Goal: Task Accomplishment & Management: Use online tool/utility

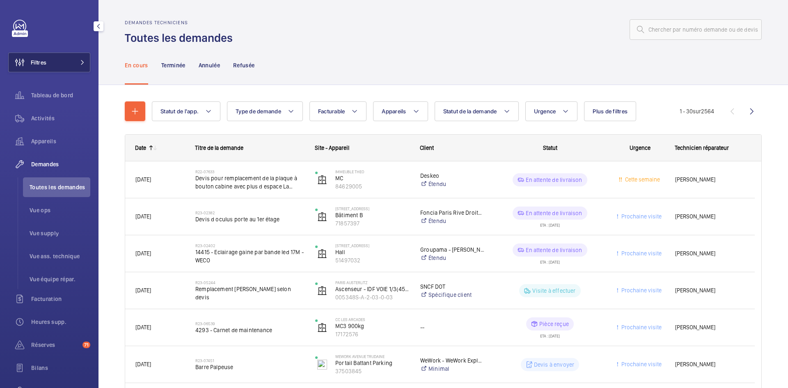
click at [80, 60] on mat-icon at bounding box center [82, 62] width 5 height 5
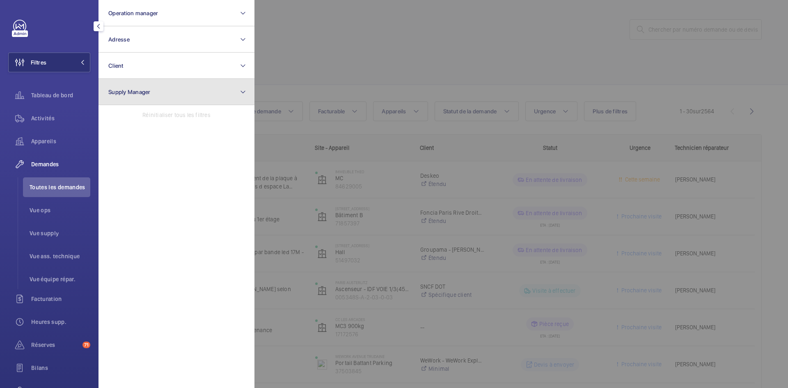
click at [237, 94] on button "Supply Manager" at bounding box center [177, 92] width 156 height 26
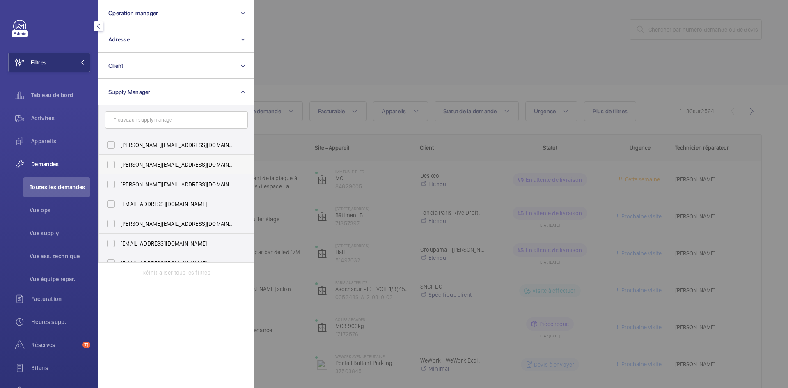
click at [111, 167] on label "diana@wemaintain.com" at bounding box center [170, 165] width 143 height 20
click at [111, 167] on input "diana@wemaintain.com" at bounding box center [111, 164] width 16 height 16
checkbox input "true"
click at [110, 204] on label "fayrouz@wemaintain.com" at bounding box center [170, 204] width 143 height 20
click at [110, 204] on input "fayrouz@wemaintain.com" at bounding box center [111, 204] width 16 height 16
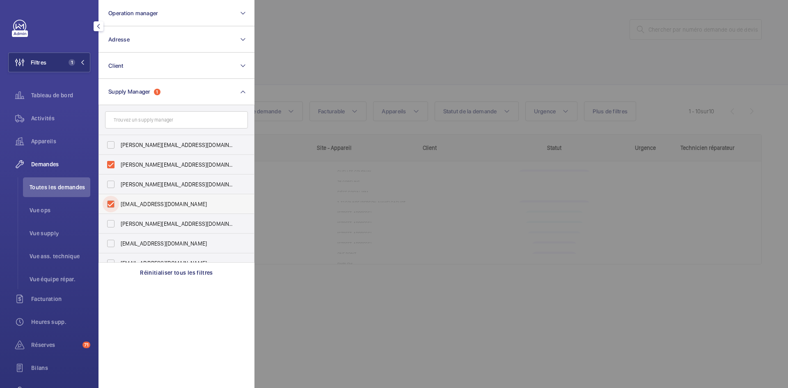
checkbox input "true"
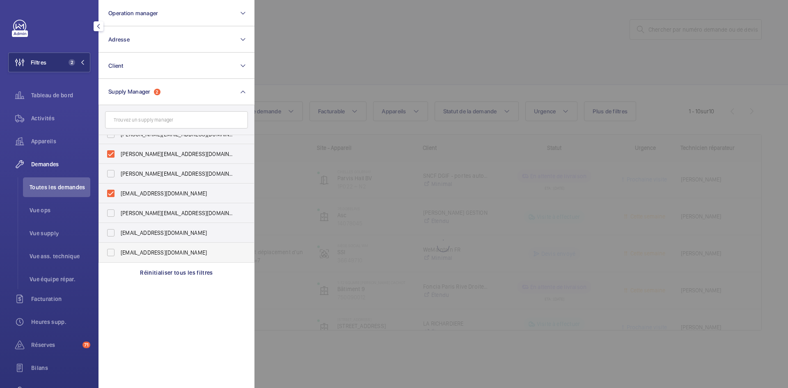
click at [113, 251] on label "yanis.b@wemaintain.com" at bounding box center [170, 253] width 143 height 20
click at [113, 251] on input "yanis.b@wemaintain.com" at bounding box center [111, 252] width 16 height 16
checkbox input "true"
click at [377, 47] on div at bounding box center [649, 194] width 788 height 388
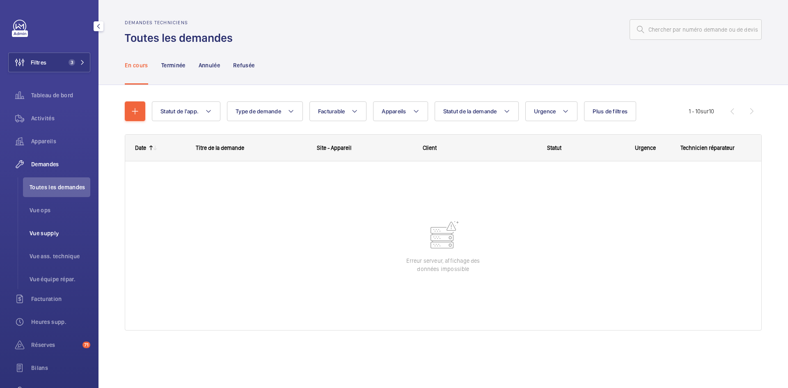
click at [51, 237] on li "Vue supply" at bounding box center [56, 233] width 67 height 20
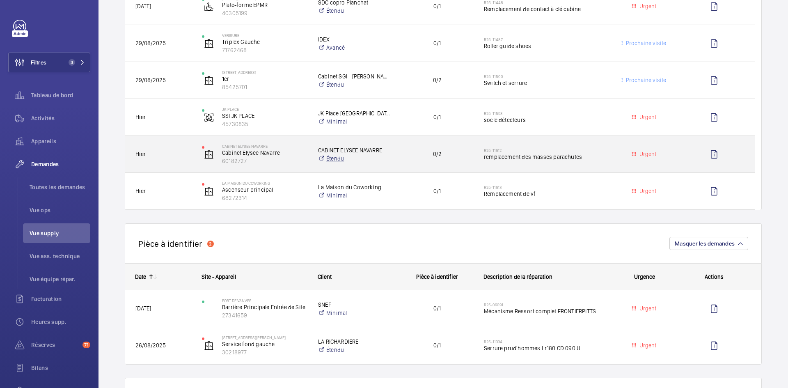
scroll to position [452, 0]
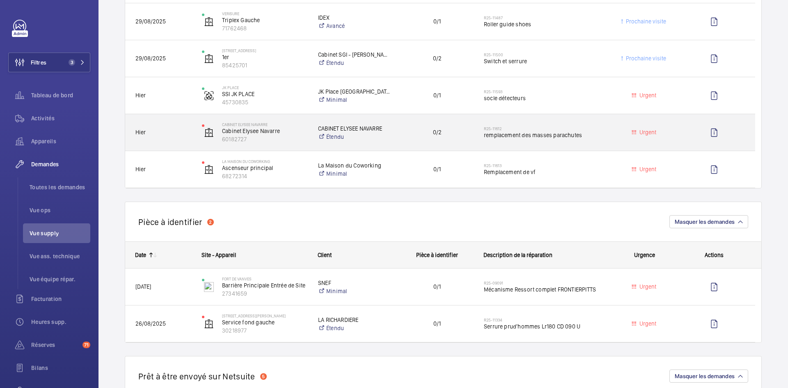
click at [192, 129] on div "CABINET ELYSEE NAVARRE Cabinet Elysee Navarre 60182727" at bounding box center [249, 133] width 115 height 34
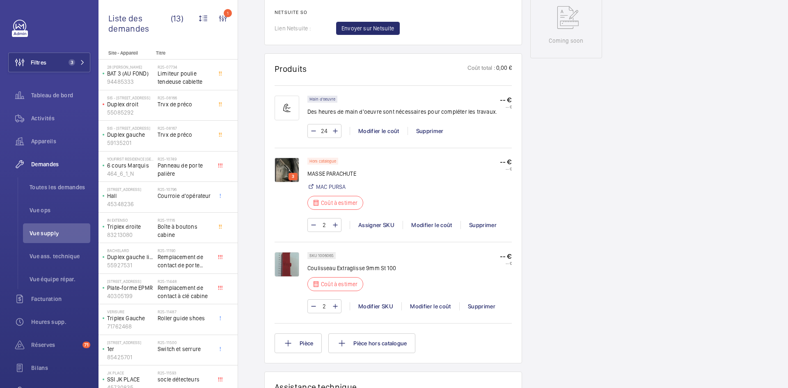
scroll to position [443, 0]
click at [289, 165] on img at bounding box center [287, 170] width 25 height 25
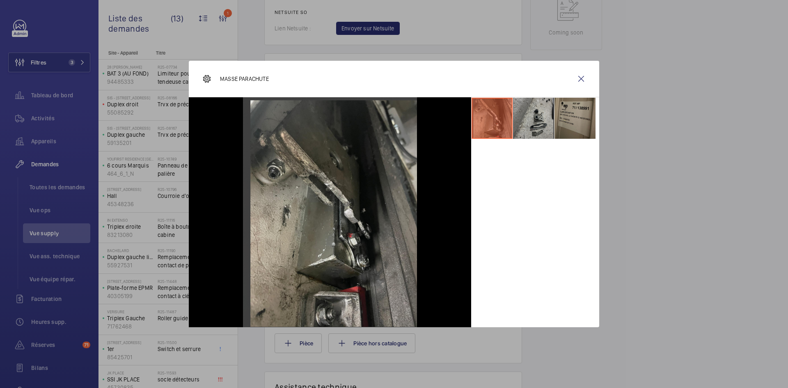
click at [534, 117] on li at bounding box center [533, 118] width 41 height 41
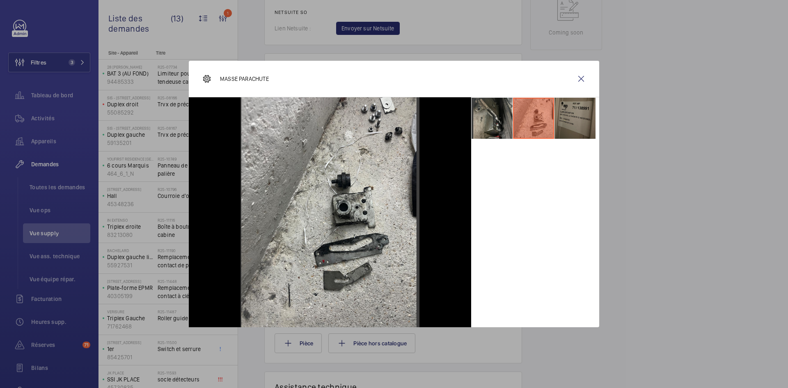
click at [564, 113] on li at bounding box center [575, 118] width 41 height 41
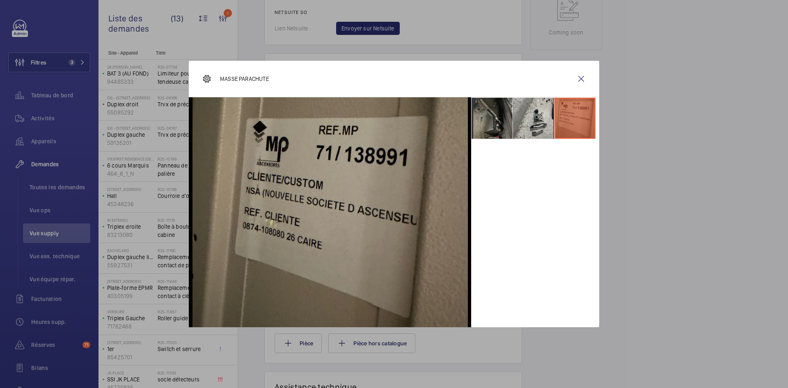
click at [490, 121] on li at bounding box center [492, 118] width 41 height 41
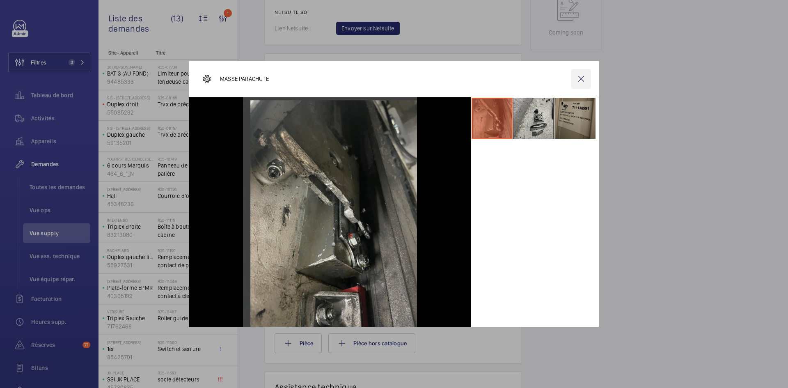
click at [579, 77] on wm-front-icon-button at bounding box center [582, 79] width 20 height 20
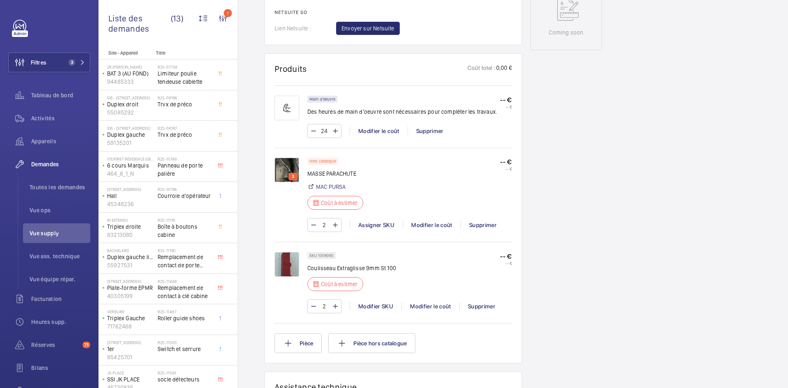
click at [289, 264] on img at bounding box center [287, 264] width 25 height 25
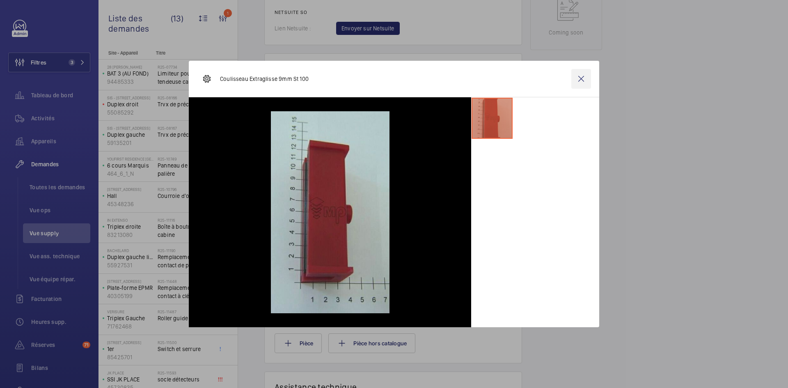
click at [586, 74] on wm-front-icon-button at bounding box center [582, 79] width 20 height 20
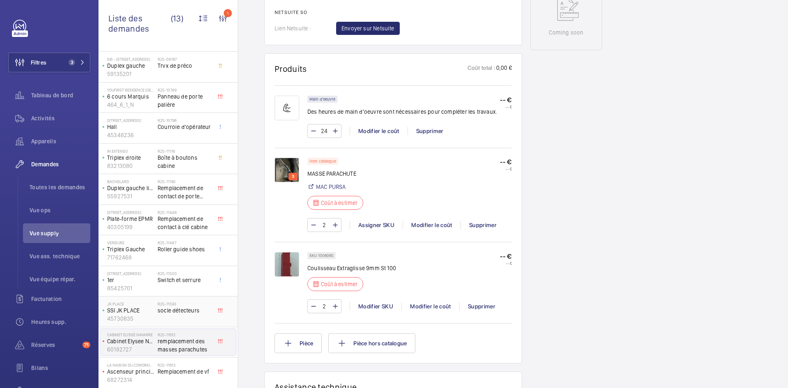
scroll to position [69, 0]
click at [162, 372] on span "Remplacement de vf" at bounding box center [185, 371] width 54 height 8
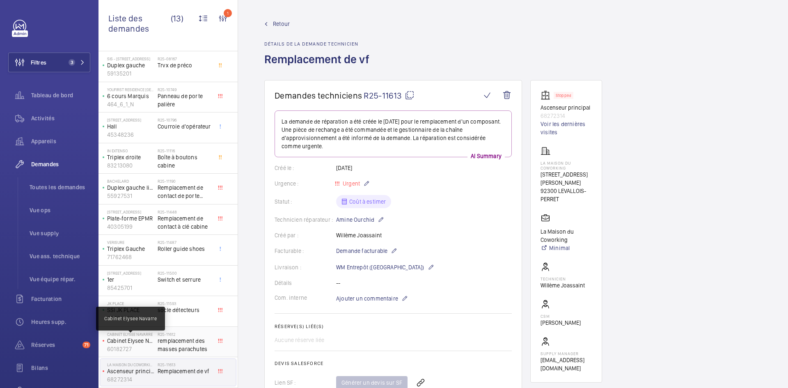
click at [141, 344] on p "Cabinet Elysee Navarre" at bounding box center [130, 341] width 47 height 8
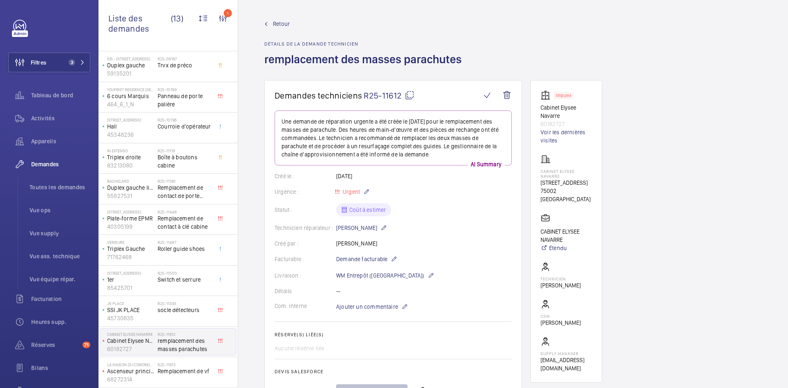
click at [412, 94] on mat-icon at bounding box center [410, 95] width 10 height 10
click at [375, 308] on span "Ajouter un commentaire" at bounding box center [367, 307] width 62 height 8
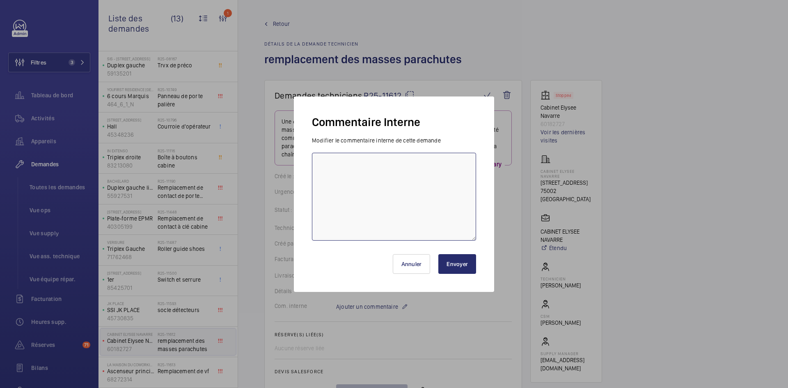
click at [357, 167] on textarea at bounding box center [394, 197] width 164 height 88
type textarea "BY-02/09 demande de devis envoyée au fournisseur Mac pursa & CDA attente de ret…"
click at [462, 270] on button "Envoyer" at bounding box center [458, 264] width 38 height 20
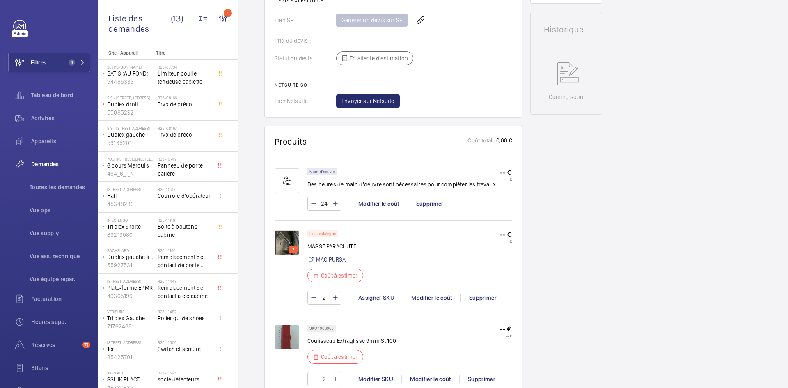
scroll to position [411, 0]
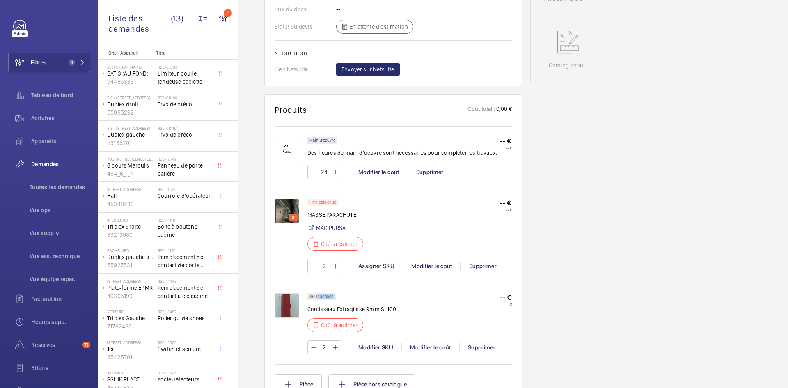
drag, startPoint x: 333, startPoint y: 296, endPoint x: 317, endPoint y: 299, distance: 16.3
click at [317, 298] on p "SKU 1006065" at bounding box center [322, 296] width 24 height 3
copy p "1006065"
click at [430, 347] on div "Modifier le coût" at bounding box center [431, 347] width 58 height 8
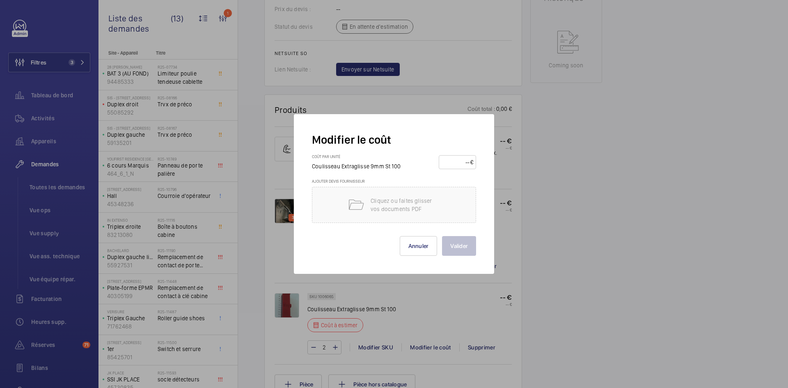
click at [458, 163] on input "number" at bounding box center [456, 162] width 29 height 13
type input "60"
click at [465, 245] on button "Valider" at bounding box center [459, 246] width 34 height 20
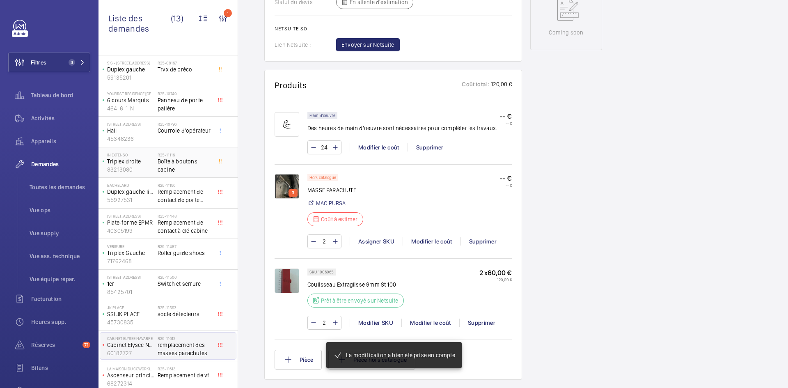
scroll to position [69, 0]
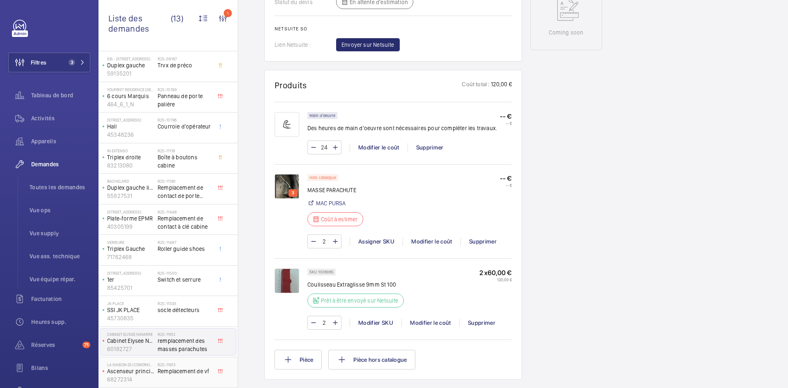
click at [158, 373] on span "Remplacement de vf" at bounding box center [185, 371] width 54 height 8
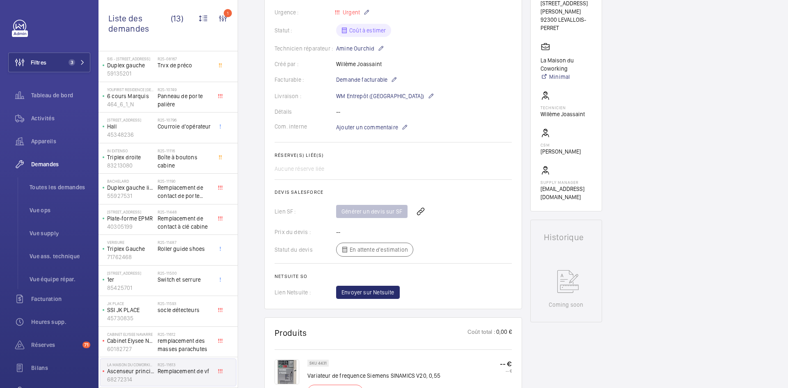
scroll to position [246, 0]
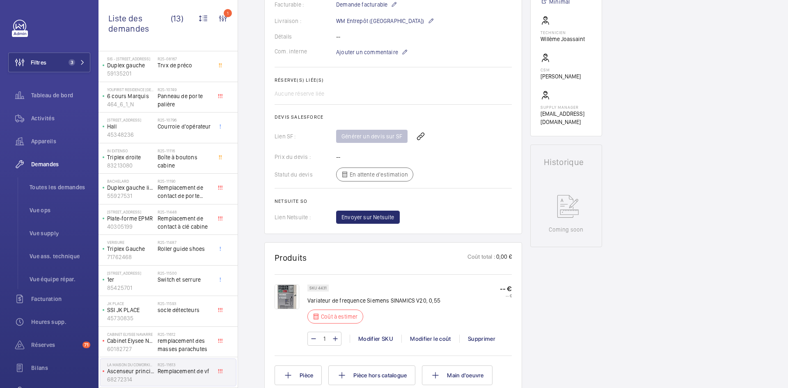
click at [292, 295] on img at bounding box center [287, 297] width 25 height 25
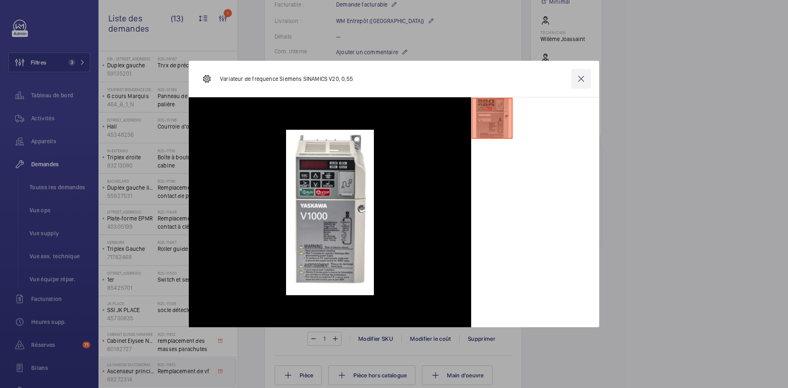
click at [587, 80] on wm-front-icon-button at bounding box center [582, 79] width 20 height 20
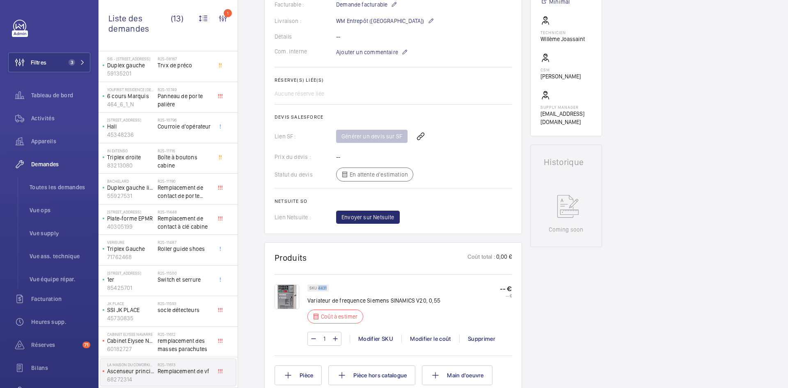
drag, startPoint x: 327, startPoint y: 288, endPoint x: 319, endPoint y: 289, distance: 8.7
click at [319, 289] on div "SKU 4431" at bounding box center [318, 288] width 21 height 7
copy p "4431"
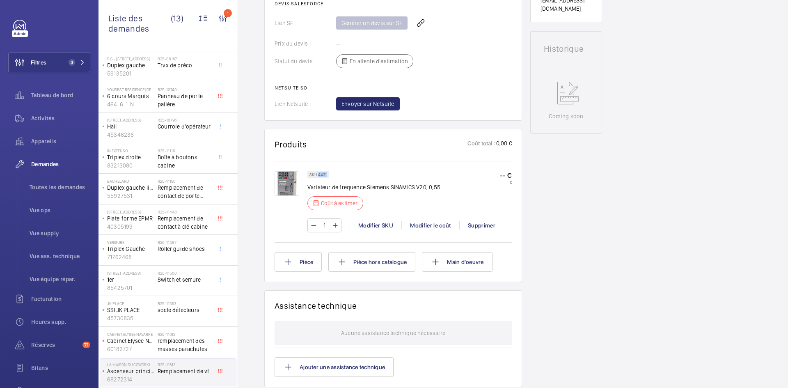
scroll to position [452, 0]
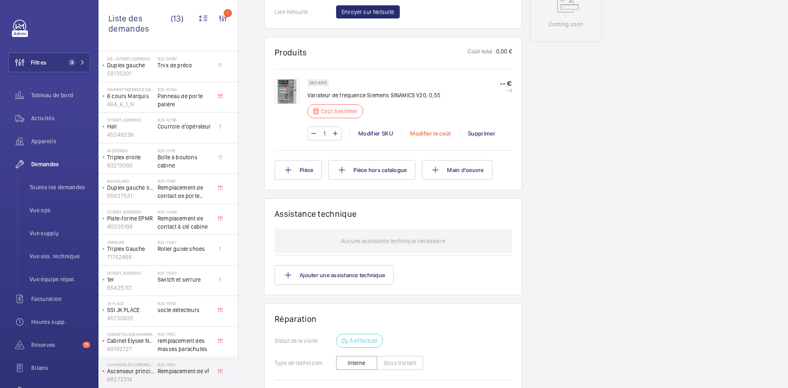
click at [431, 133] on div "Modifier le coût" at bounding box center [431, 133] width 58 height 8
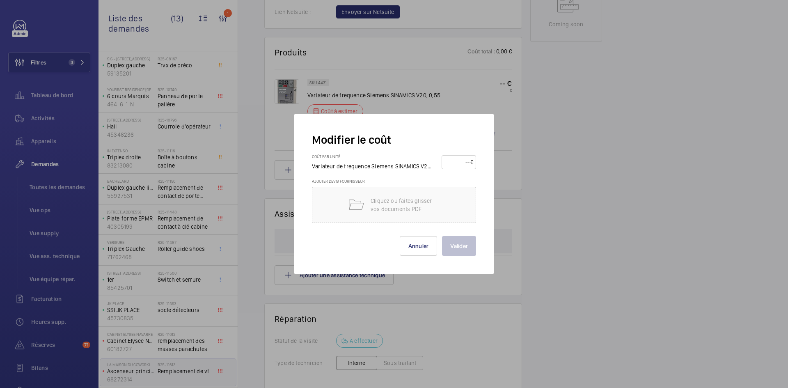
click at [452, 158] on input "number" at bounding box center [458, 162] width 26 height 13
type input "400"
click at [460, 243] on button "Valider" at bounding box center [459, 246] width 34 height 20
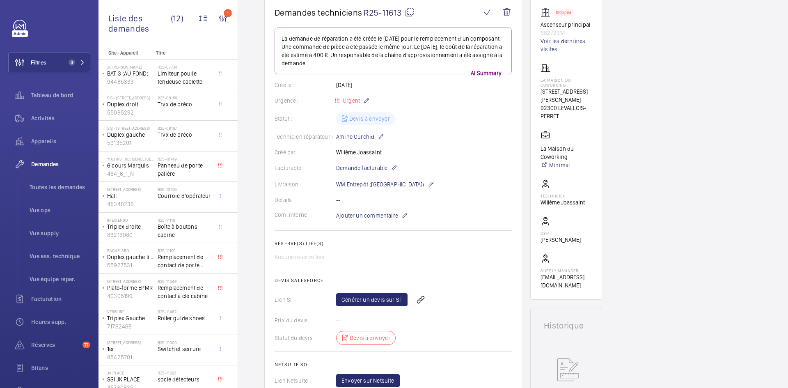
scroll to position [0, 0]
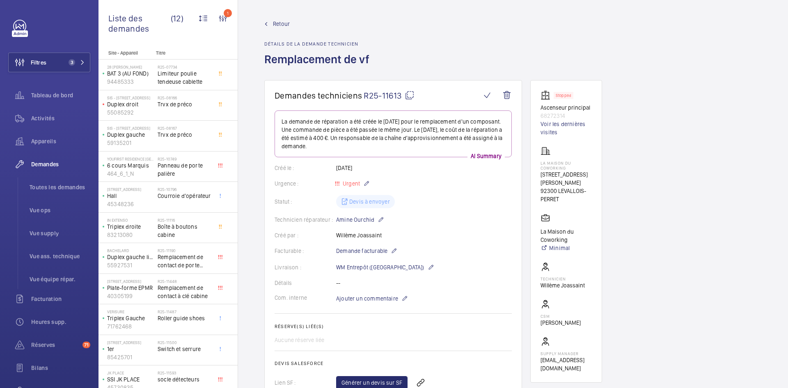
click at [285, 26] on span "Retour" at bounding box center [281, 24] width 17 height 8
click at [283, 22] on span "Retour" at bounding box center [281, 24] width 17 height 8
click at [280, 23] on span "Retour" at bounding box center [281, 24] width 17 height 8
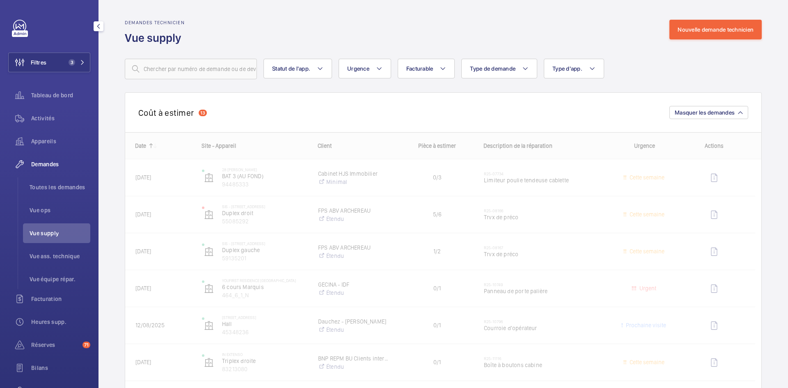
click at [55, 232] on span "Vue supply" at bounding box center [60, 233] width 61 height 8
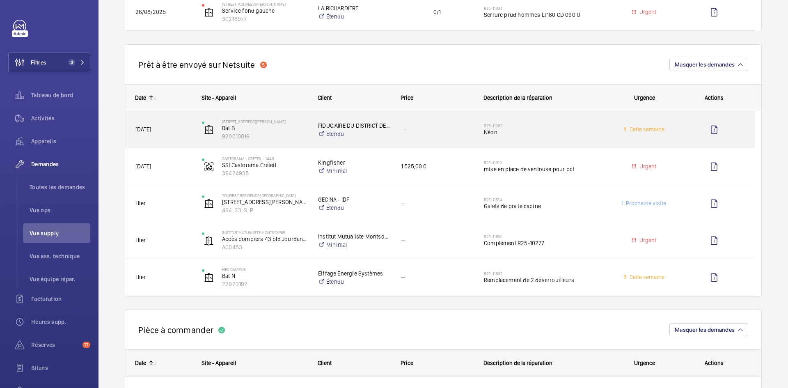
scroll to position [739, 0]
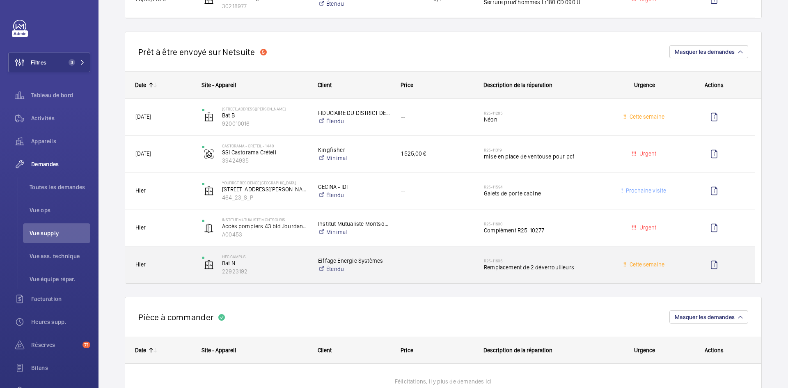
click at [171, 266] on span "Hier" at bounding box center [164, 264] width 56 height 9
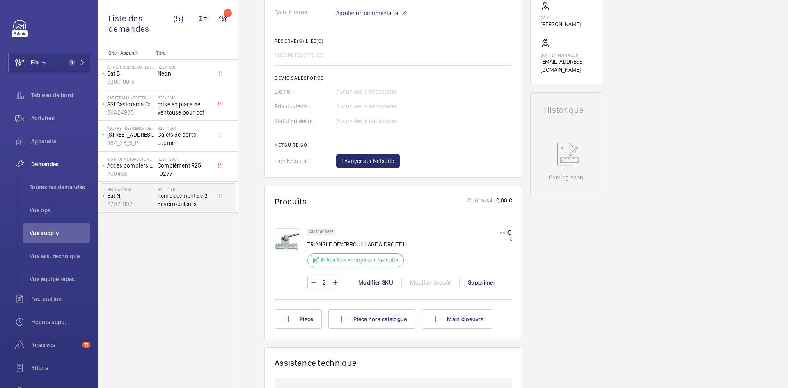
scroll to position [214, 0]
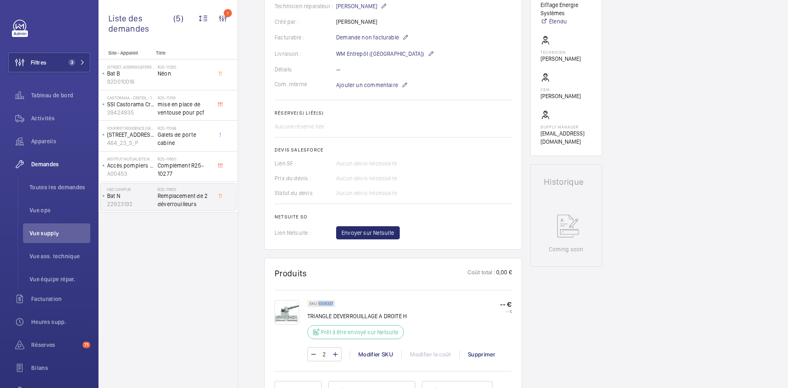
drag, startPoint x: 334, startPoint y: 303, endPoint x: 320, endPoint y: 305, distance: 14.3
click at [318, 306] on div "SKU 1008337" at bounding box center [322, 303] width 28 height 7
copy p "1008337"
click at [387, 230] on span "Envoyer sur Netsuite" at bounding box center [368, 233] width 53 height 8
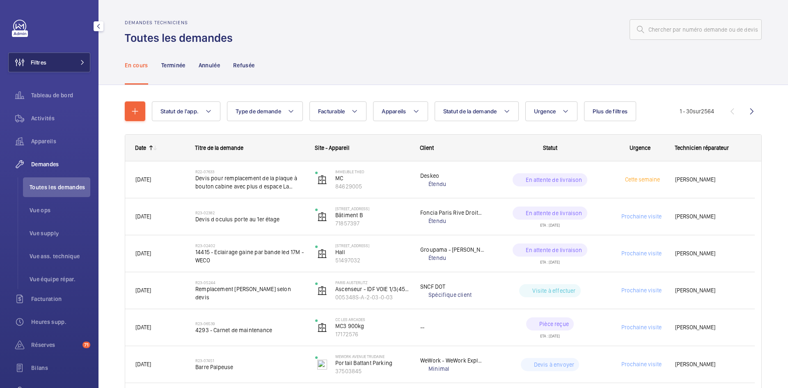
click at [77, 62] on span at bounding box center [80, 62] width 10 height 5
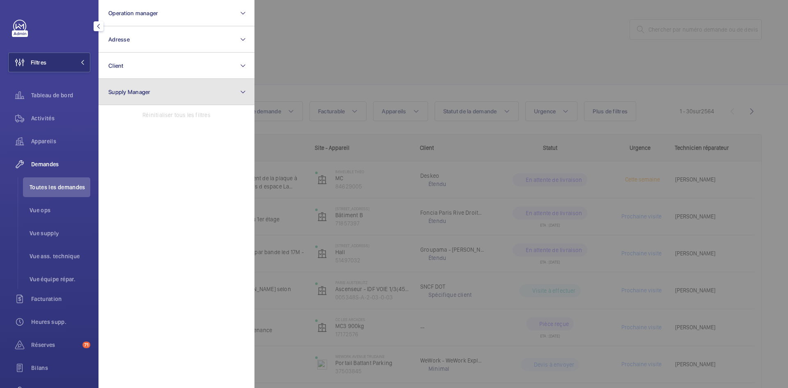
click at [144, 91] on span "Supply Manager" at bounding box center [129, 92] width 42 height 7
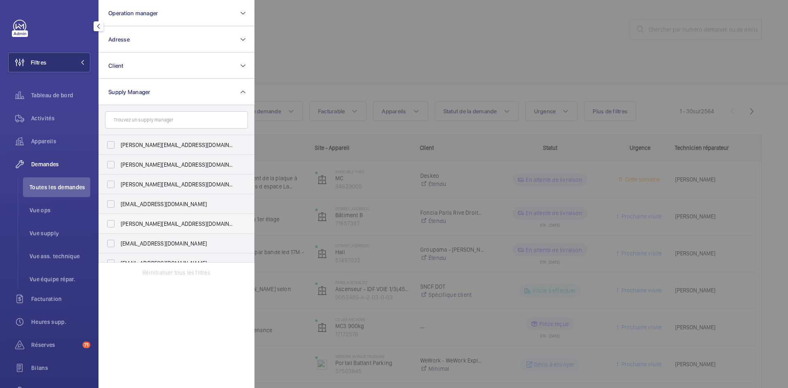
click at [110, 223] on label "hamza@wemaintain.com" at bounding box center [170, 224] width 143 height 20
click at [110, 223] on input "hamza@wemaintain.com" at bounding box center [111, 224] width 16 height 16
checkbox input "true"
click at [348, 55] on div at bounding box center [649, 194] width 788 height 388
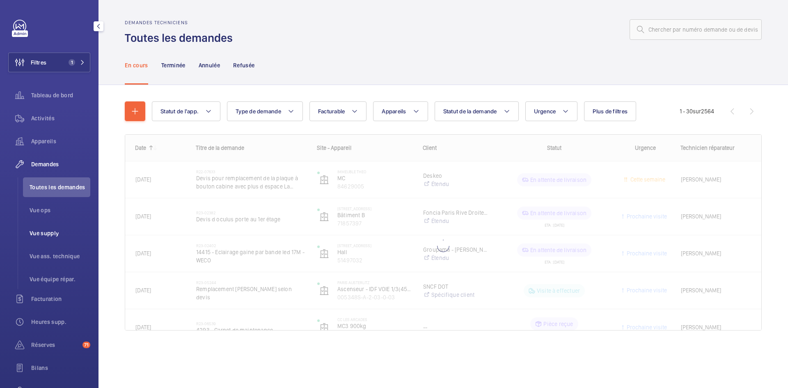
click at [60, 235] on span "Vue supply" at bounding box center [60, 233] width 61 height 8
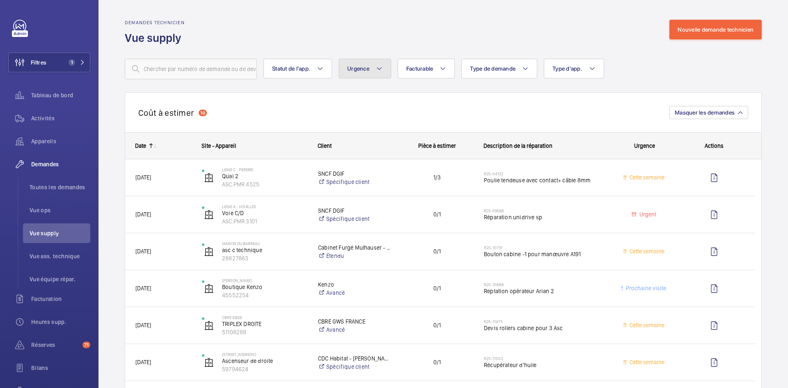
click at [381, 69] on mat-icon at bounding box center [379, 69] width 7 height 10
click at [348, 131] on label "Urgent" at bounding box center [410, 133] width 143 height 20
click at [348, 131] on input "Urgent" at bounding box center [351, 133] width 16 height 16
checkbox input "true"
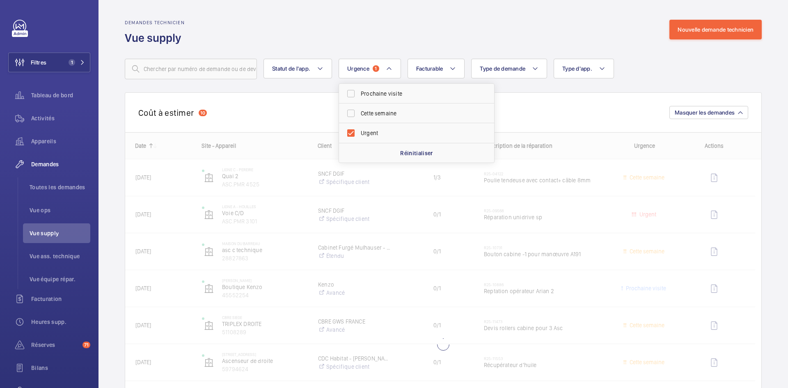
click at [340, 36] on div "Demandes technicien Vue supply Nouvelle demande technicien" at bounding box center [443, 33] width 637 height 26
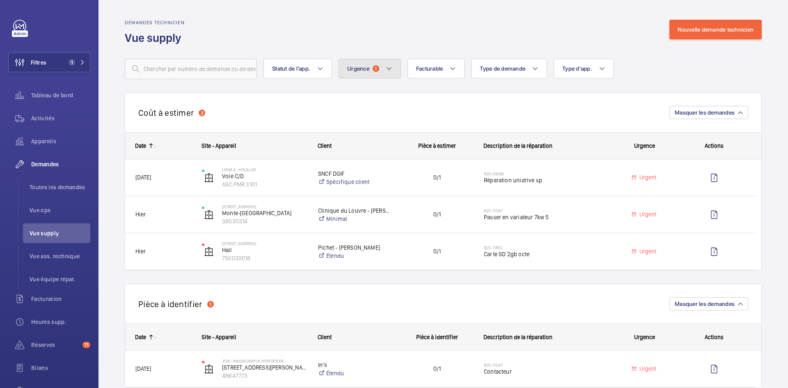
click at [393, 71] on button "Urgence 1" at bounding box center [370, 69] width 62 height 20
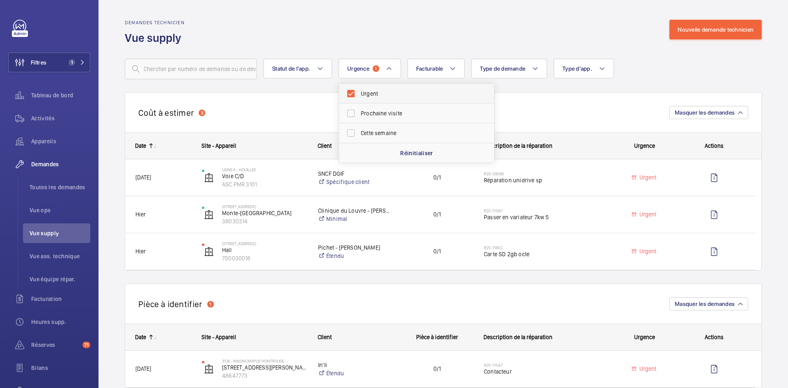
click at [352, 94] on label "Urgent" at bounding box center [410, 94] width 143 height 20
click at [352, 94] on input "Urgent" at bounding box center [351, 93] width 16 height 16
checkbox input "false"
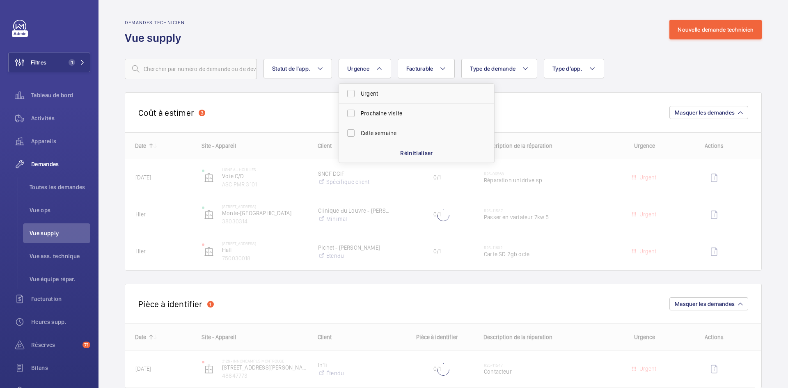
click at [362, 32] on div "Demandes technicien Vue supply Nouvelle demande technicien" at bounding box center [443, 33] width 637 height 26
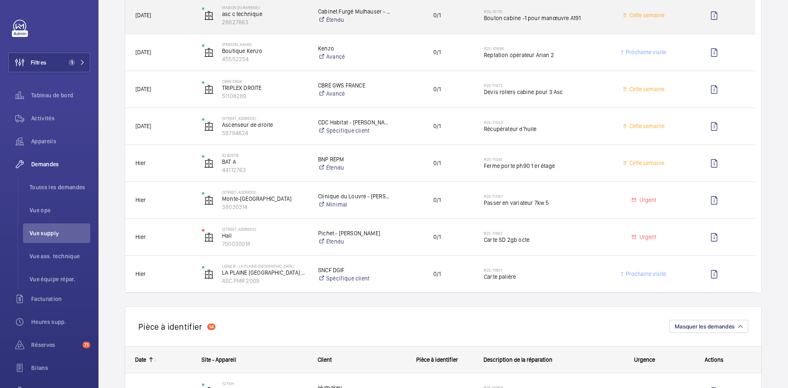
scroll to position [246, 0]
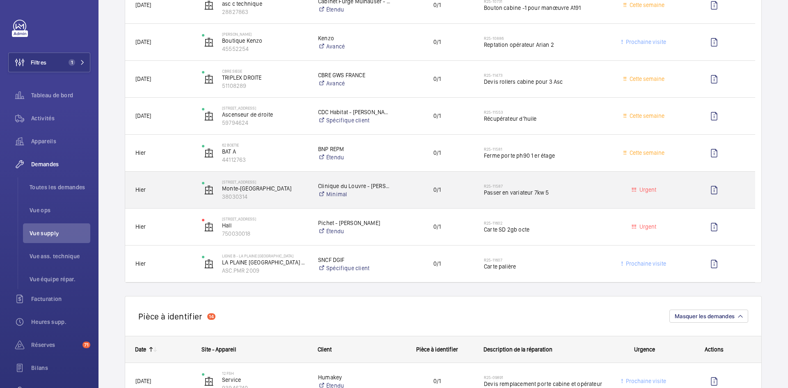
click at [181, 191] on span "Hier" at bounding box center [164, 189] width 56 height 9
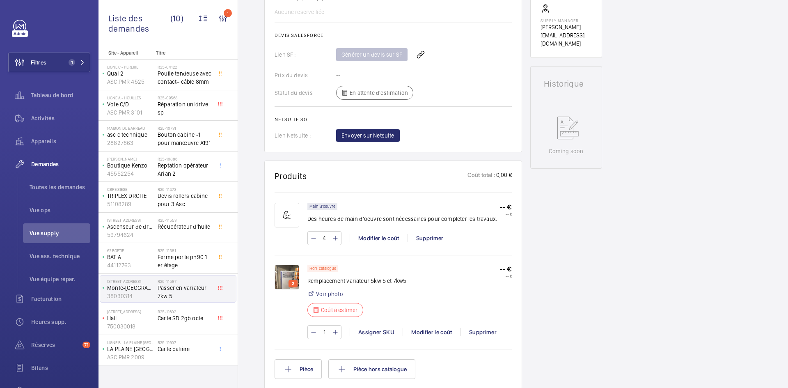
scroll to position [328, 0]
click at [291, 277] on img at bounding box center [287, 276] width 25 height 25
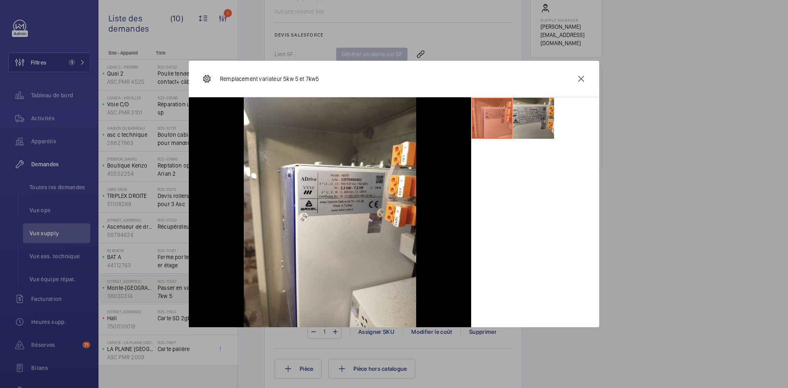
click at [540, 120] on li at bounding box center [533, 118] width 41 height 41
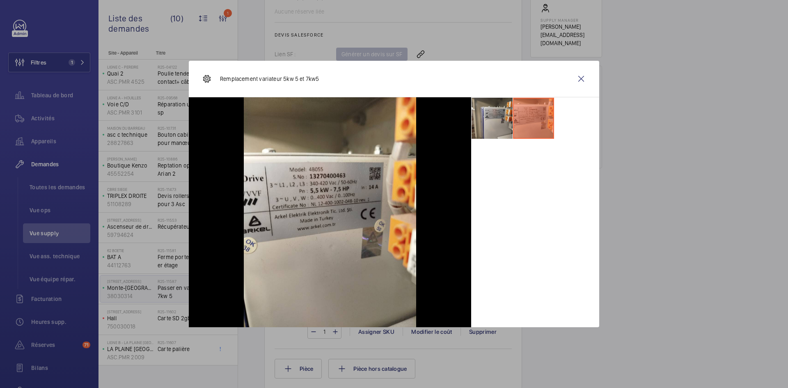
click at [493, 117] on li at bounding box center [492, 118] width 41 height 41
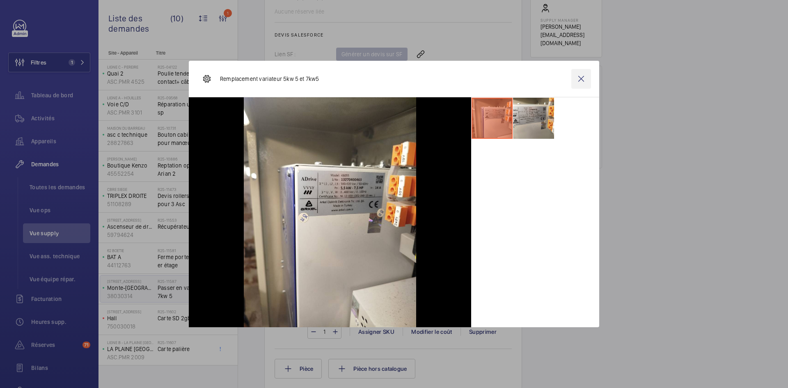
click at [576, 78] on wm-front-icon-button at bounding box center [582, 79] width 20 height 20
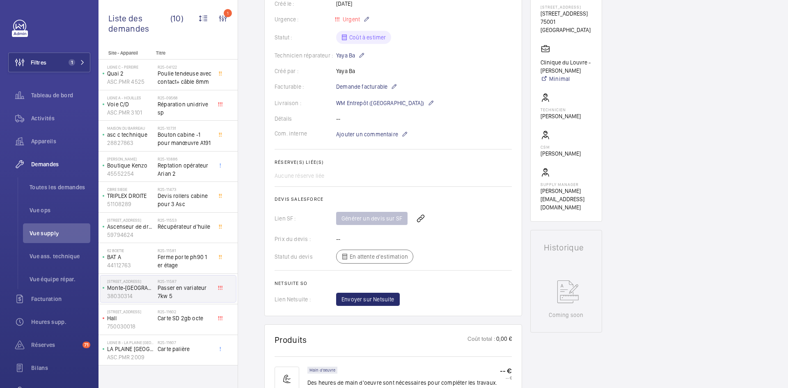
scroll to position [41, 0]
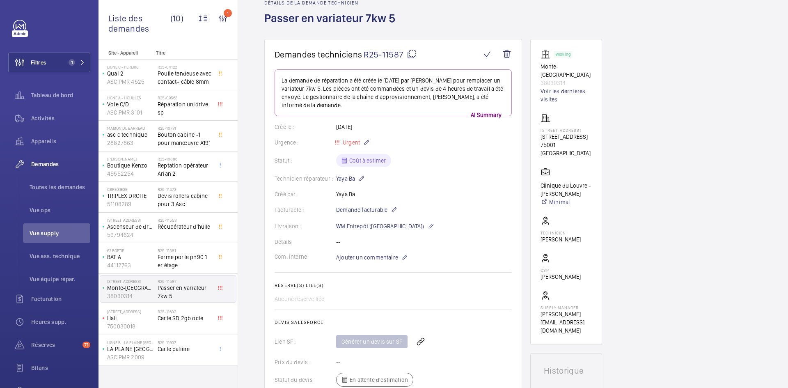
click at [412, 53] on mat-icon at bounding box center [412, 54] width 10 height 10
click at [353, 257] on span "Ajouter un commentaire" at bounding box center [367, 257] width 62 height 8
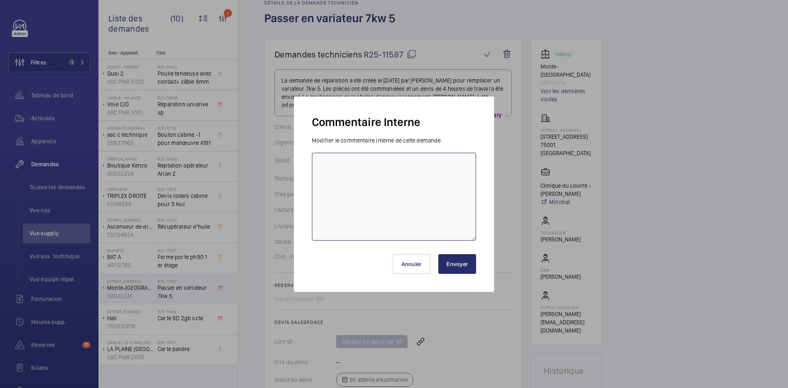
click at [381, 178] on textarea at bounding box center [394, 197] width 164 height 88
paste textarea "artemislift"
click at [324, 171] on textarea "BY-02/09 demande de devis envoyée au fournisseur artemislift" at bounding box center [394, 197] width 164 height 88
click at [369, 172] on textarea "BY-02/09 demande de devis envoyée au fournisseur Artemislift" at bounding box center [394, 197] width 164 height 88
type textarea "BY-02/09 demande de devis envoyée au fournisseur Artemislift attente de retour."
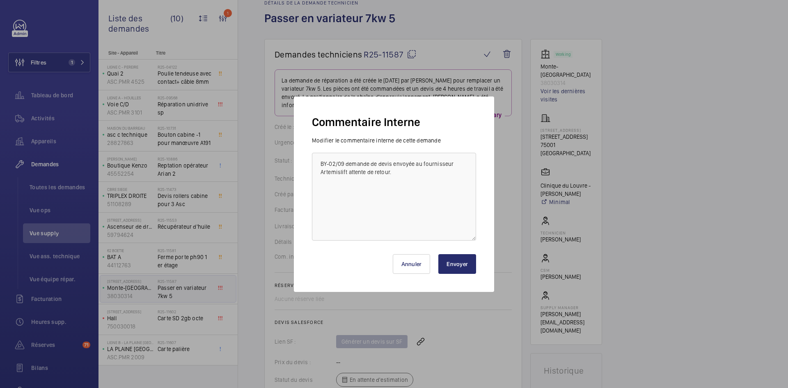
click at [466, 265] on button "Envoyer" at bounding box center [458, 264] width 38 height 20
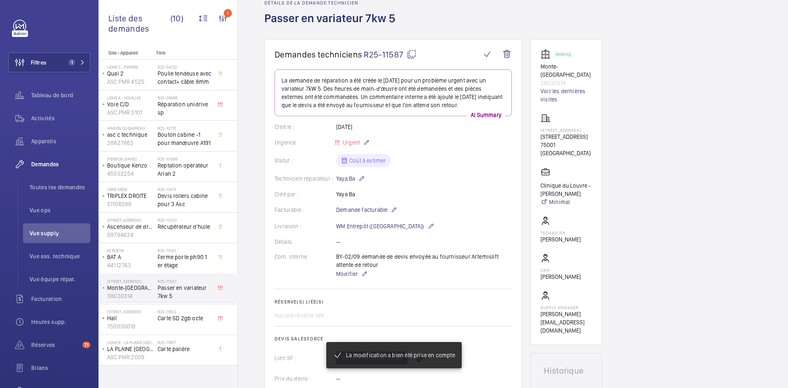
scroll to position [0, 0]
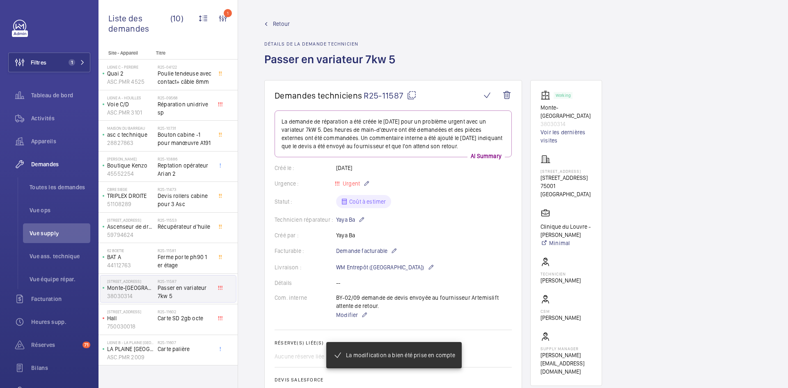
click at [282, 21] on span "Retour" at bounding box center [281, 24] width 17 height 8
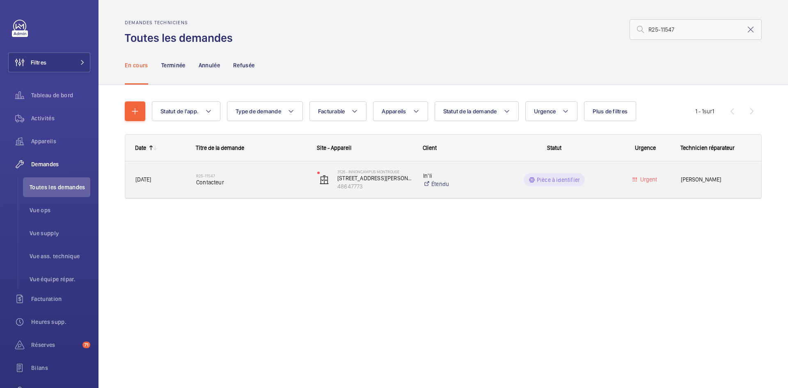
type input "R25-11547"
click at [167, 178] on span "31/08/2025" at bounding box center [161, 179] width 50 height 9
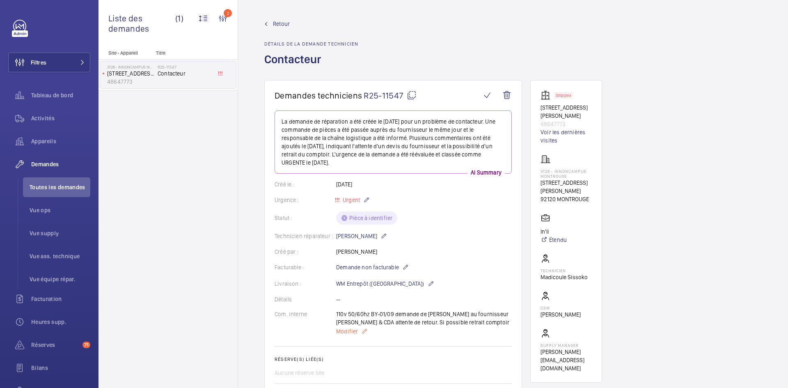
click at [343, 334] on span "Modifier" at bounding box center [347, 331] width 22 height 8
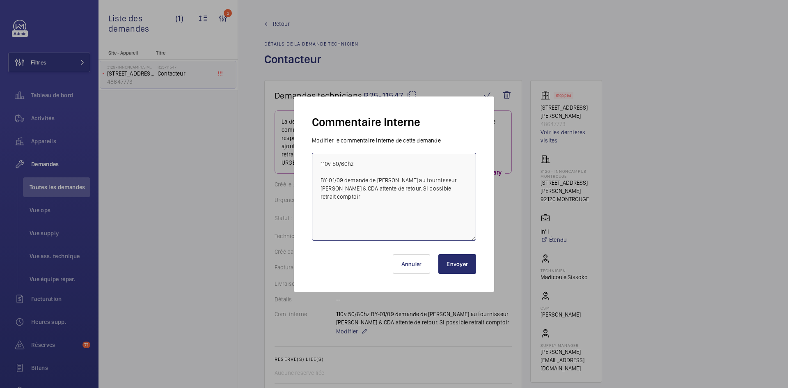
drag, startPoint x: 354, startPoint y: 163, endPoint x: 318, endPoint y: 164, distance: 36.6
click at [318, 164] on textarea "110v 50/60hz BY-01/09 demande de devis au fournisseur Sodimas & CDA attente de …" at bounding box center [394, 197] width 164 height 88
click at [458, 266] on button "Envoyer" at bounding box center [458, 264] width 38 height 20
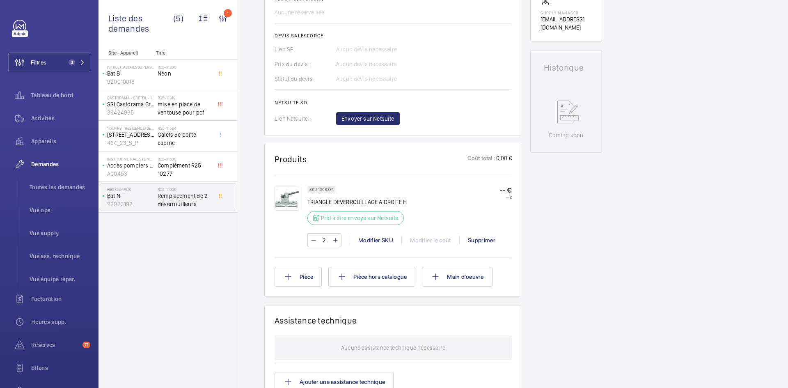
scroll to position [328, 0]
click at [376, 120] on span "Envoyer sur Netsuite" at bounding box center [368, 118] width 53 height 8
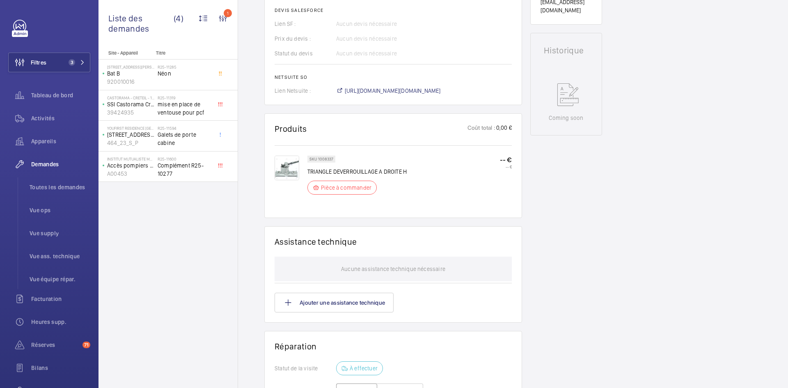
scroll to position [353, 0]
click at [417, 90] on span "https://6461500.app.netsuite.com/app/accounting/transactions/salesord.nl?id=296…" at bounding box center [393, 91] width 96 height 8
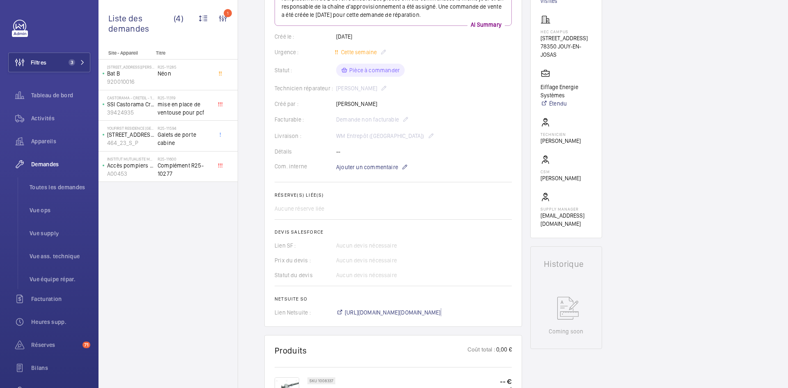
scroll to position [107, 0]
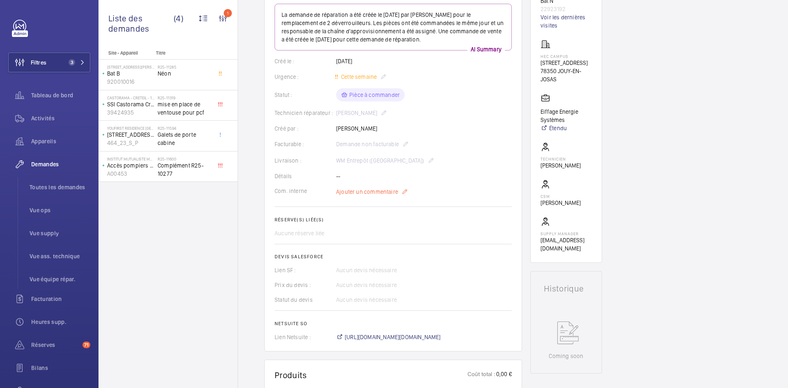
click at [368, 192] on span "Ajouter un commentaire" at bounding box center [367, 192] width 62 height 8
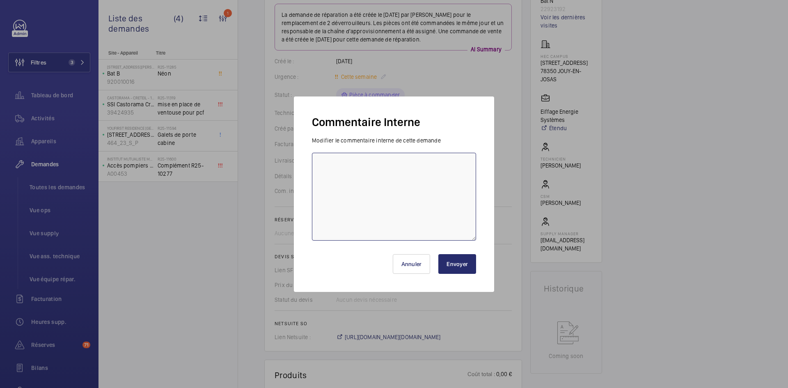
click at [349, 167] on textarea at bounding box center [394, 197] width 164 height 88
paste textarea "BY-02/09 commande effectuer chez le fournisseur Wittur via le site livraison pr…"
type textarea "BY-02/09 commande effectuer chez le fournisseur Wittur via le site livraison pr…"
click at [458, 266] on button "Envoyer" at bounding box center [458, 264] width 38 height 20
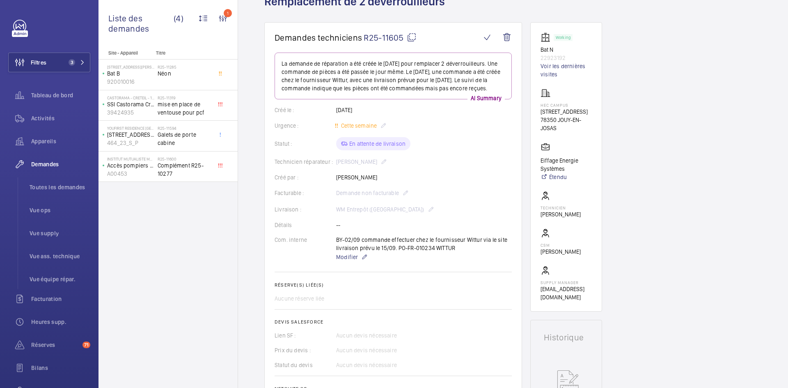
scroll to position [0, 0]
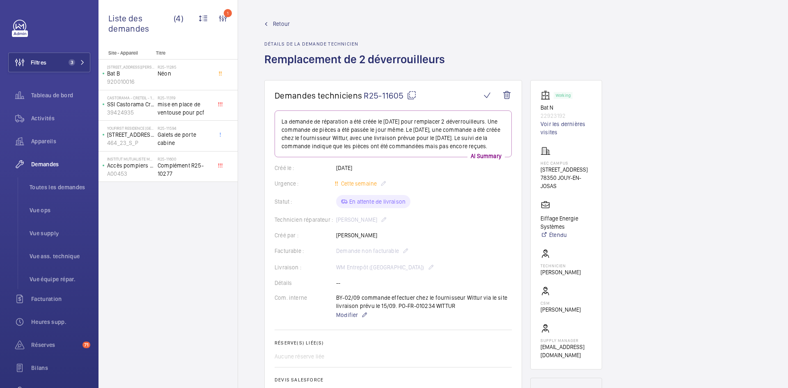
click at [275, 22] on span "Retour" at bounding box center [281, 24] width 17 height 8
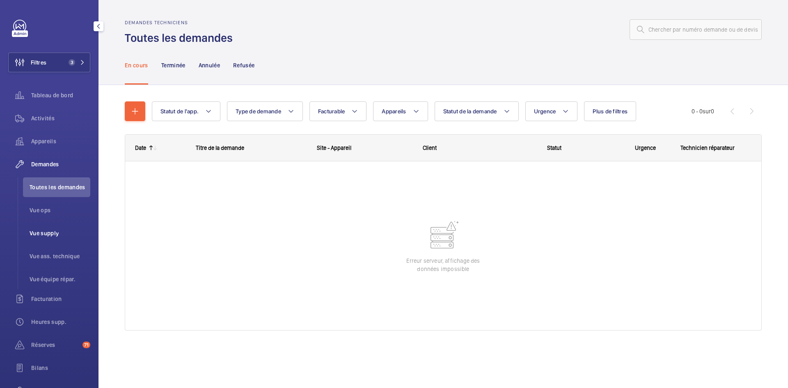
click at [42, 231] on span "Vue supply" at bounding box center [60, 233] width 61 height 8
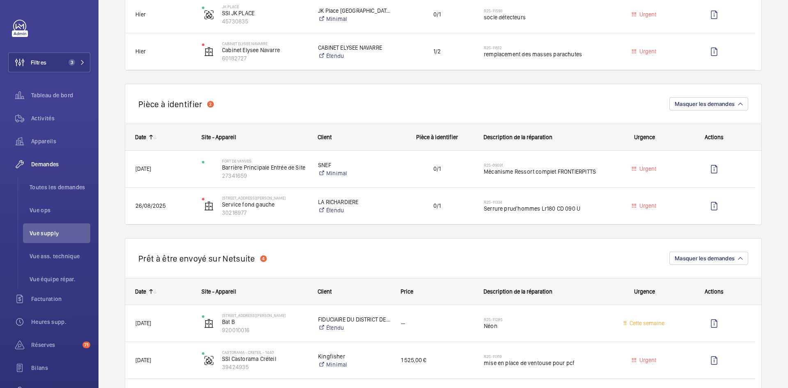
scroll to position [534, 0]
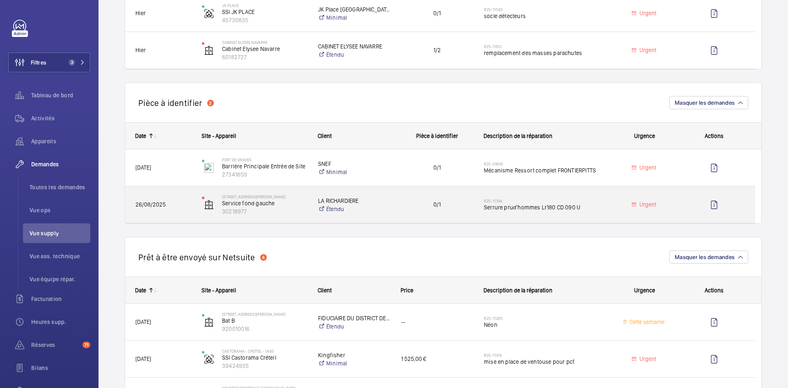
click at [172, 202] on span "26/08/2025" at bounding box center [164, 204] width 56 height 9
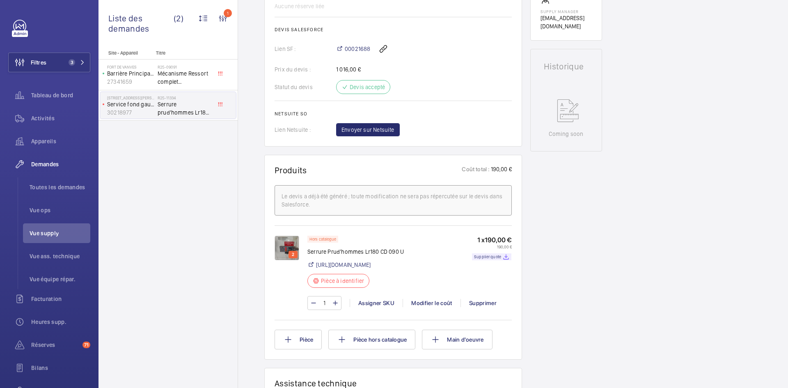
scroll to position [370, 0]
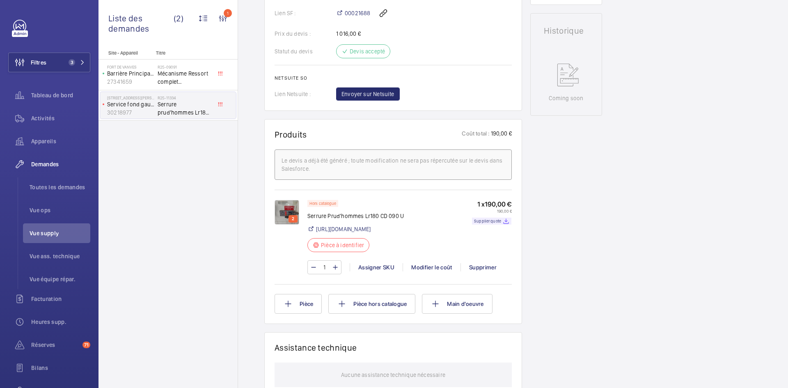
click at [287, 216] on img at bounding box center [287, 212] width 25 height 25
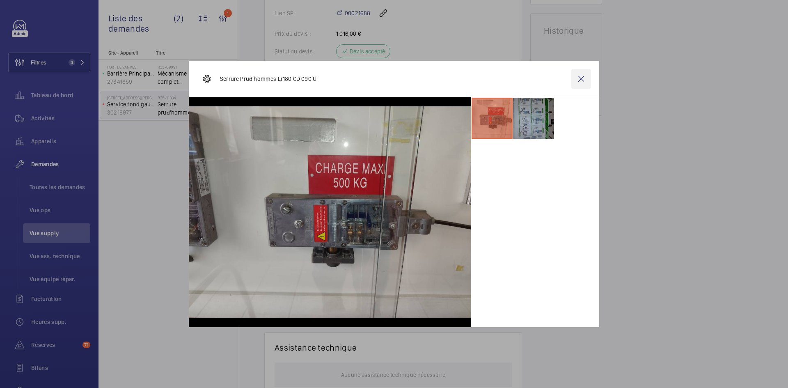
click at [584, 76] on wm-front-icon-button at bounding box center [582, 79] width 20 height 20
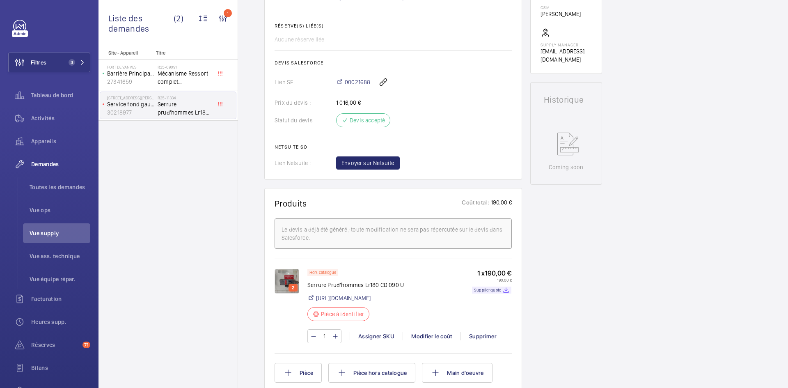
scroll to position [328, 0]
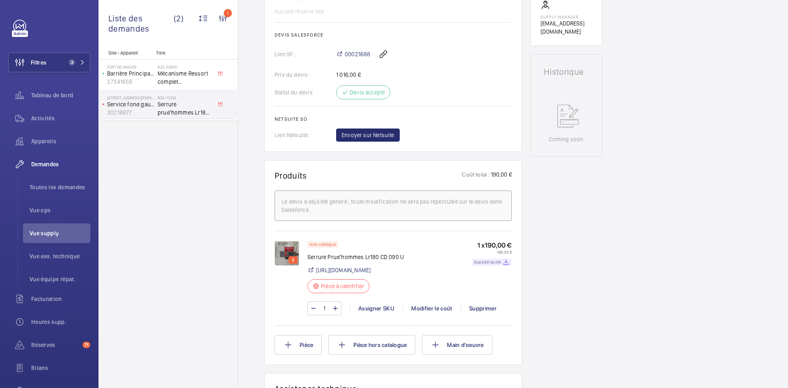
click at [498, 264] on p "Supplier quote" at bounding box center [487, 262] width 27 height 3
click at [290, 255] on img at bounding box center [287, 253] width 25 height 25
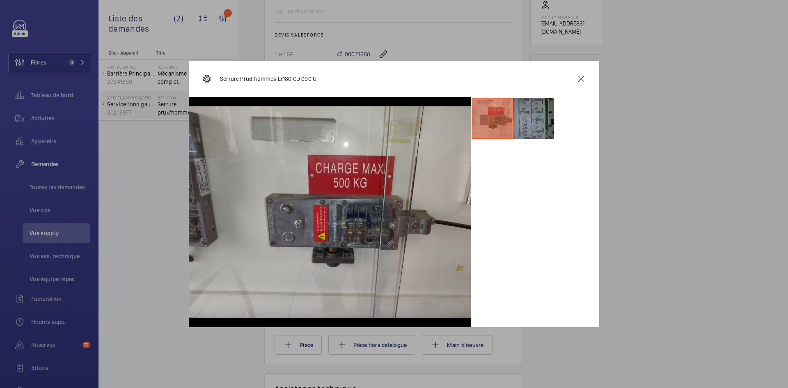
click at [543, 113] on li at bounding box center [533, 118] width 41 height 41
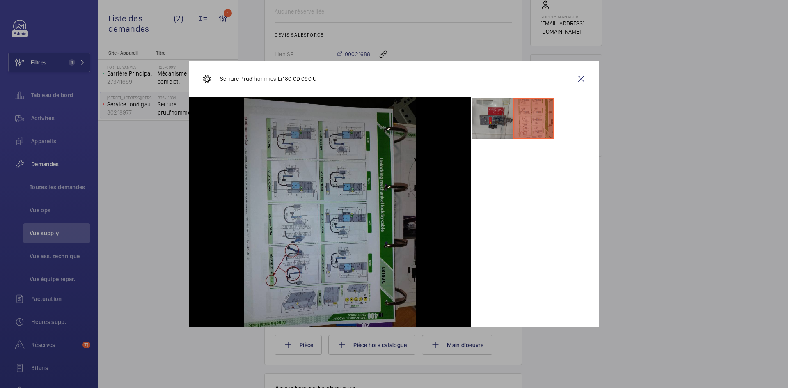
click at [506, 105] on li at bounding box center [492, 118] width 41 height 41
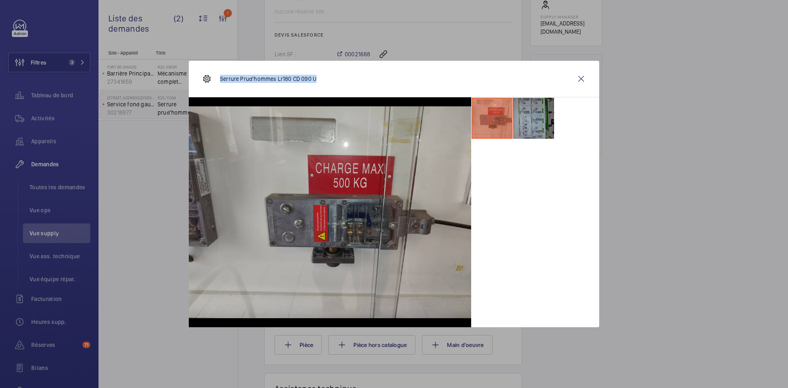
drag, startPoint x: 321, startPoint y: 76, endPoint x: 218, endPoint y: 85, distance: 103.0
click at [218, 85] on div "Serrure Prud'hommes Lr180 CD 090 U" at bounding box center [394, 79] width 411 height 37
copy p "Serrure Prud'hommes Lr180 CD 090 U"
click at [578, 80] on wm-front-icon-button at bounding box center [582, 79] width 20 height 20
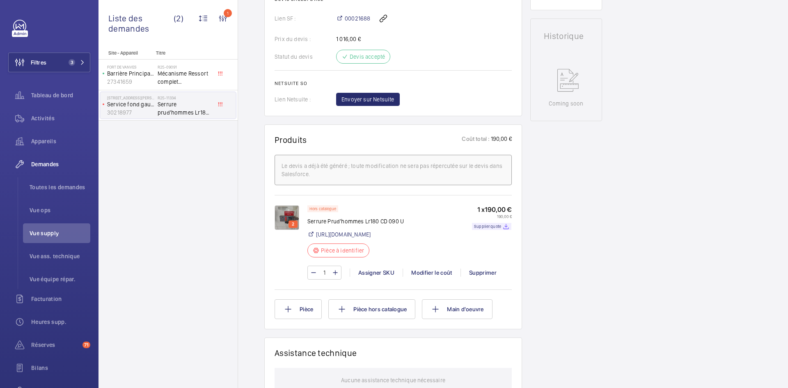
scroll to position [411, 0]
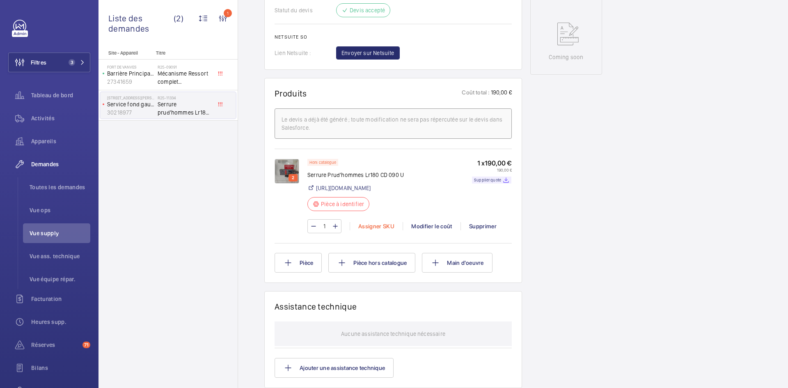
click at [374, 230] on div "Assigner SKU" at bounding box center [376, 226] width 53 height 8
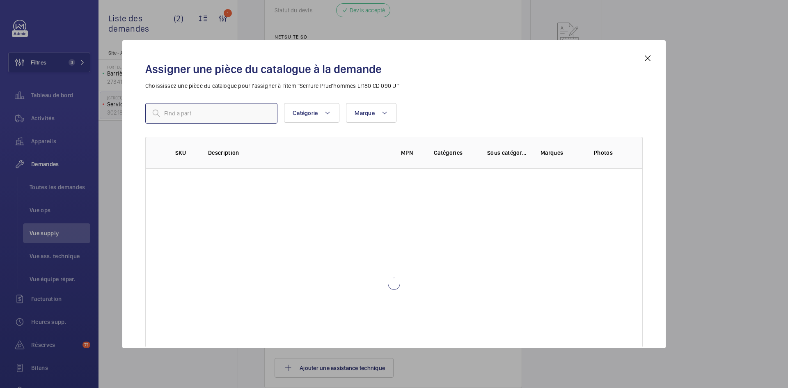
click at [216, 117] on input "text" at bounding box center [211, 113] width 132 height 21
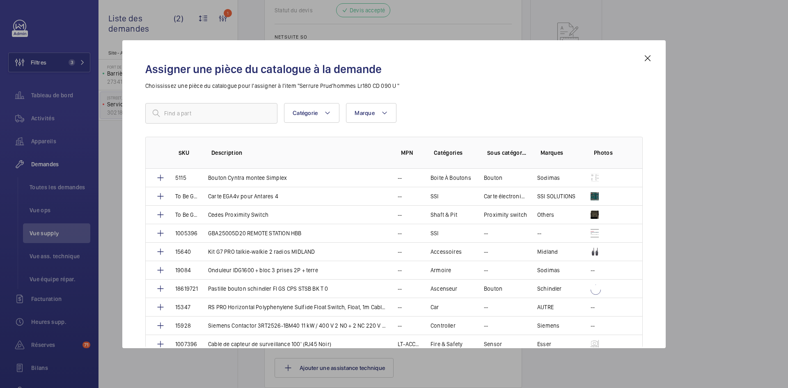
click at [654, 60] on div "Assigner une pièce du catalogue à la demande Choississez une pièce du catalogue…" at bounding box center [394, 194] width 544 height 308
click at [648, 60] on mat-icon at bounding box center [648, 58] width 10 height 10
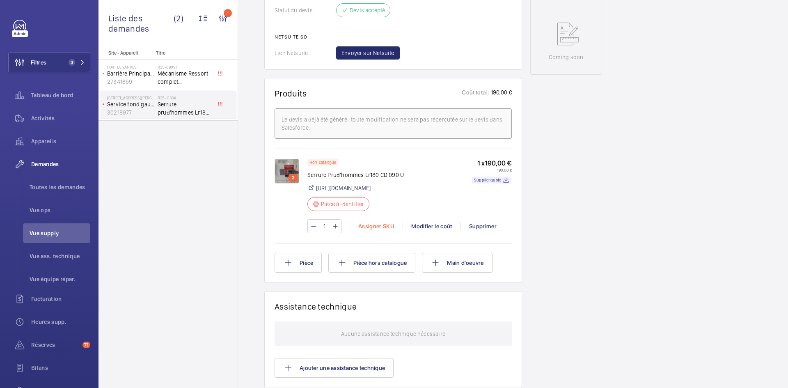
click at [372, 230] on div "Assigner SKU" at bounding box center [376, 226] width 53 height 8
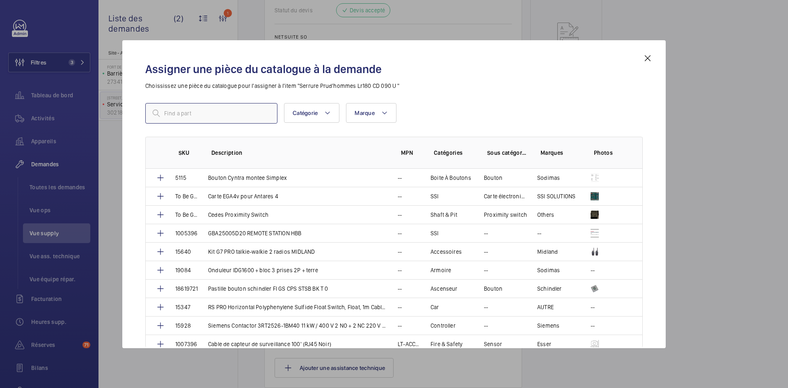
click at [242, 118] on input "text" at bounding box center [211, 113] width 132 height 21
paste input "1010139"
type input "1010139"
click at [269, 110] on mat-icon at bounding box center [267, 113] width 10 height 10
paste input "1010139"
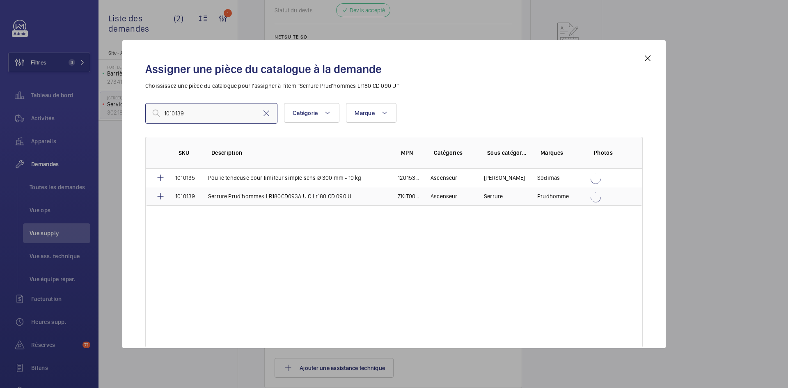
type input "1010139"
click at [208, 199] on td "Serrure Prud'hommes LR180CD093A U C Lr180 CD 090 U" at bounding box center [293, 196] width 190 height 19
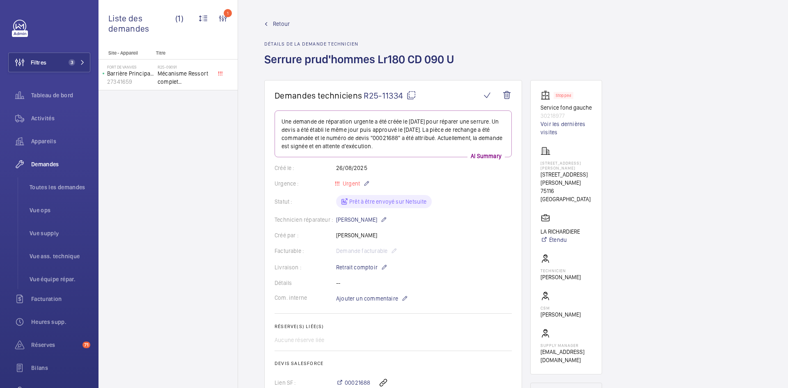
click at [415, 95] on mat-icon at bounding box center [412, 95] width 10 height 10
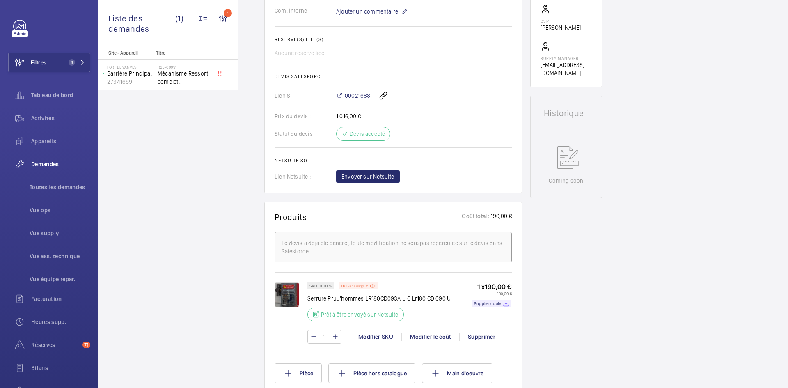
scroll to position [287, 0]
click at [384, 179] on span "Envoyer sur Netsuite" at bounding box center [368, 176] width 53 height 8
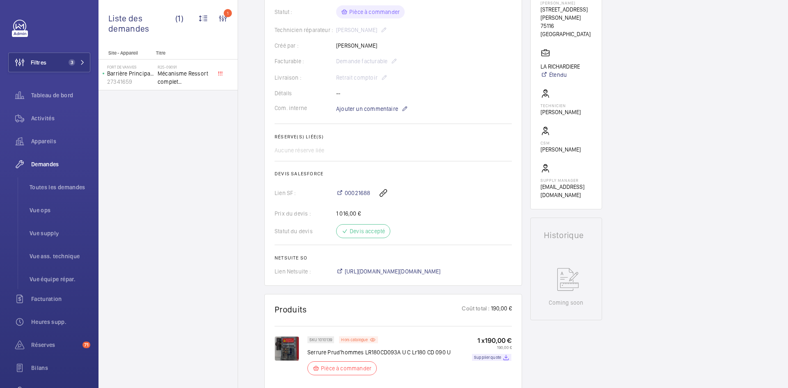
scroll to position [246, 0]
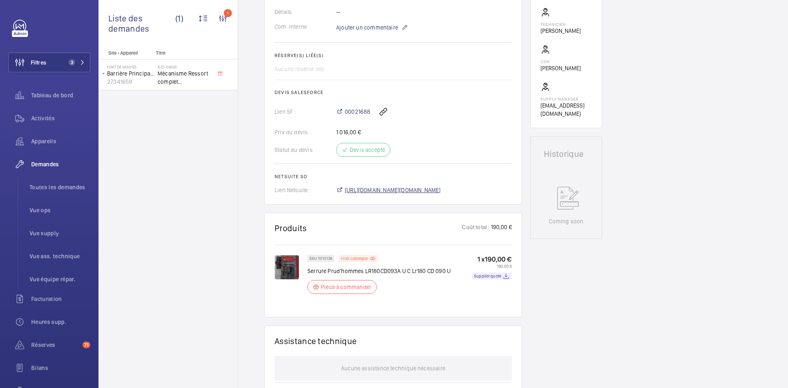
click at [441, 188] on span "https://6461500.app.netsuite.com/app/accounting/transactions/salesord.nl?id=296…" at bounding box center [393, 190] width 96 height 8
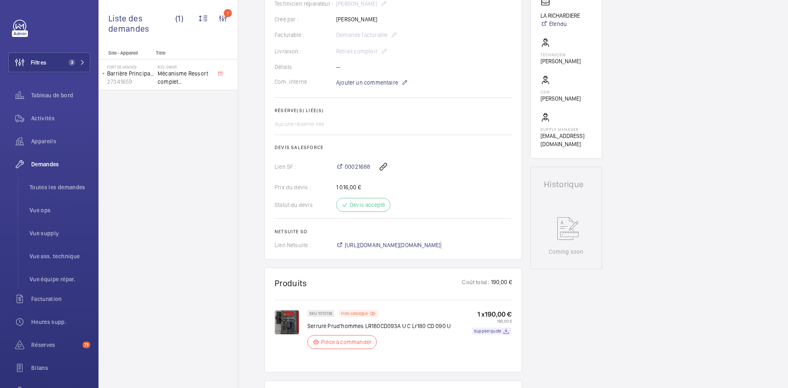
scroll to position [107, 0]
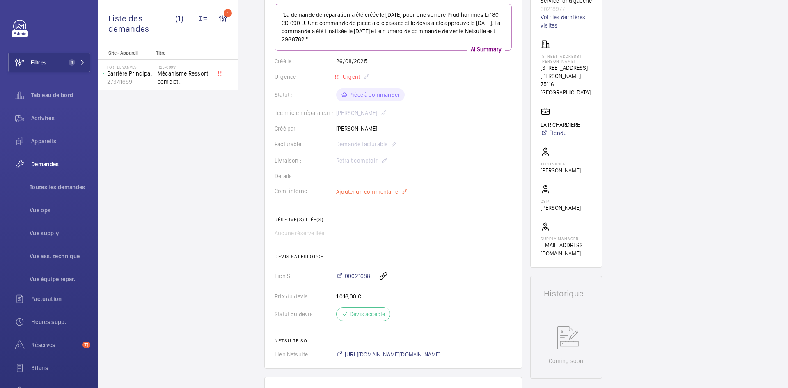
click at [369, 190] on span "Ajouter un commentaire" at bounding box center [367, 192] width 62 height 8
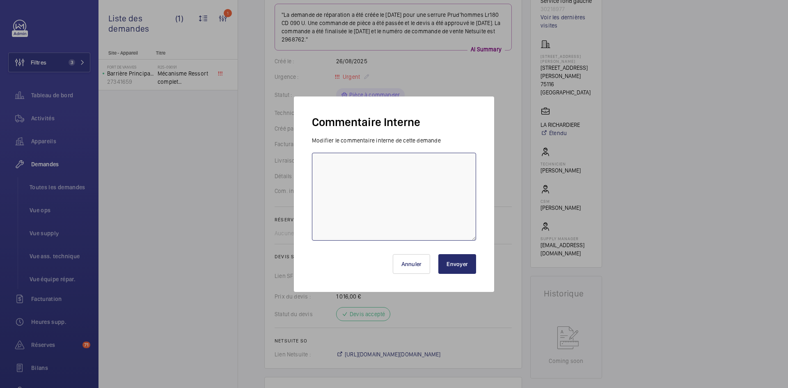
click at [325, 160] on textarea at bounding box center [394, 197] width 164 height 88
paste textarea "BY-02/09 commande effectuer chez le fournisseur PRUDHOMME S.A via l'email livra…"
type textarea "BY-02/09 commande effectuer chez le fournisseur PRUDHOMME S.A via l'email livra…"
click at [460, 268] on button "Envoyer" at bounding box center [458, 264] width 38 height 20
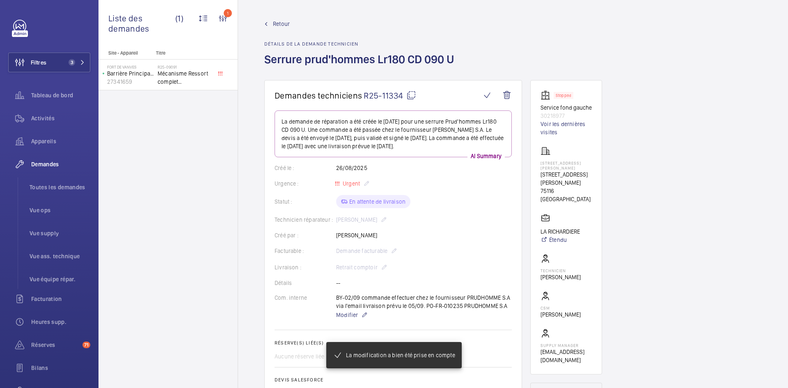
click at [410, 96] on mat-icon at bounding box center [412, 95] width 10 height 10
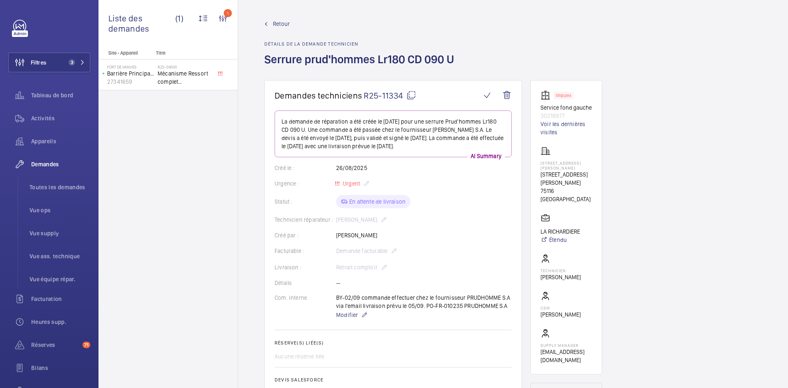
click at [413, 96] on mat-icon at bounding box center [412, 95] width 10 height 10
drag, startPoint x: 447, startPoint y: 0, endPoint x: 737, endPoint y: 83, distance: 302.1
drag, startPoint x: 593, startPoint y: 183, endPoint x: 539, endPoint y: 177, distance: 53.7
click at [539, 177] on wm-front-card "Stopped Service fond gauche 30218977 Voir les dernières visites 77 Avenue Paul …" at bounding box center [567, 227] width 72 height 294
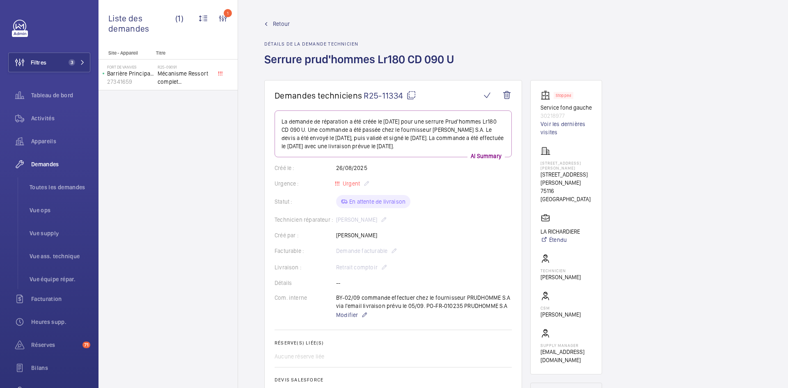
copy p "77 Avenue Paul Doumer, 75116 PARIS"
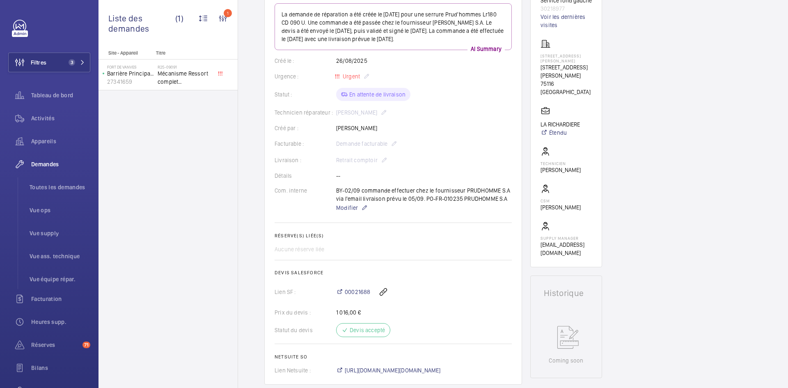
scroll to position [123, 0]
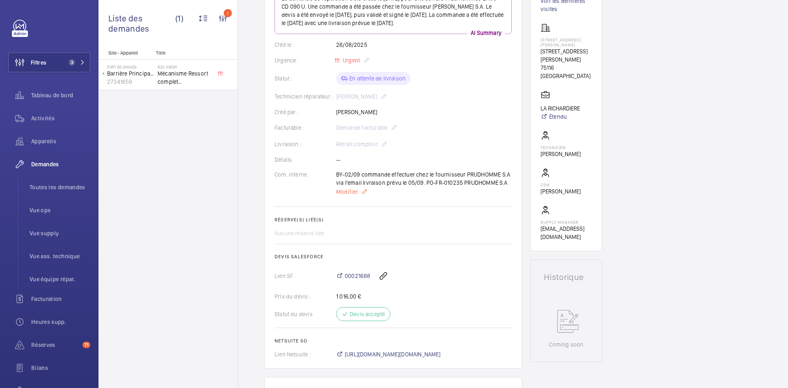
click at [349, 194] on span "Modifier" at bounding box center [347, 192] width 22 height 8
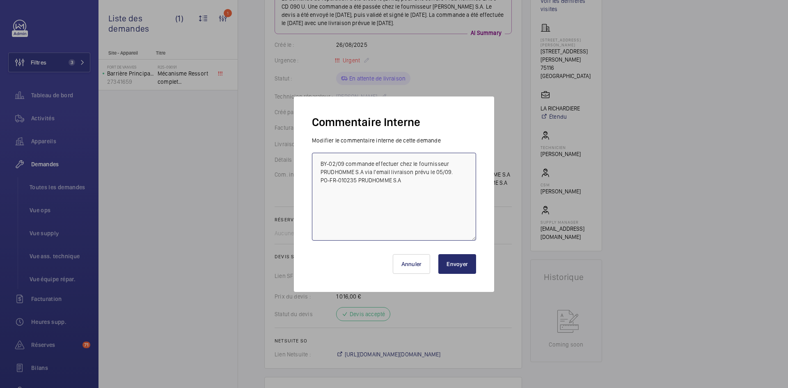
drag, startPoint x: 404, startPoint y: 185, endPoint x: 317, endPoint y: 163, distance: 89.4
click at [317, 163] on textarea "BY-02/09 commande effectuer chez le fournisseur PRUDHOMME S.A via l'email livra…" at bounding box center [394, 197] width 164 height 88
paste textarea "BY-02/09 commande effectuer chez le fournisseur PRUDHOMME S.A via l'email livra…"
type textarea "BY-02/09 commande effectuer chez le fournisseur PRUDHOMME S.A via l'email livra…"
drag, startPoint x: 413, startPoint y: 190, endPoint x: 322, endPoint y: 157, distance: 96.9
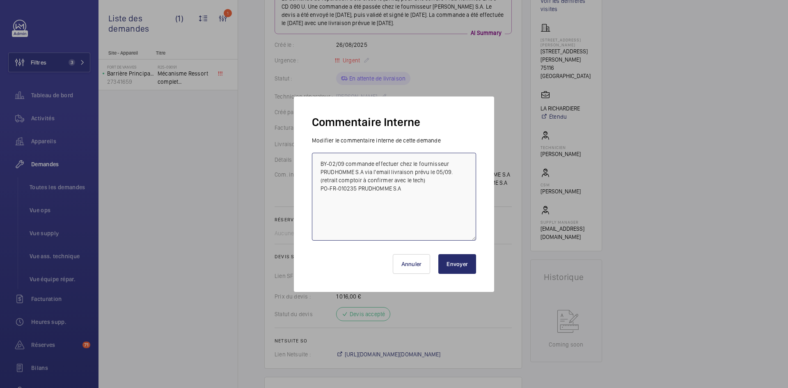
click at [322, 157] on textarea "BY-02/09 commande effectuer chez le fournisseur PRUDHOMME S.A via l'email livra…" at bounding box center [394, 197] width 164 height 88
paste textarea "BY-02/09 commande effectuer chez le fournisseur PRUDHOMME S.A via l'email livra…"
type textarea "BY-02/09 commande effectuer chez le fournisseur PRUDHOMME S.A via l'email livra…"
click at [455, 265] on button "Envoyer" at bounding box center [458, 264] width 38 height 20
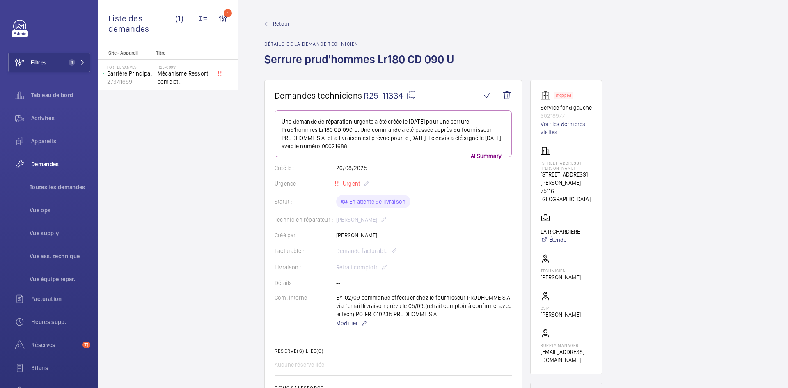
click at [281, 25] on span "Retour" at bounding box center [281, 24] width 17 height 8
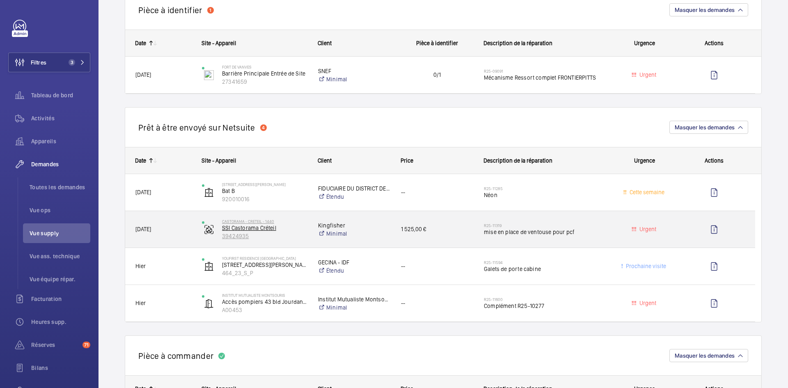
scroll to position [657, 0]
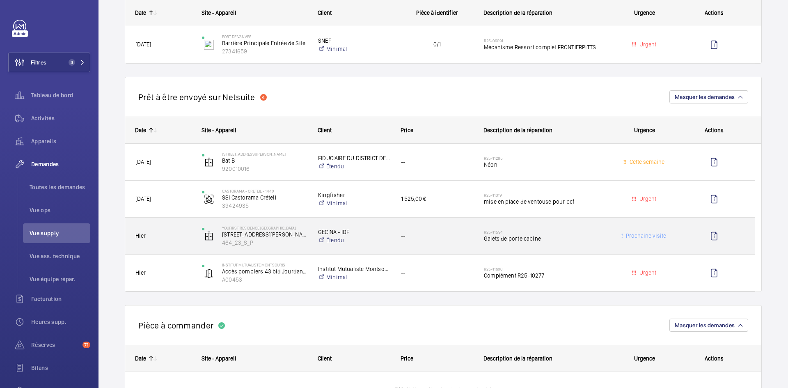
click at [165, 235] on span "Hier" at bounding box center [164, 235] width 56 height 9
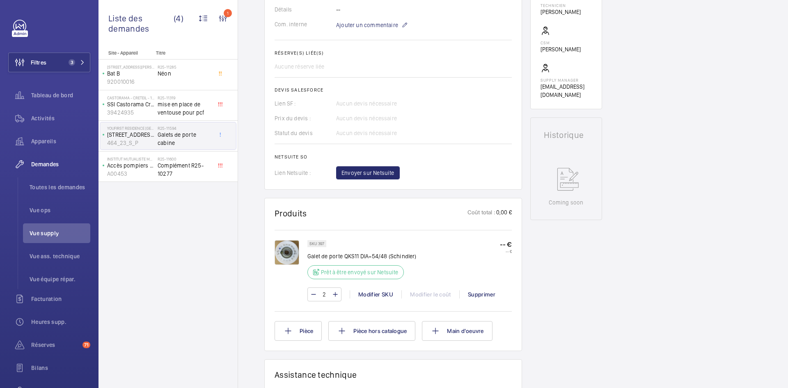
scroll to position [287, 0]
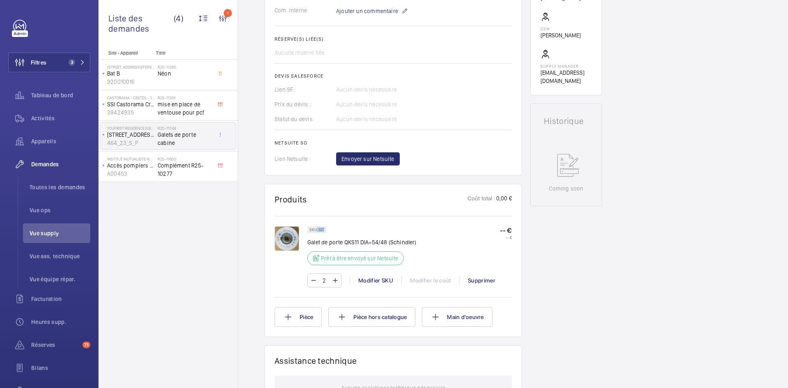
drag, startPoint x: 324, startPoint y: 229, endPoint x: 317, endPoint y: 230, distance: 6.7
click at [317, 230] on p "SKU 397" at bounding box center [317, 229] width 15 height 3
copy p "397"
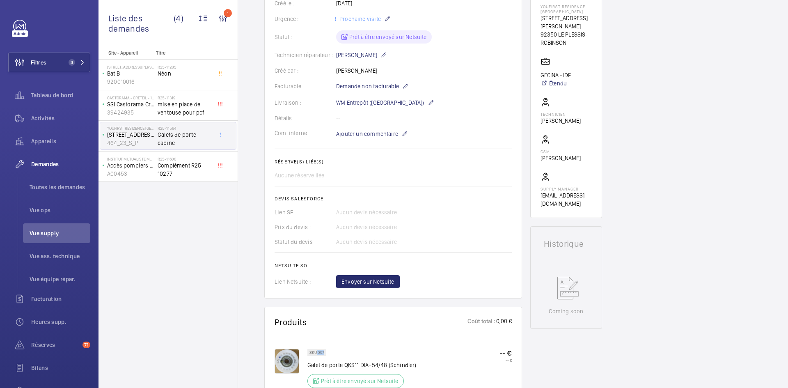
scroll to position [82, 0]
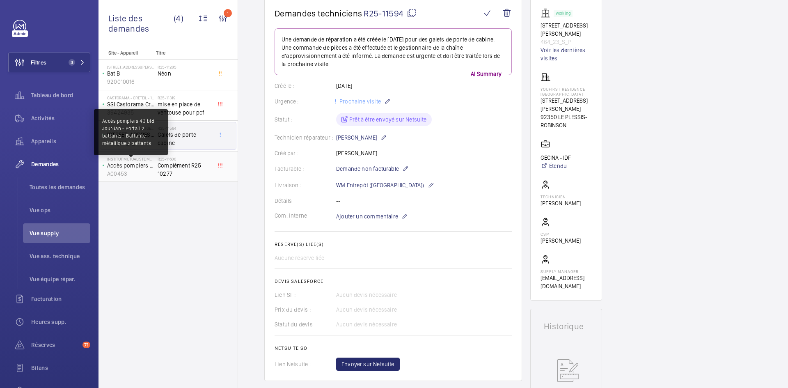
click at [154, 166] on p "Accès pompiers 43 bld Jourdan - Portail 2 battants - Battante métallique 2 batt…" at bounding box center [130, 165] width 47 height 8
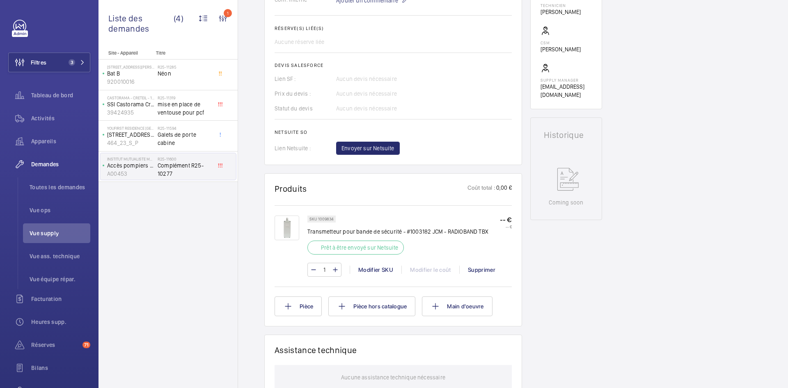
scroll to position [287, 0]
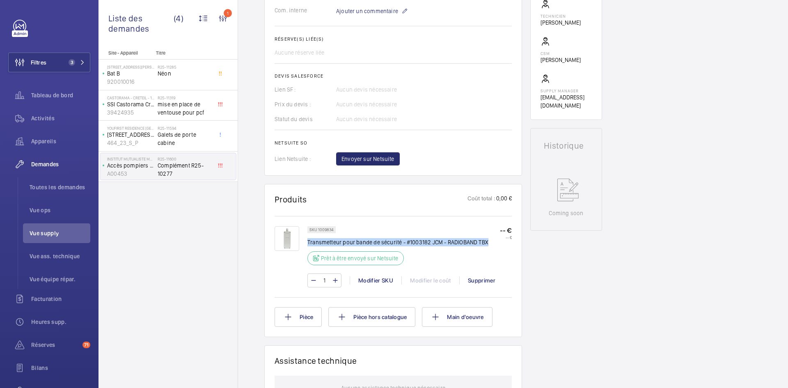
drag, startPoint x: 491, startPoint y: 242, endPoint x: 308, endPoint y: 242, distance: 182.3
click at [308, 242] on div "SKU 1009834 Transmetteur pour bande de sécurité - #1003182 JCM - RADIOBAND TBX …" at bounding box center [410, 248] width 204 height 44
copy p "Transmetteur pour bande de sécurité - #1003182 JCM - RADIOBAND TBX"
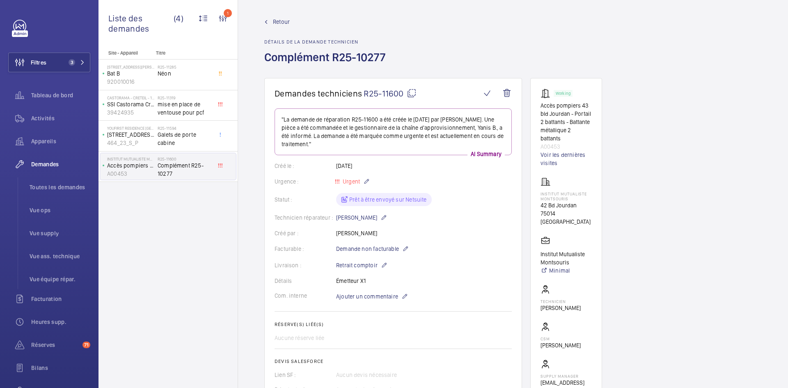
scroll to position [0, 0]
click at [413, 94] on mat-icon at bounding box center [412, 95] width 10 height 10
copy p "Transmetteur pour bande de sécurité - #1003182 JCM - RADIOBAND TBX"
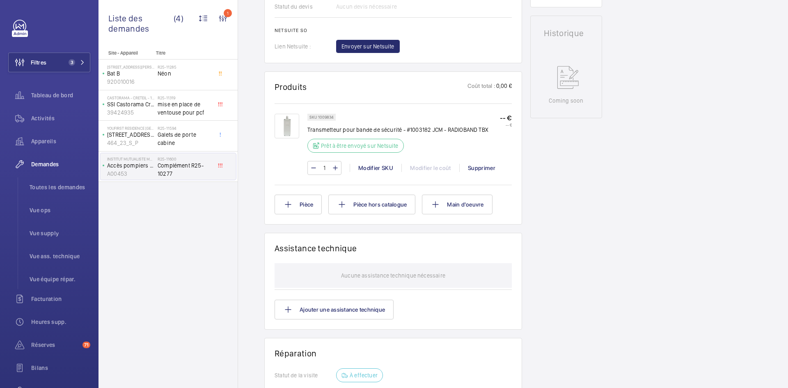
scroll to position [411, 0]
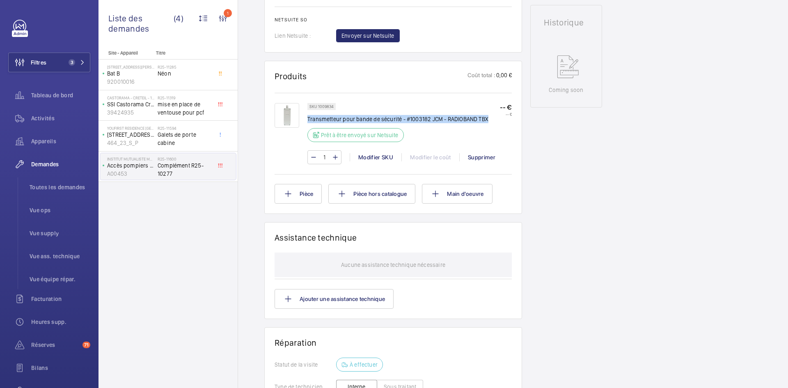
drag, startPoint x: 489, startPoint y: 117, endPoint x: 308, endPoint y: 118, distance: 181.1
click at [308, 118] on div "SKU 1009834 Transmetteur pour bande de sécurité - #1003182 JCM - RADIOBAND TBX …" at bounding box center [410, 125] width 204 height 44
copy p "Transmetteur pour bande de sécurité - #1003182 JCM - RADIOBAND TBX"
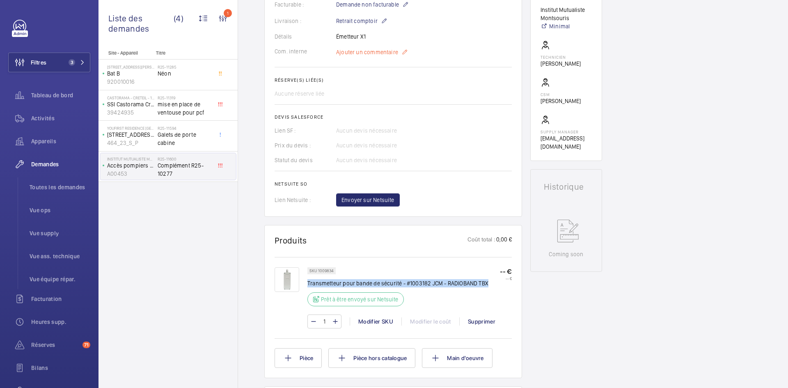
scroll to position [164, 0]
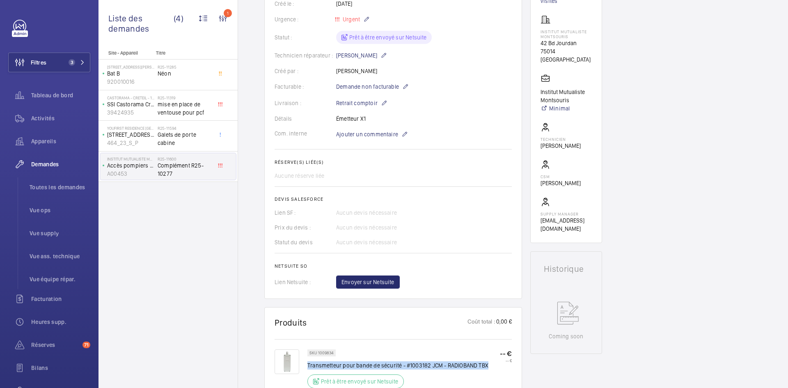
drag, startPoint x: 370, startPoint y: 120, endPoint x: 337, endPoint y: 120, distance: 32.9
click at [337, 120] on div "Détails Émetteur X1" at bounding box center [393, 119] width 237 height 8
copy p "Émetteur X1"
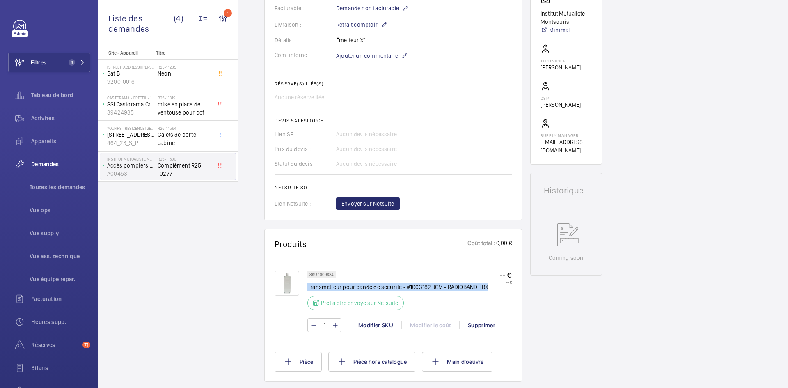
scroll to position [246, 0]
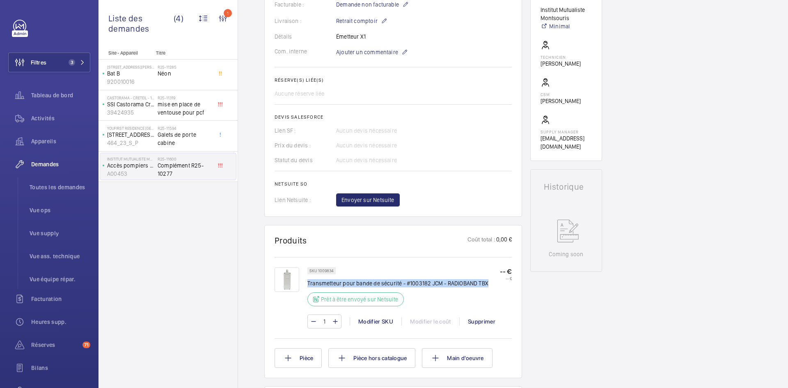
click at [287, 283] on img at bounding box center [287, 279] width 25 height 25
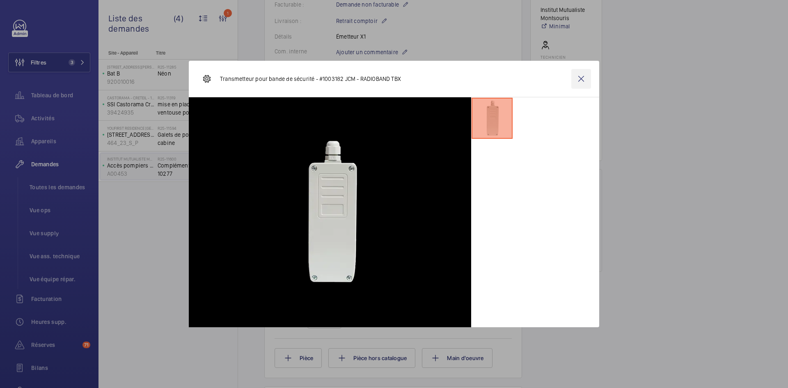
click at [576, 73] on wm-front-icon-button at bounding box center [582, 79] width 20 height 20
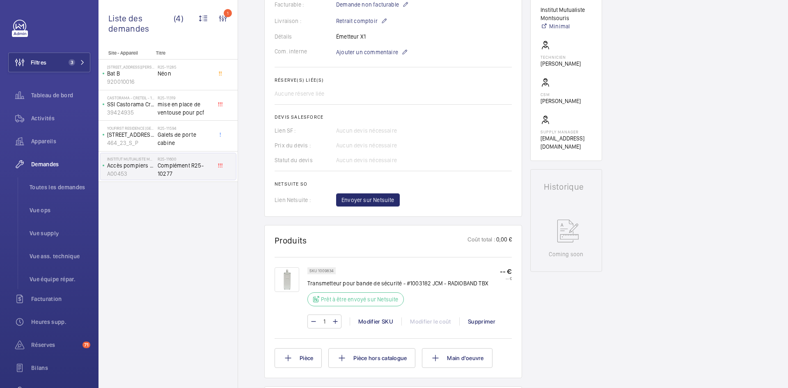
scroll to position [164, 0]
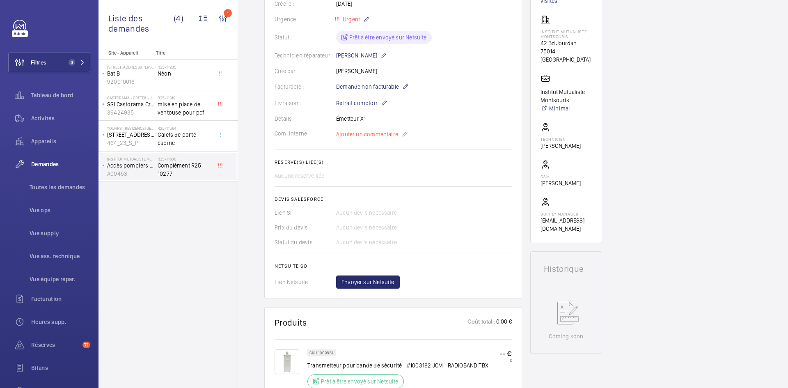
click at [369, 130] on span "Ajouter un commentaire" at bounding box center [367, 134] width 62 height 8
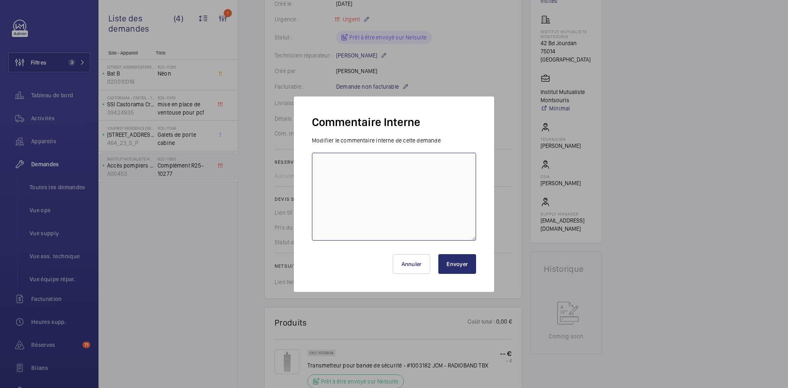
click at [345, 157] on textarea at bounding box center [394, 197] width 164 height 88
type textarea "BY-02/09 demande de devis envoyée au fournisseur Lexia attente de retour."
click at [455, 261] on button "Envoyer" at bounding box center [458, 264] width 38 height 20
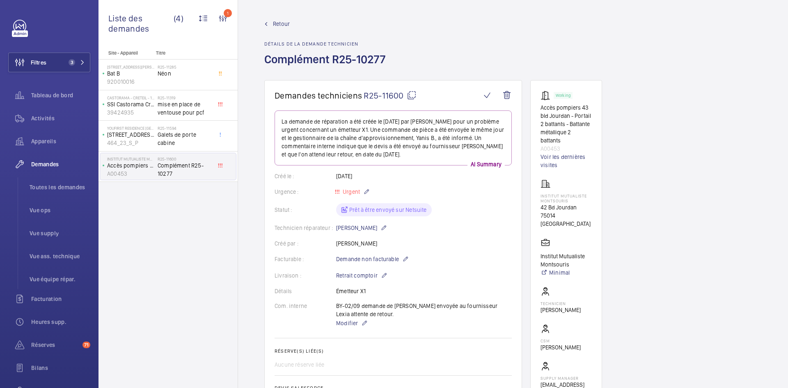
click at [274, 23] on span "Retour" at bounding box center [281, 24] width 17 height 8
click at [276, 21] on span "Retour" at bounding box center [281, 24] width 17 height 8
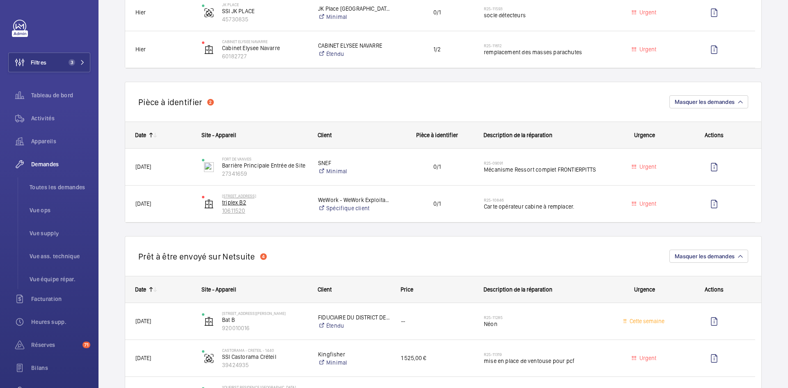
scroll to position [534, 0]
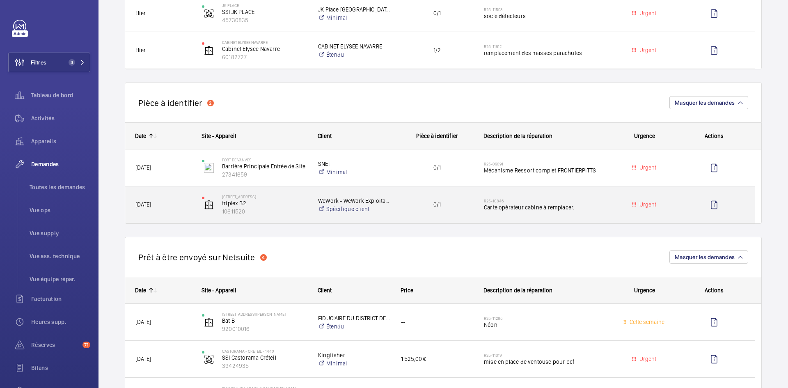
click at [186, 201] on span "12/08/2025" at bounding box center [164, 204] width 56 height 9
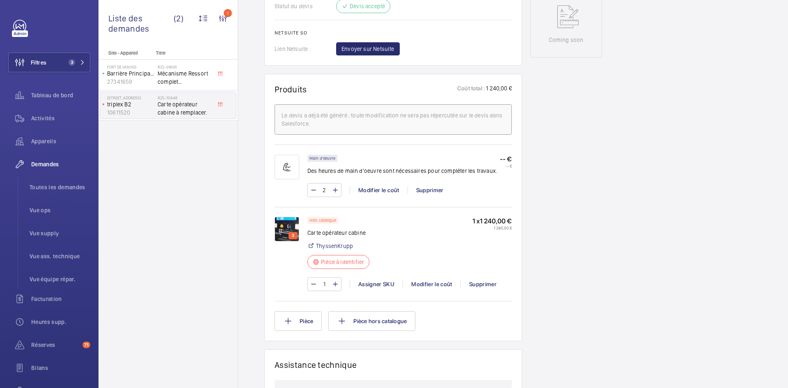
scroll to position [460, 0]
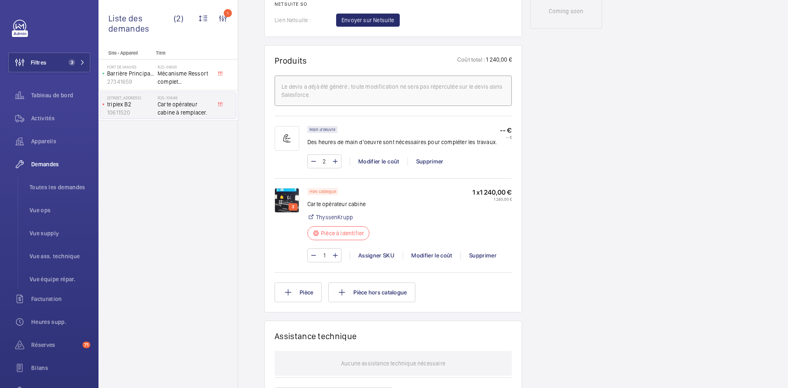
click at [285, 207] on img at bounding box center [287, 200] width 25 height 25
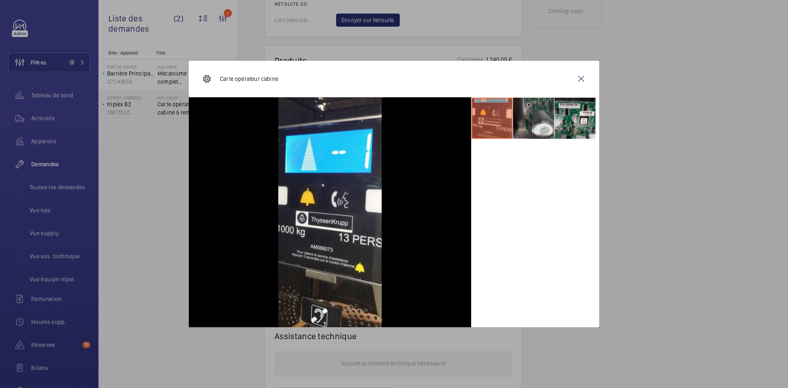
click at [535, 117] on li at bounding box center [533, 118] width 41 height 41
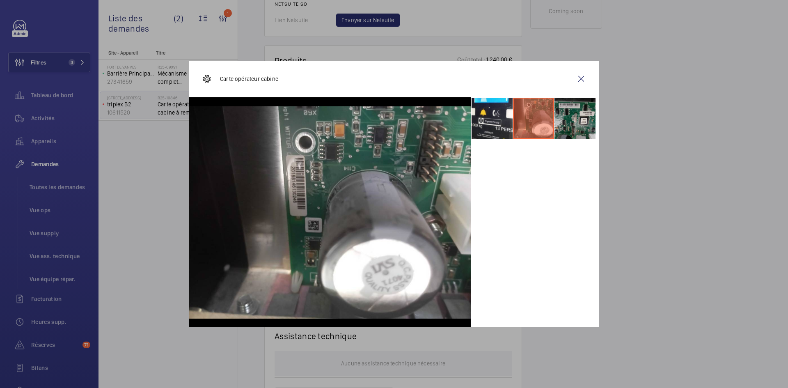
click at [584, 114] on li at bounding box center [575, 118] width 41 height 41
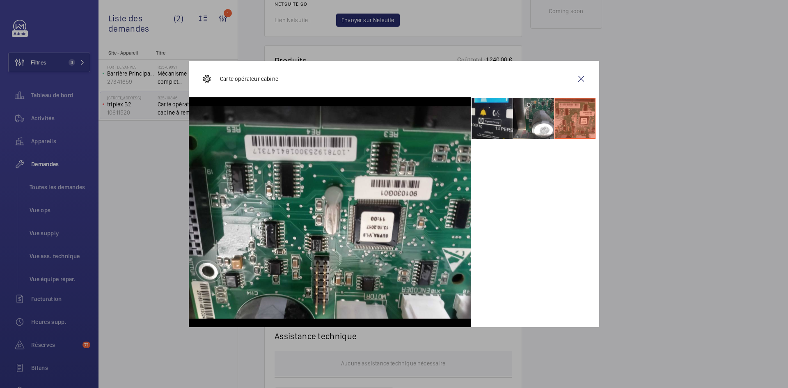
click at [501, 115] on li at bounding box center [492, 118] width 41 height 41
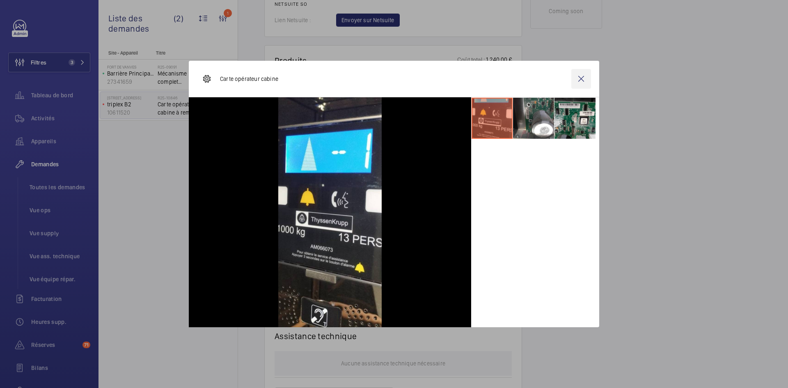
click at [583, 75] on wm-front-icon-button at bounding box center [582, 79] width 20 height 20
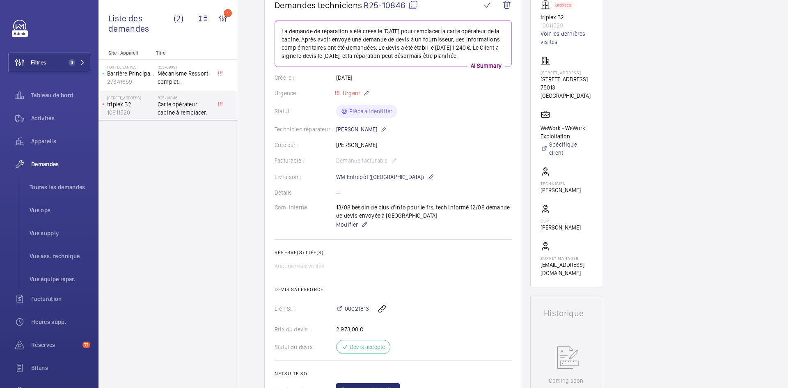
scroll to position [0, 0]
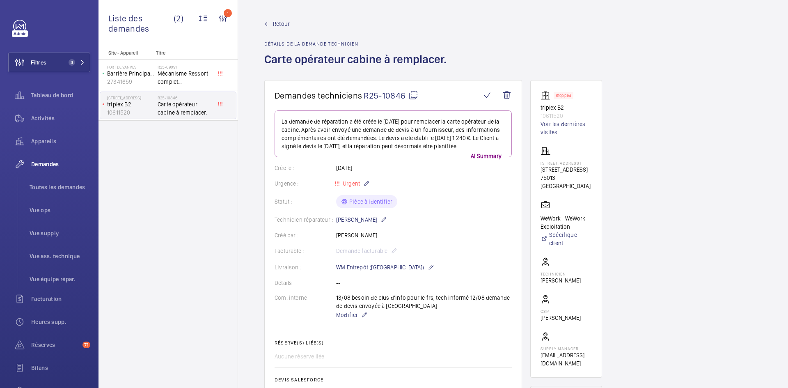
click at [412, 91] on mat-icon at bounding box center [414, 95] width 10 height 10
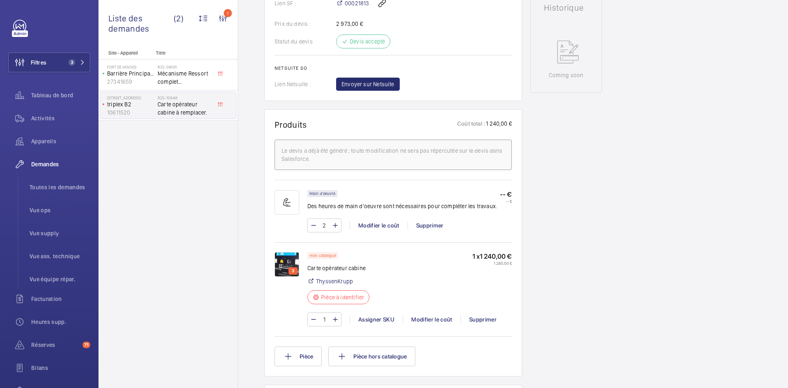
scroll to position [411, 0]
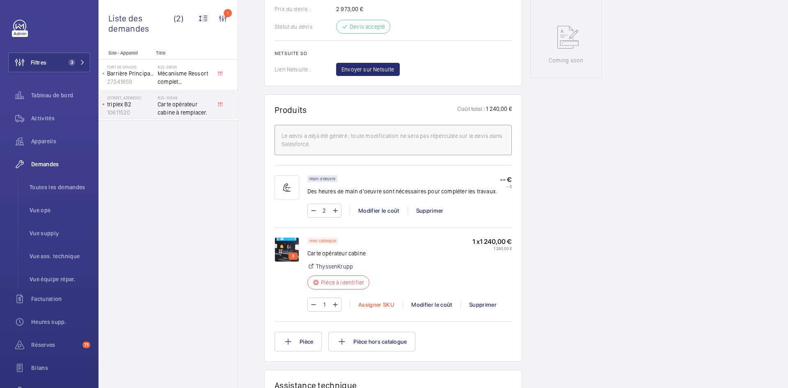
click at [376, 309] on div "Assigner SKU" at bounding box center [376, 305] width 53 height 8
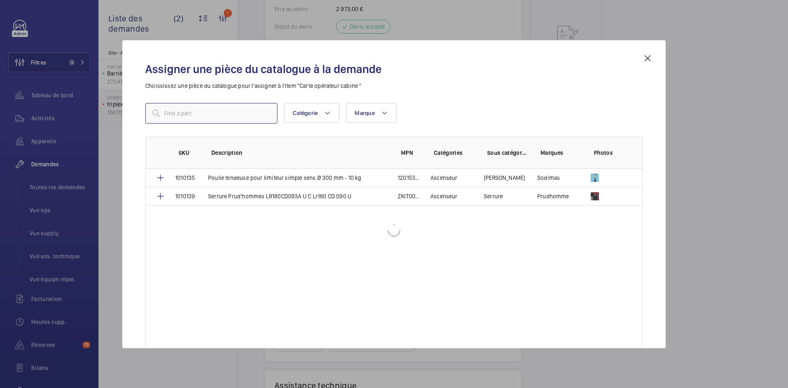
click at [226, 114] on input "text" at bounding box center [211, 113] width 132 height 21
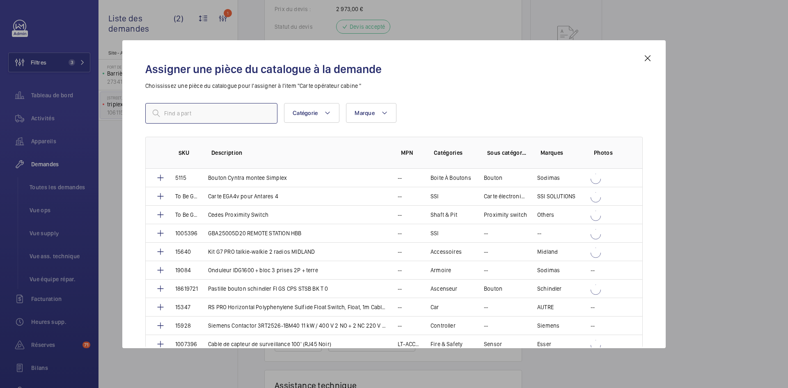
paste input "1010140"
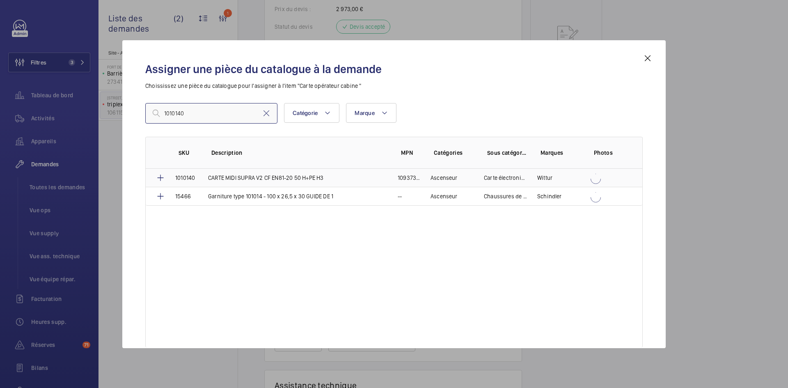
type input "1010140"
click at [197, 176] on td "1010140" at bounding box center [181, 178] width 33 height 18
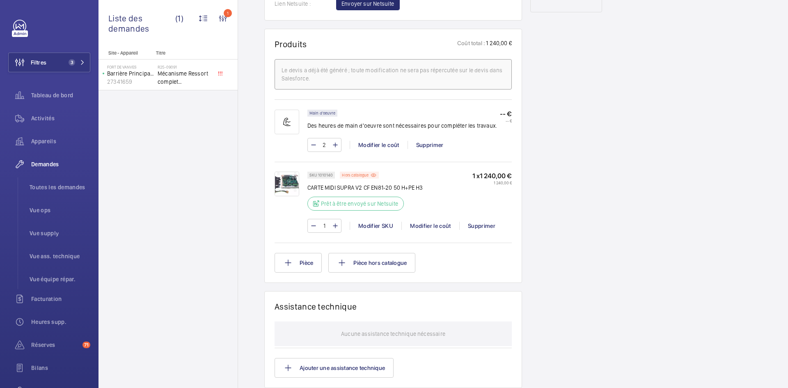
scroll to position [353, 0]
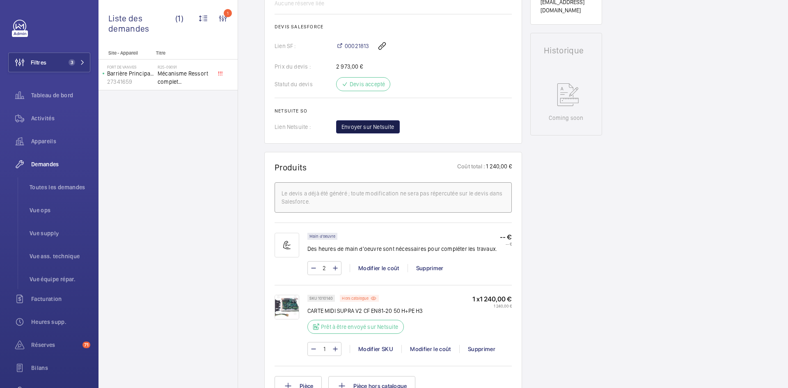
click at [384, 128] on span "Envoyer sur Netsuite" at bounding box center [368, 127] width 53 height 8
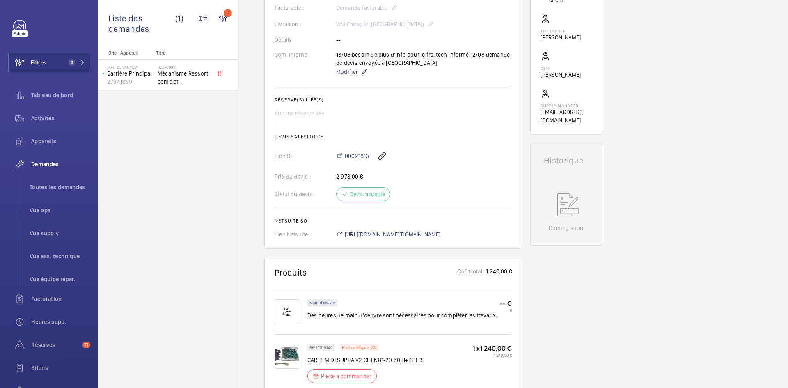
scroll to position [246, 0]
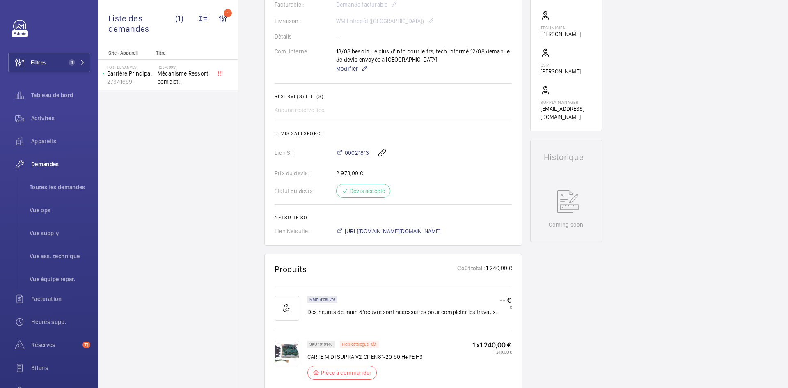
click at [417, 230] on span "https://6461500.app.netsuite.com/app/accounting/transactions/salesord.nl?id=296…" at bounding box center [393, 231] width 96 height 8
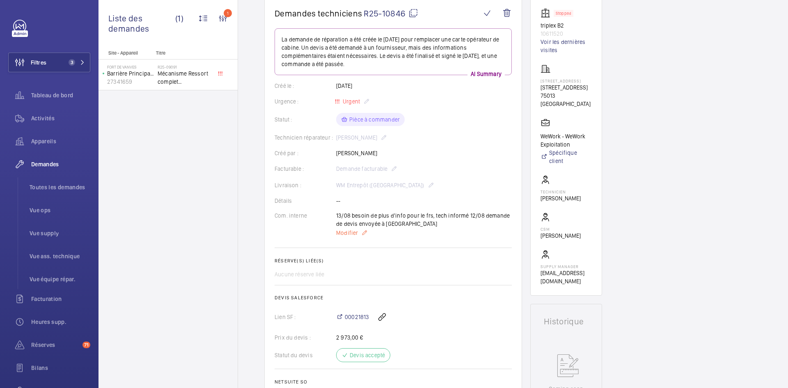
click at [345, 232] on span "Modifier" at bounding box center [347, 233] width 22 height 8
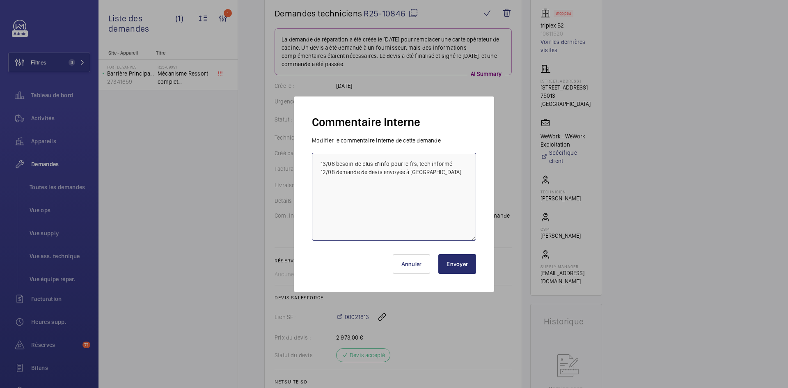
click at [317, 162] on textarea "13/08 besoin de plus d'info pour le frs, tech informé 12/08 demande de devis en…" at bounding box center [394, 197] width 164 height 88
paste textarea "BY-02/09 commande effectuer chez le fournisseur Wittur via l'email livraison pr…"
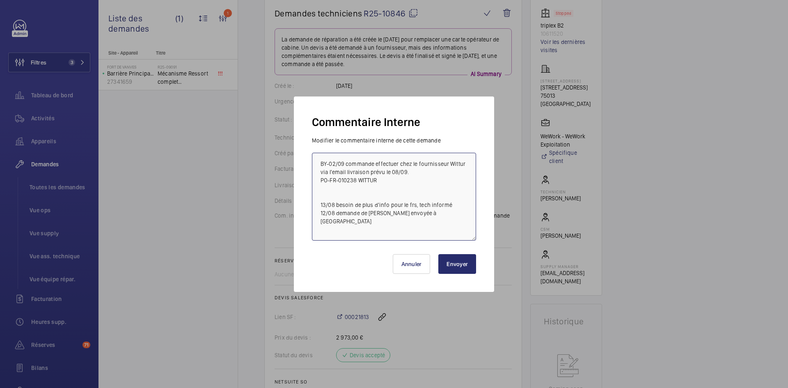
type textarea "BY-02/09 commande effectuer chez le fournisseur Wittur via l'email livraison pr…"
click at [460, 265] on button "Envoyer" at bounding box center [458, 264] width 38 height 20
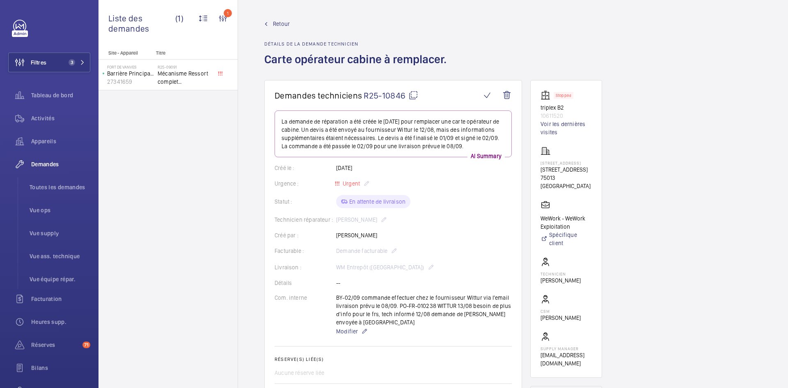
click at [273, 21] on span "Retour" at bounding box center [281, 24] width 17 height 8
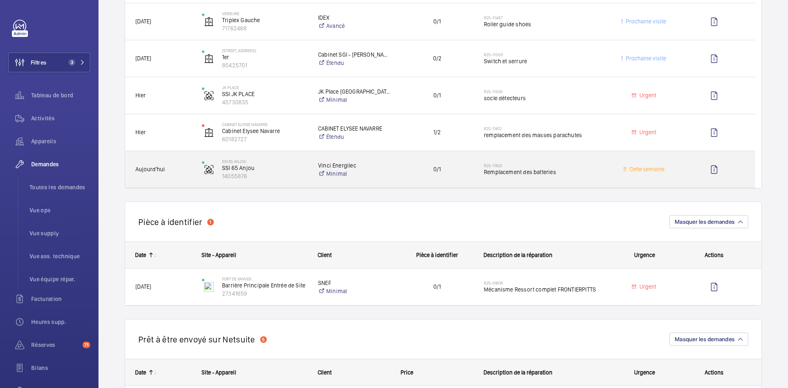
scroll to position [411, 0]
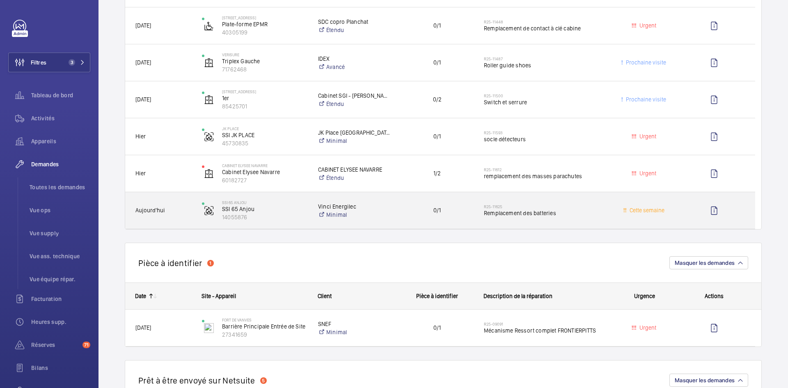
click at [184, 209] on span "Aujourd'hui" at bounding box center [164, 210] width 56 height 9
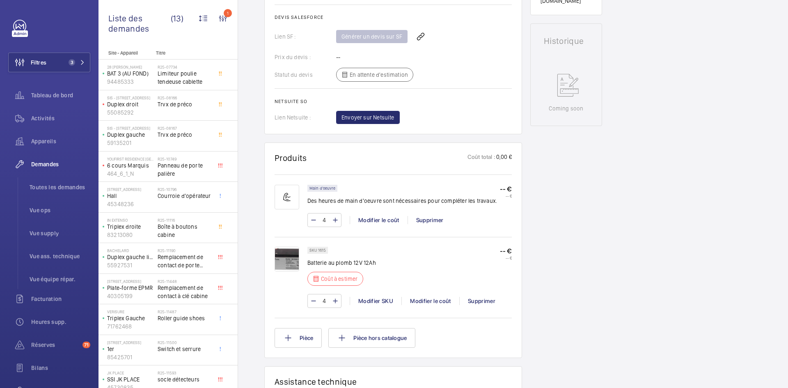
scroll to position [353, 0]
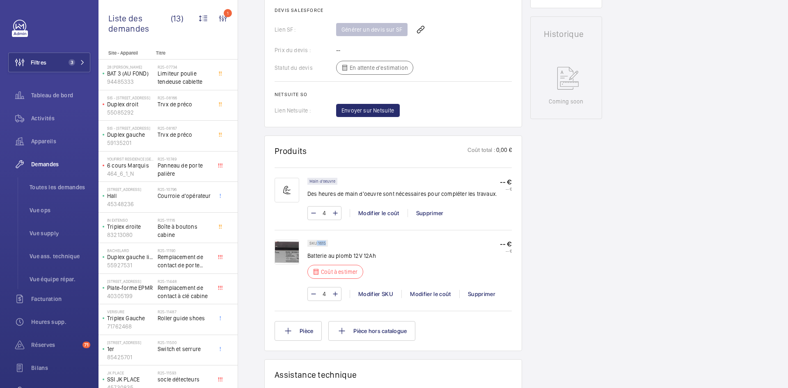
drag, startPoint x: 326, startPoint y: 243, endPoint x: 317, endPoint y: 243, distance: 9.0
click at [317, 243] on div "SKU 1615" at bounding box center [318, 243] width 21 height 7
copy p "1615"
click at [433, 293] on div "Modifier le coût" at bounding box center [431, 294] width 58 height 8
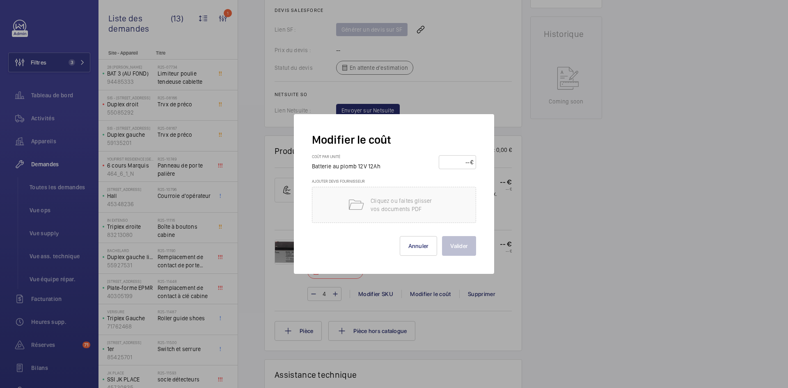
click at [452, 158] on input "number" at bounding box center [456, 162] width 29 height 13
type input "30"
click at [462, 248] on button "Valider" at bounding box center [459, 246] width 34 height 20
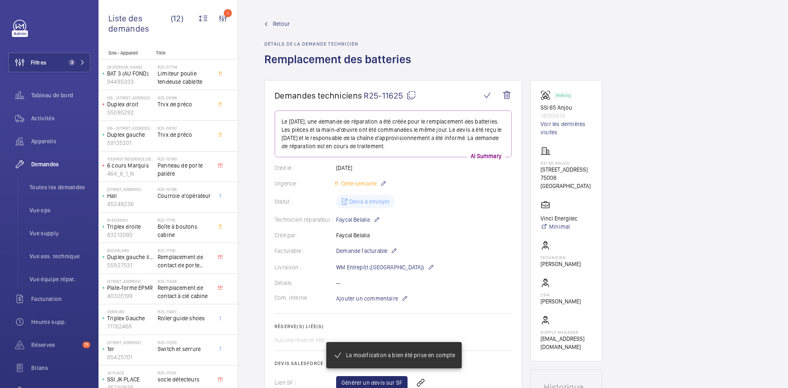
click at [276, 23] on span "Retour" at bounding box center [281, 24] width 17 height 8
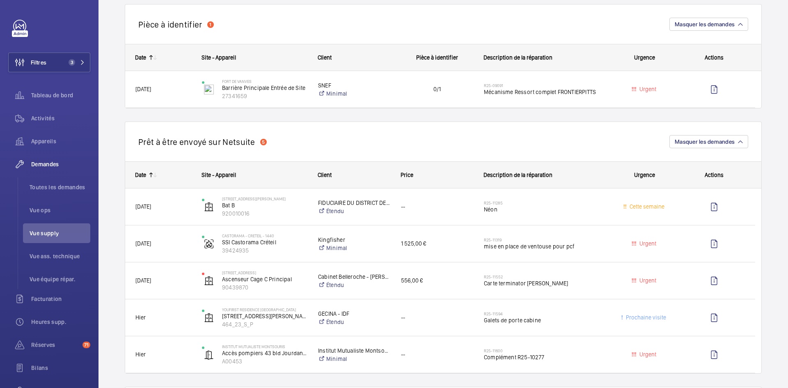
scroll to position [698, 0]
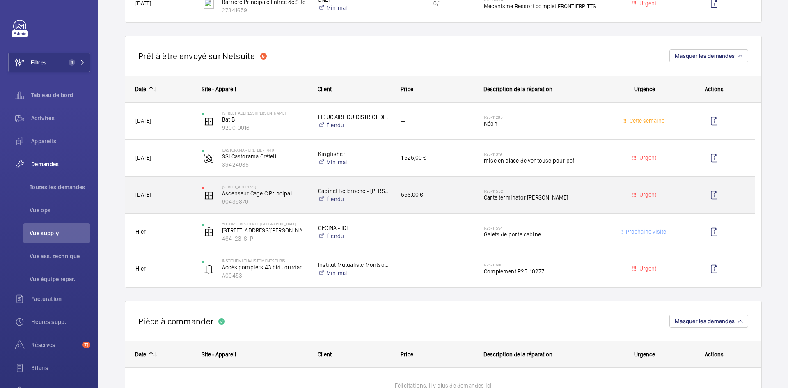
click at [198, 196] on div "4 Avenue du Stade de Coubertin Ascenseur Cage C Principal 90439870" at bounding box center [249, 195] width 115 height 34
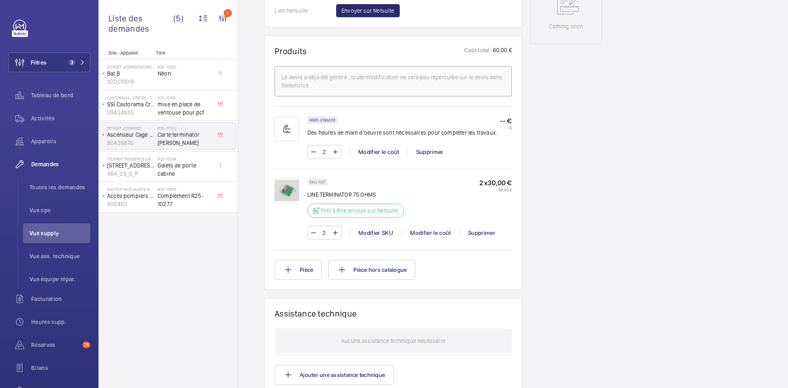
scroll to position [460, 0]
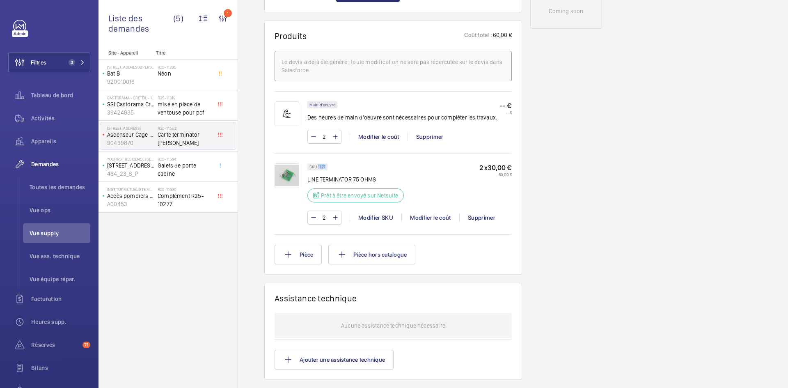
drag, startPoint x: 325, startPoint y: 166, endPoint x: 318, endPoint y: 166, distance: 7.0
click at [318, 166] on p "SKU 1127" at bounding box center [318, 166] width 16 height 3
copy p "1127"
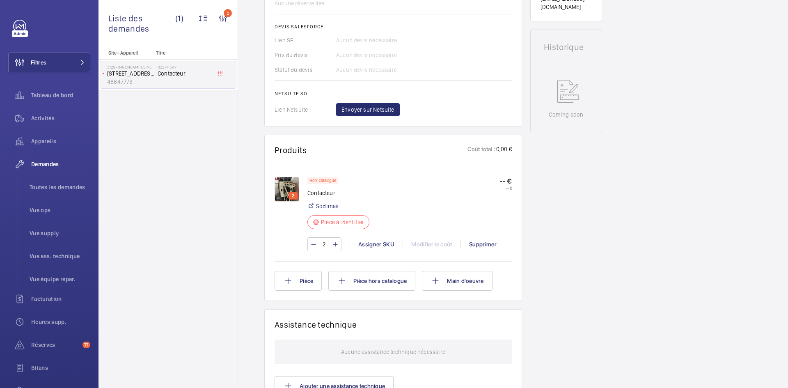
scroll to position [402, 0]
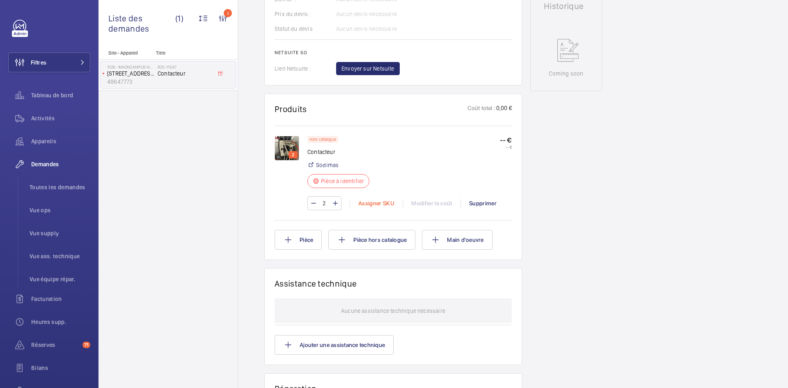
click at [378, 204] on div "Assigner SKU" at bounding box center [376, 203] width 53 height 8
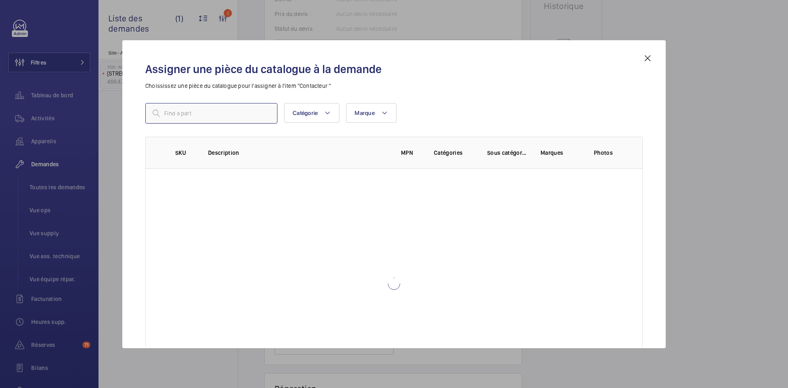
click at [191, 114] on input "text" at bounding box center [211, 113] width 132 height 21
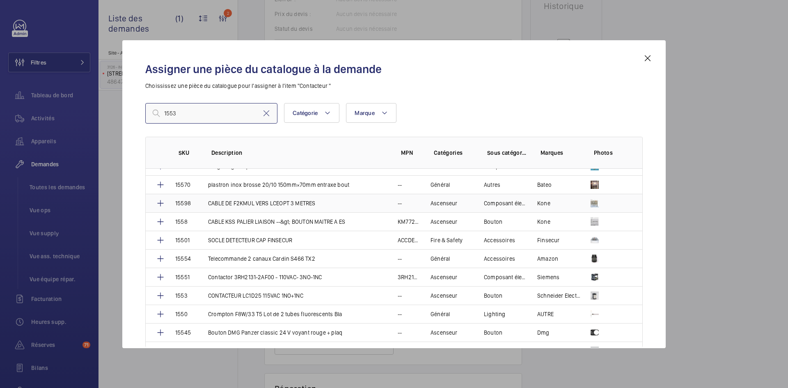
scroll to position [205, 0]
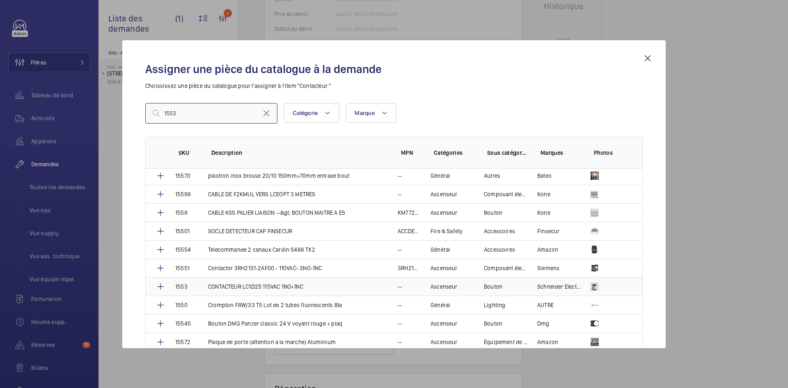
type input "1553"
click at [200, 287] on td "CONTACTEUR LC1D25 115VAC 1NO+1NC" at bounding box center [293, 286] width 190 height 18
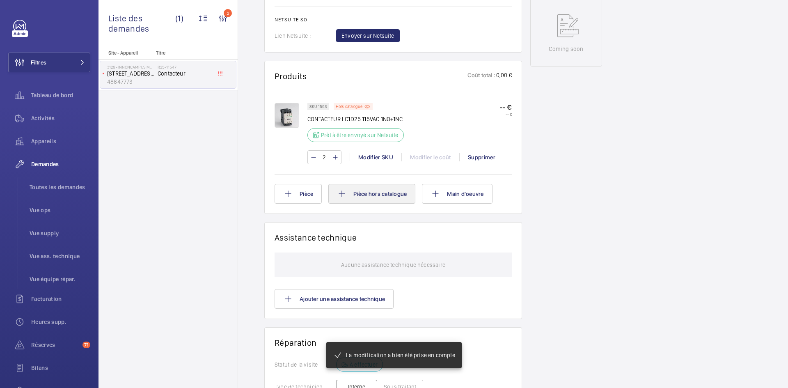
scroll to position [427, 0]
click at [297, 196] on button "Pièce" at bounding box center [298, 194] width 47 height 20
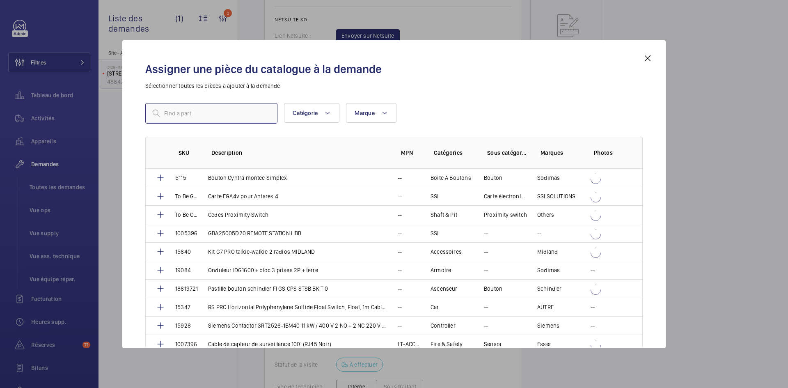
click at [197, 113] on input "text" at bounding box center [211, 113] width 132 height 21
paste input "14432"
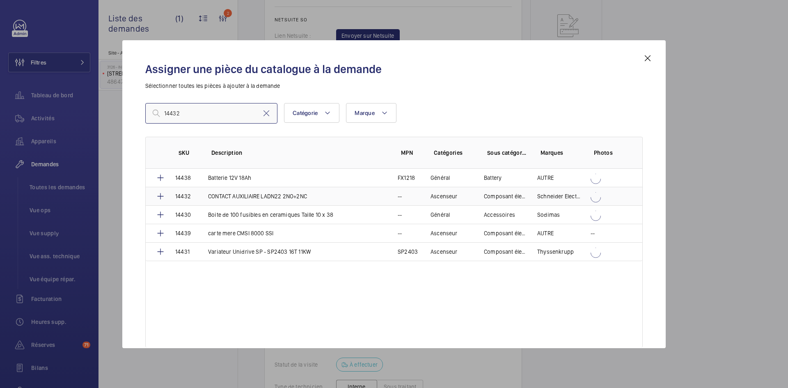
type input "14432"
click at [198, 196] on td "CONTACT AUXILIAIRE LADN22 2NO+2NC" at bounding box center [293, 196] width 190 height 18
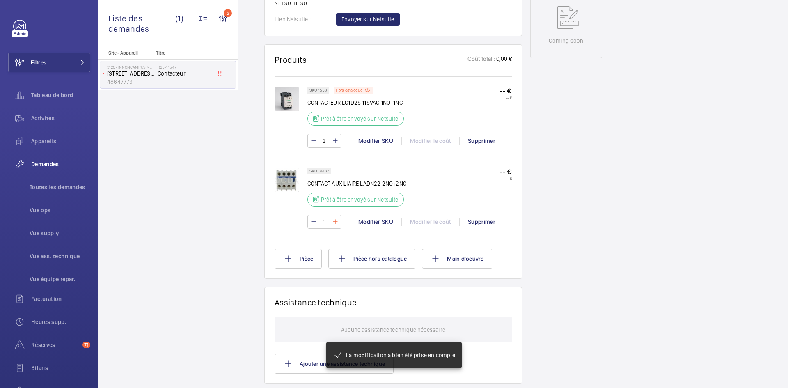
scroll to position [452, 0]
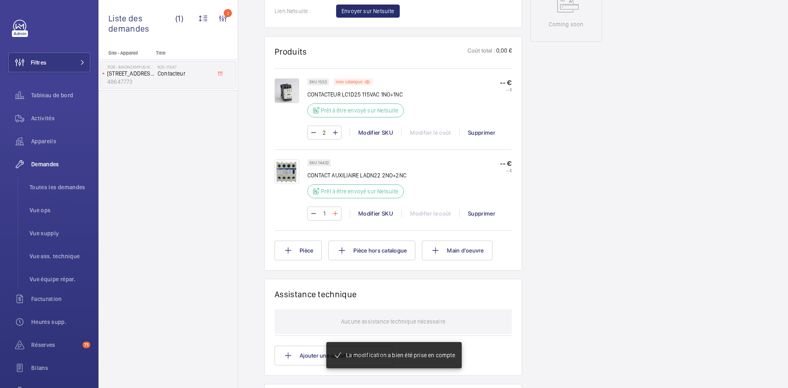
click at [337, 213] on mat-icon at bounding box center [335, 214] width 7 height 10
type input "2"
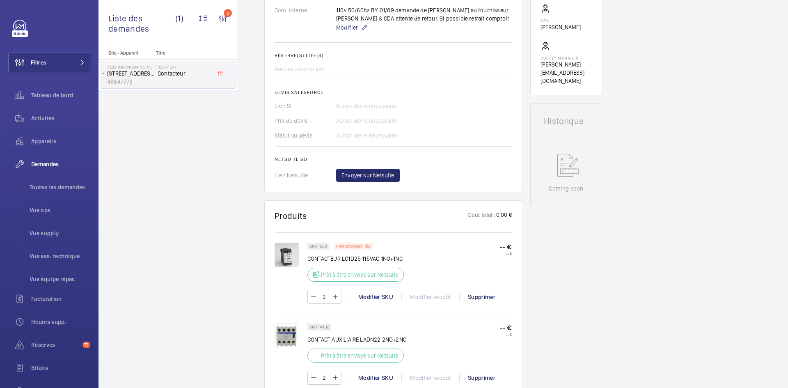
scroll to position [123, 0]
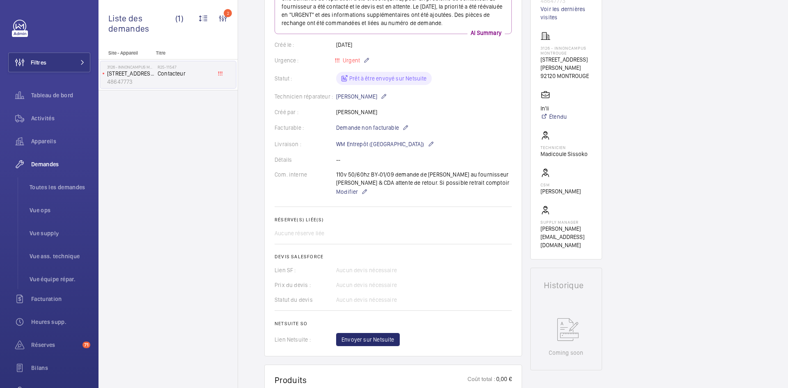
click at [404, 136] on wm-front-card-body "Une demande de réparation a été créée le [DATE] pour un problème de contacteur.…" at bounding box center [393, 166] width 237 height 359
click at [428, 141] on mat-icon at bounding box center [431, 144] width 7 height 10
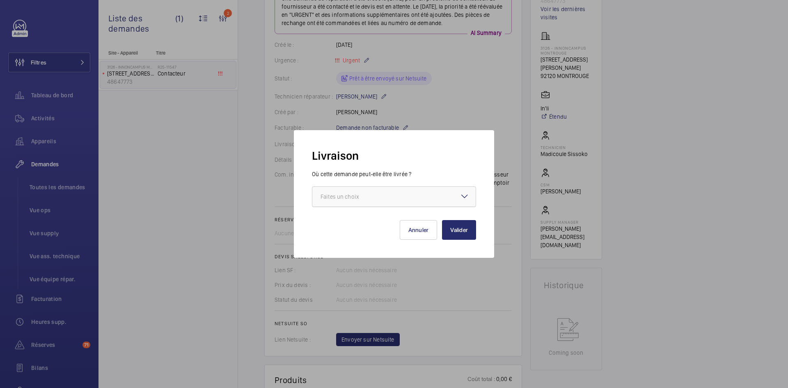
click at [459, 193] on div at bounding box center [393, 197] width 163 height 20
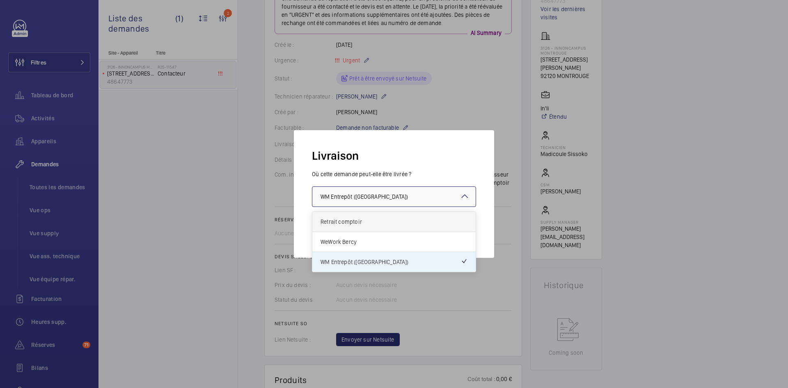
click at [368, 221] on span "Retrait comptoir" at bounding box center [394, 222] width 147 height 8
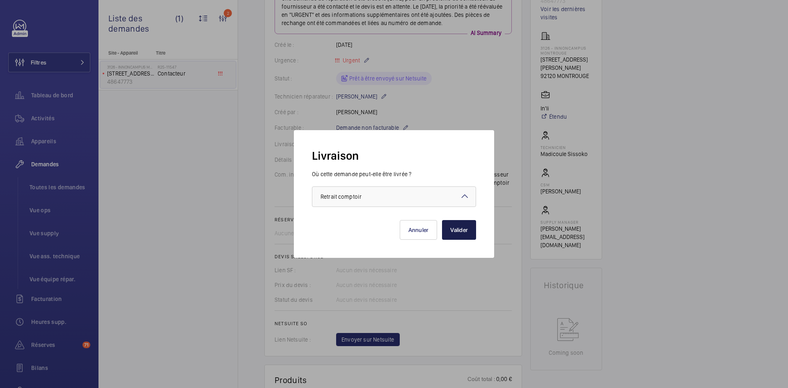
click at [469, 230] on button "Valider" at bounding box center [459, 230] width 34 height 20
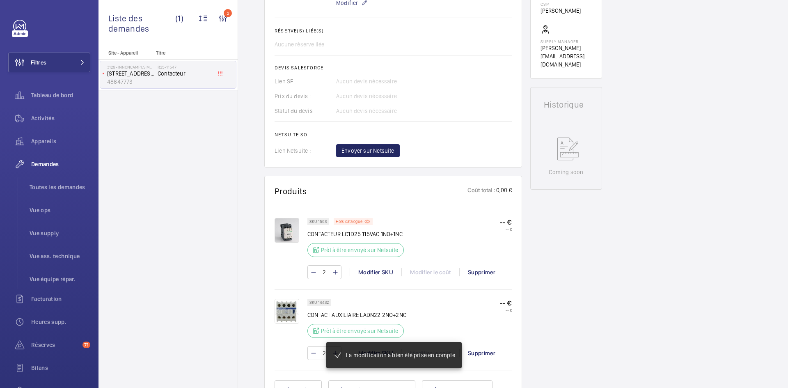
scroll to position [312, 0]
click at [383, 149] on span "Envoyer sur Netsuite" at bounding box center [368, 151] width 53 height 8
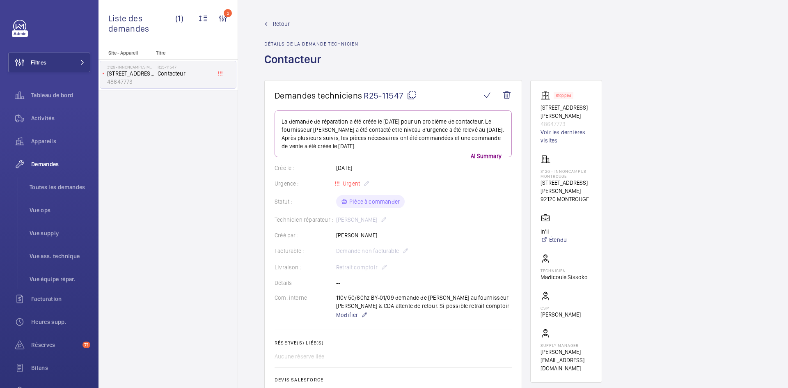
scroll to position [337, 0]
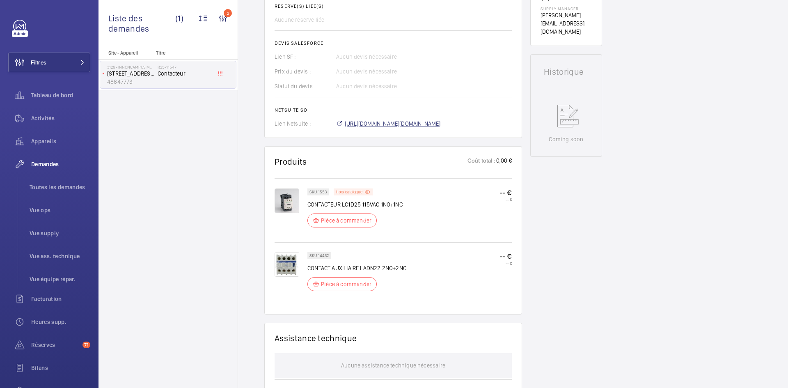
click at [441, 124] on span "[URL][DOMAIN_NAME][DOMAIN_NAME]" at bounding box center [393, 123] width 96 height 8
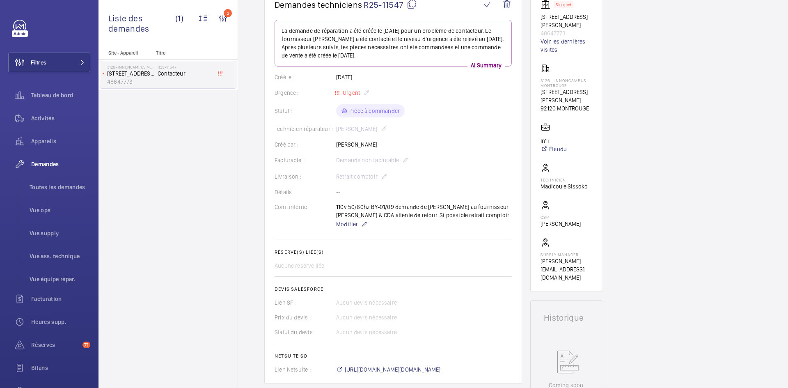
scroll to position [49, 0]
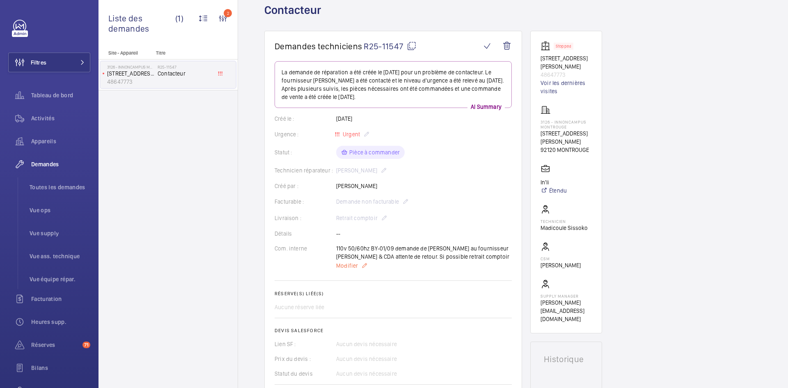
click at [341, 266] on span "Modifier" at bounding box center [347, 266] width 22 height 8
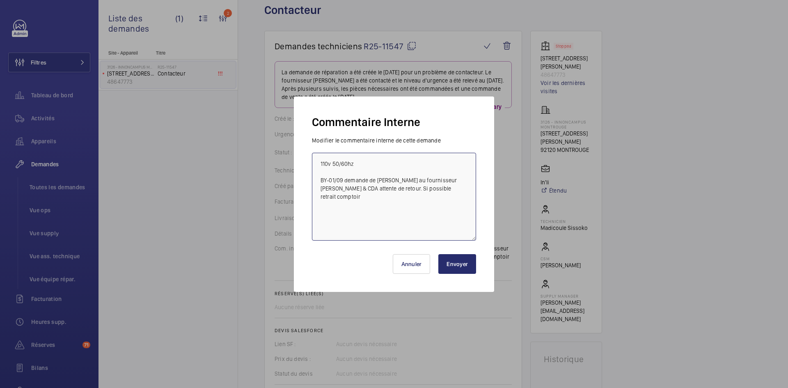
click at [322, 161] on textarea "110v 50/60hz BY-01/09 demande de [PERSON_NAME] au fournisseur [PERSON_NAME] & C…" at bounding box center [394, 197] width 164 height 88
click at [320, 161] on textarea "110v 50/60hz BY-01/09 demande de [PERSON_NAME] au fournisseur [PERSON_NAME] & C…" at bounding box center [394, 197] width 164 height 88
paste textarea "BY-02/09 commande effectuer chez le fournisseur CDA via l'email livraison prévu…"
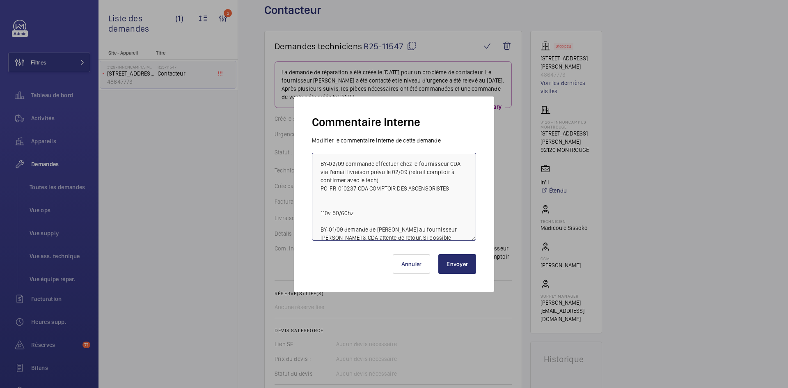
type textarea "BY-02/09 commande effectuer chez le fournisseur CDA via l'email livraison prévu…"
click at [450, 263] on button "Envoyer" at bounding box center [458, 264] width 38 height 20
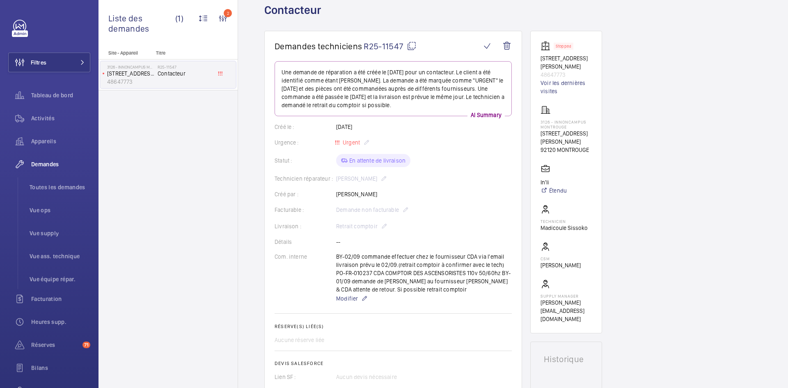
click at [412, 45] on mat-icon at bounding box center [412, 46] width 10 height 10
click at [581, 142] on p "210 Avenue MARX DORMOY 92120 Montrouge" at bounding box center [566, 137] width 51 height 16
drag, startPoint x: 575, startPoint y: 149, endPoint x: 539, endPoint y: 124, distance: 44.0
click at [539, 124] on wm-front-card "Stopped 210 Avenue MARX DORMOY 48647773 Voir les dernières visites 3126 - INNON…" at bounding box center [567, 182] width 72 height 303
copy div "3126 - INNONCAMPUS MONTROUGE 210 Avenue MARX DORMOY 92120 Montrouge"
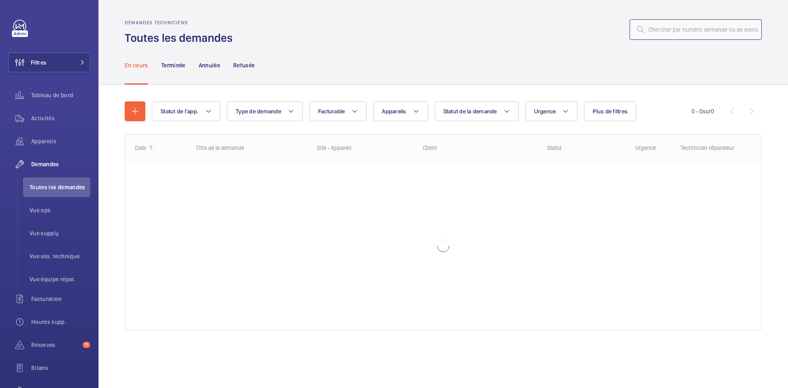
click at [672, 31] on input "text" at bounding box center [696, 29] width 132 height 21
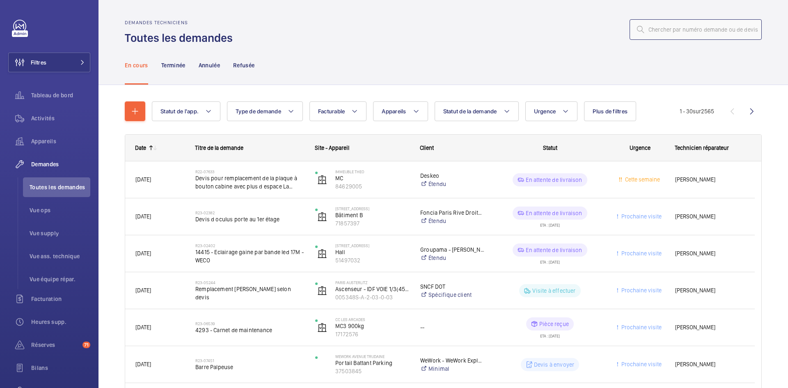
paste input "R25-11547"
type input "R25-11547"
click at [677, 30] on input "text" at bounding box center [696, 29] width 132 height 21
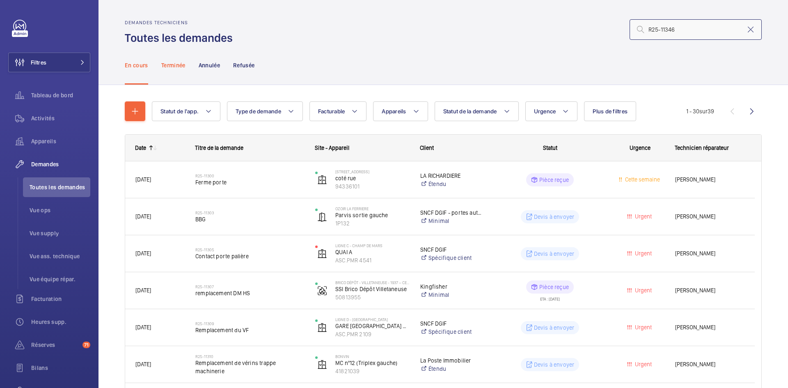
type input "R25-11346"
click at [168, 60] on div "Terminée" at bounding box center [173, 65] width 24 height 39
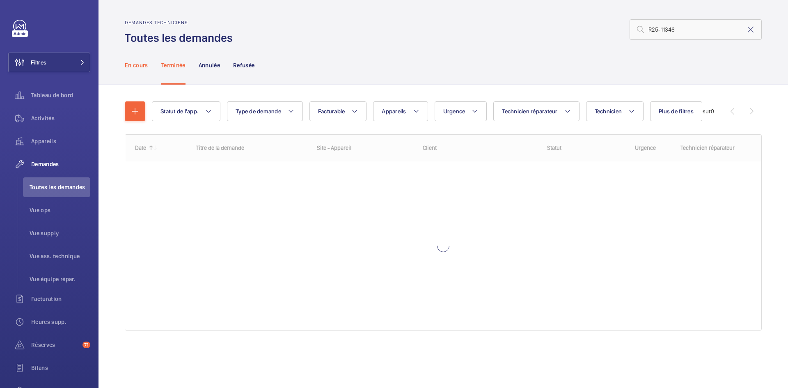
click at [137, 64] on p "En cours" at bounding box center [136, 65] width 23 height 8
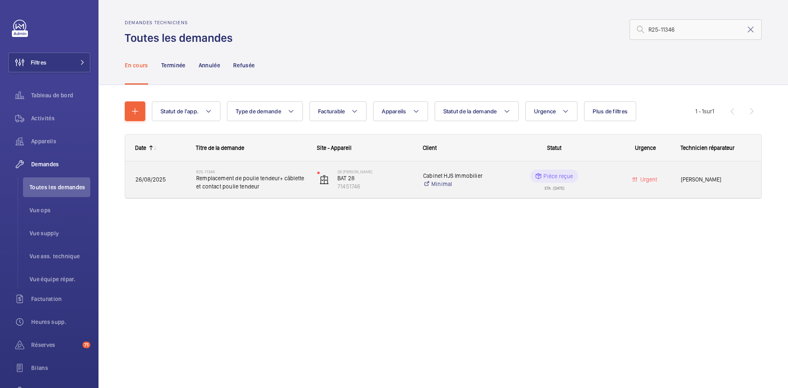
click at [170, 177] on span "26/08/2025" at bounding box center [161, 179] width 50 height 9
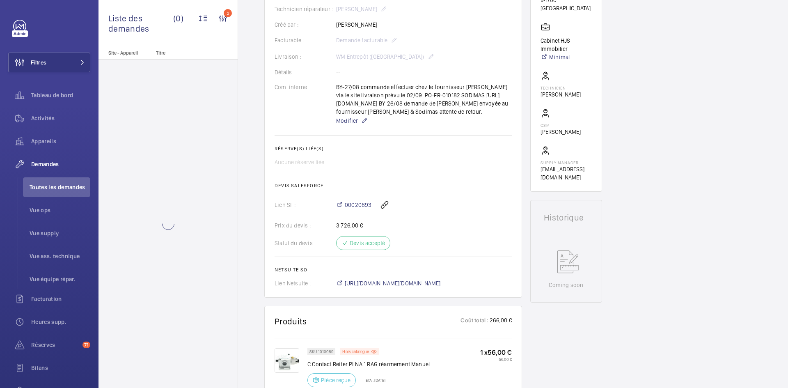
scroll to position [328, 0]
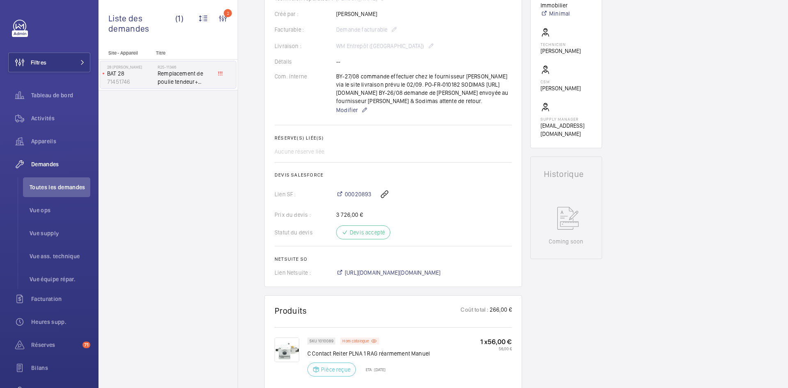
scroll to position [361, 0]
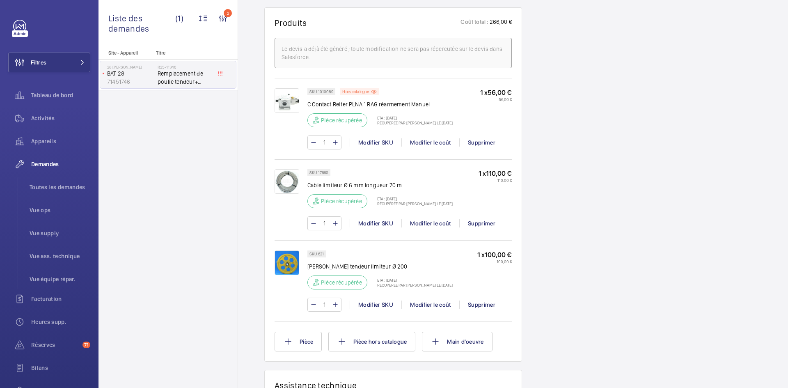
scroll to position [534, 0]
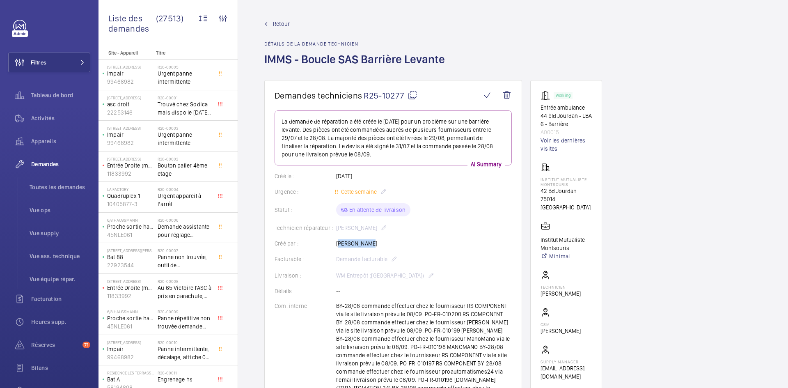
drag, startPoint x: 373, startPoint y: 244, endPoint x: 338, endPoint y: 244, distance: 35.3
click at [338, 244] on div "Créé par : [PERSON_NAME]" at bounding box center [393, 243] width 237 height 8
copy p "[PERSON_NAME]"
drag, startPoint x: 565, startPoint y: 133, endPoint x: 536, endPoint y: 108, distance: 38.7
click at [536, 108] on wm-front-card "Working Entrée ambulance 44 bld Jourdan - LBA 6 - Barrière A00015 Voir les dern…" at bounding box center [567, 235] width 72 height 311
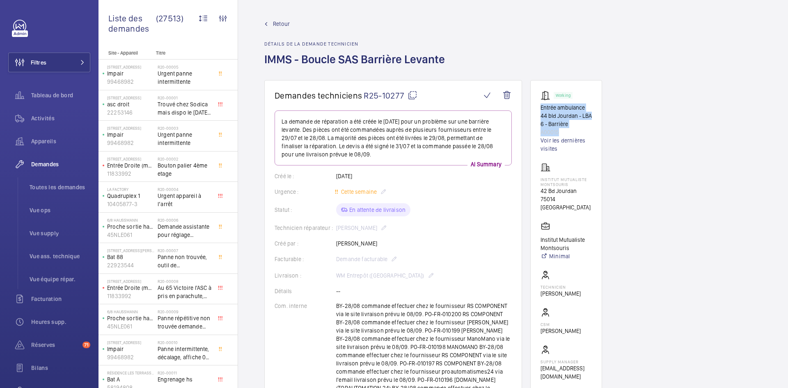
copy div "Entrée ambulance 44 bld Jourdan - LBA 6 - Barrière A00015"
drag, startPoint x: 573, startPoint y: 200, endPoint x: 538, endPoint y: 176, distance: 42.3
click at [538, 176] on wm-front-card "Working Entrée ambulance 44 bld Jourdan - LBA 6 - Barrière A00015 Voir les dern…" at bounding box center [567, 235] width 72 height 311
copy div "Institut Mutualiste Montsouris 42 Bd Jourdan 75014 PARIS"
drag, startPoint x: 570, startPoint y: 239, endPoint x: 540, endPoint y: 230, distance: 30.8
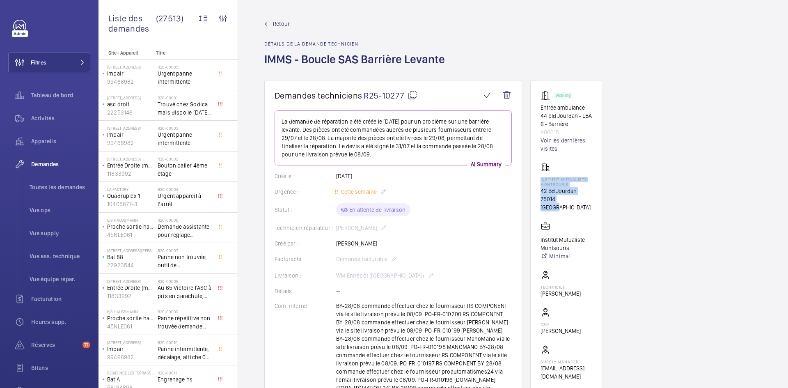
click at [540, 230] on wm-front-card "Working Entrée ambulance 44 bld Jourdan - LBA 6 - Barrière A00015 Voir les dern…" at bounding box center [567, 235] width 72 height 311
copy p "Institut Mutualiste Montsouris"
click at [410, 94] on mat-icon at bounding box center [413, 95] width 10 height 10
copy p "Institut Mutualiste Montsouris"
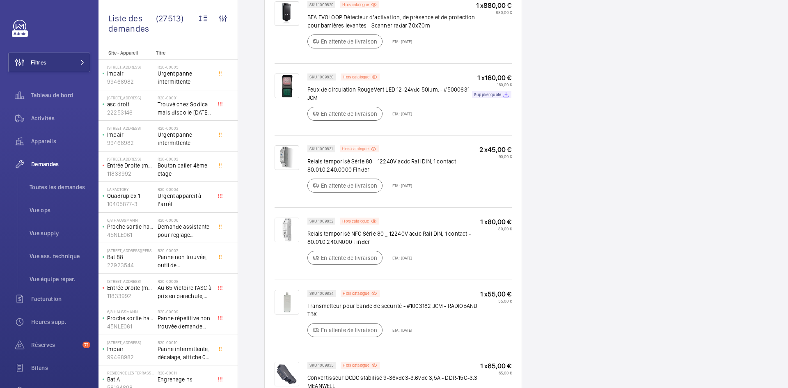
scroll to position [772, 0]
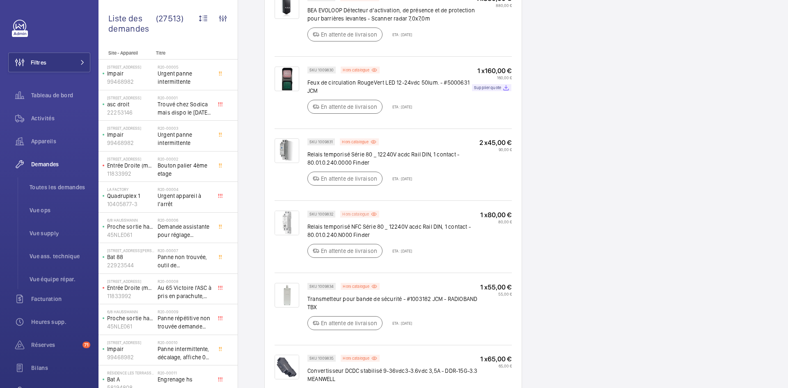
click at [371, 214] on div "Hors catalogue" at bounding box center [359, 214] width 39 height 7
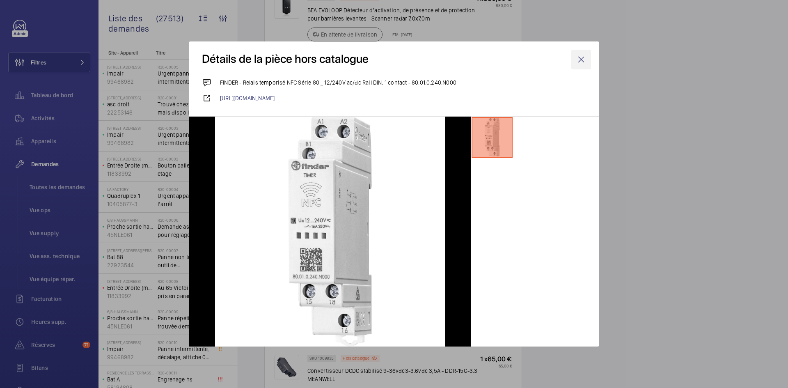
click at [584, 56] on wm-front-icon-button at bounding box center [582, 60] width 20 height 20
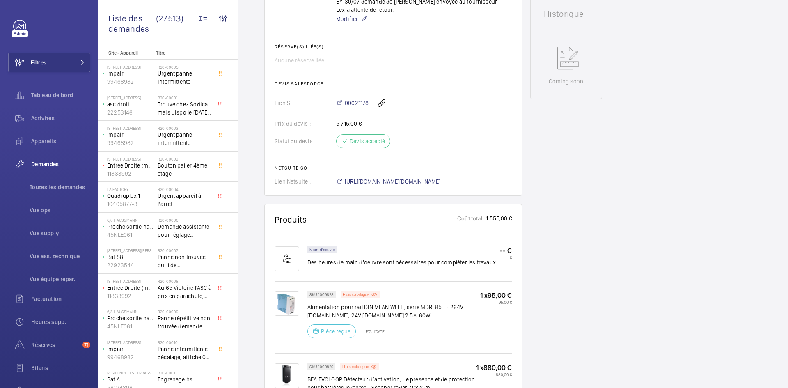
scroll to position [402, 0]
click at [429, 182] on span "https://6461500.app.netsuite.com/app/accounting/transactions/salesord.nl?id=288…" at bounding box center [393, 182] width 96 height 8
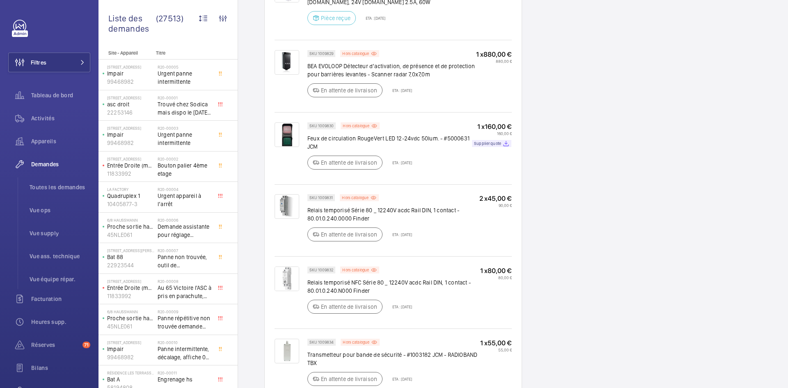
scroll to position [813, 0]
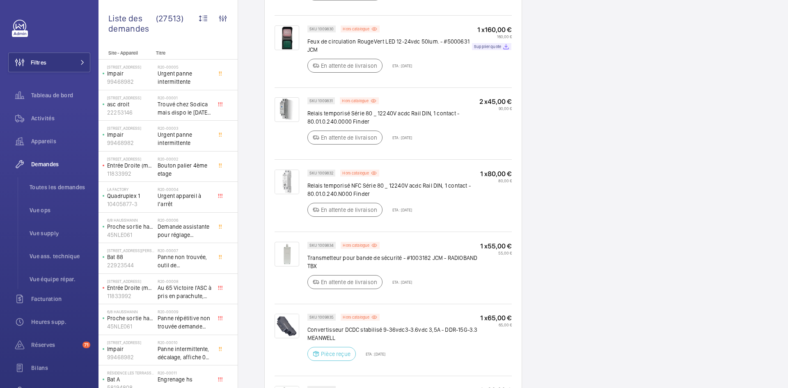
click at [283, 181] on img at bounding box center [287, 182] width 25 height 25
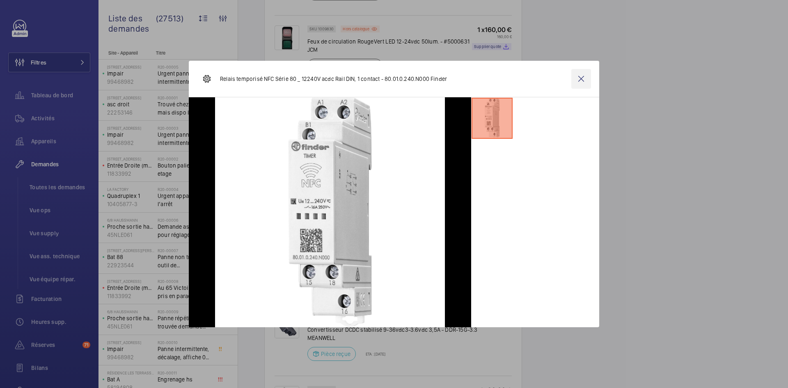
click at [579, 74] on wm-front-icon-button at bounding box center [582, 79] width 20 height 20
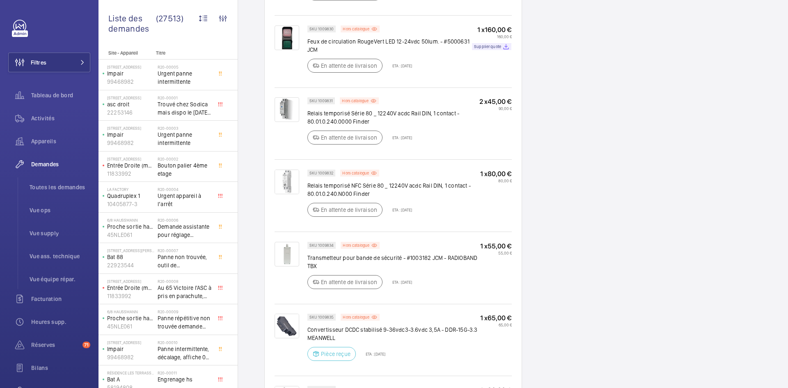
click at [289, 101] on img at bounding box center [287, 109] width 25 height 25
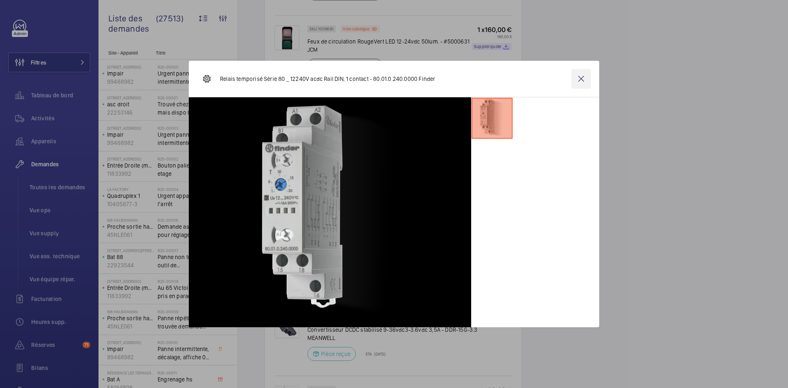
click at [588, 76] on wm-front-icon-button at bounding box center [582, 79] width 20 height 20
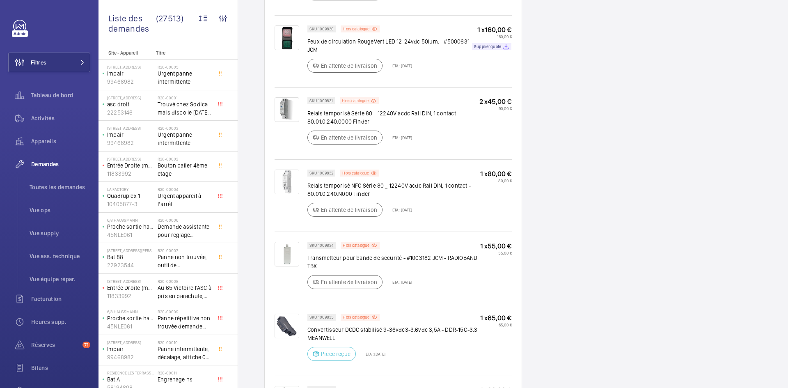
click at [287, 184] on img at bounding box center [287, 182] width 25 height 25
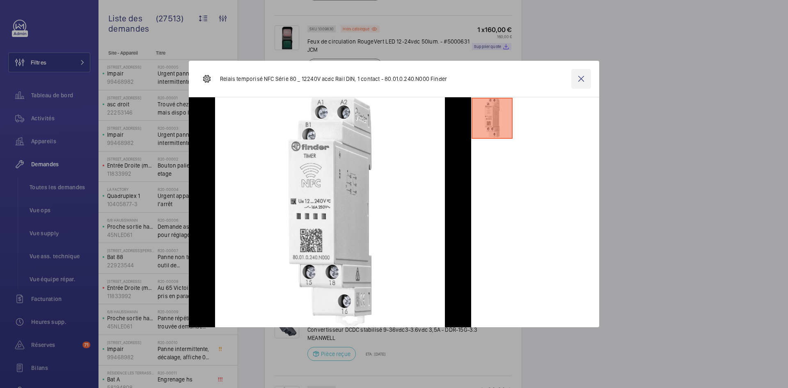
click at [575, 79] on wm-front-icon-button at bounding box center [582, 79] width 20 height 20
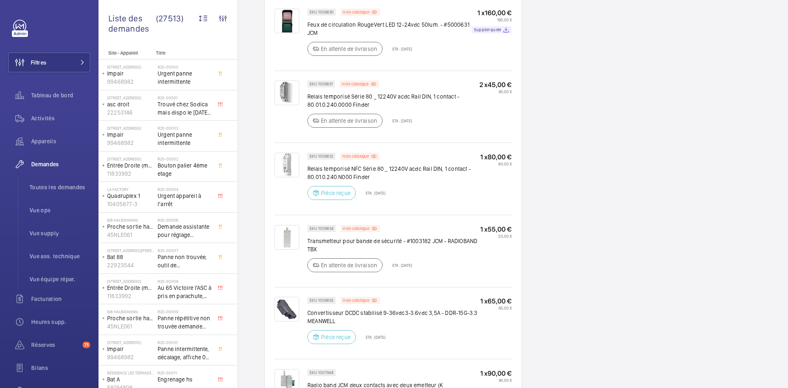
scroll to position [813, 0]
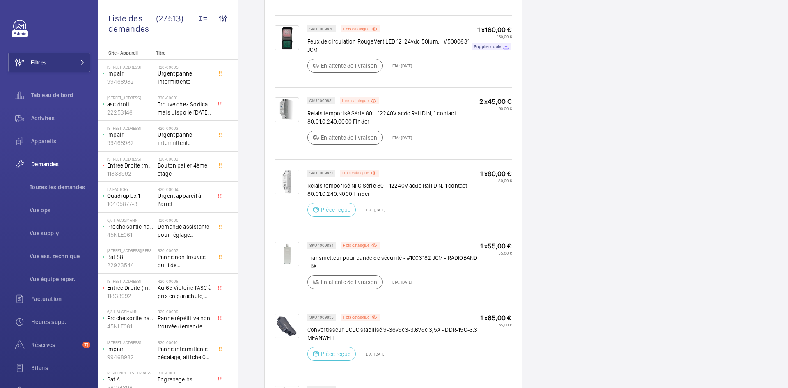
click at [366, 173] on p "Hors catalogue" at bounding box center [355, 173] width 27 height 3
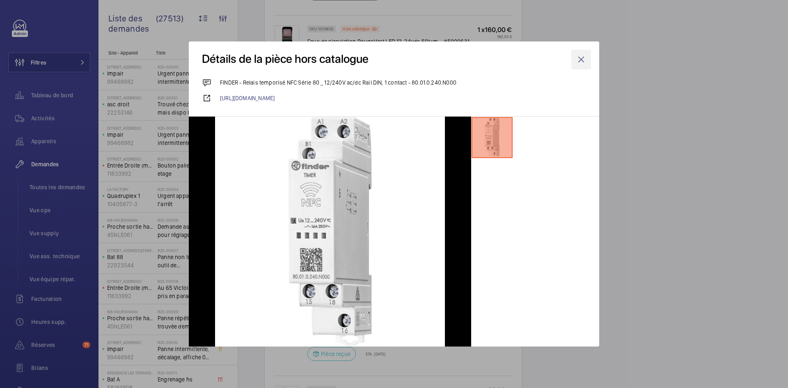
click at [586, 57] on wm-front-icon-button at bounding box center [582, 60] width 20 height 20
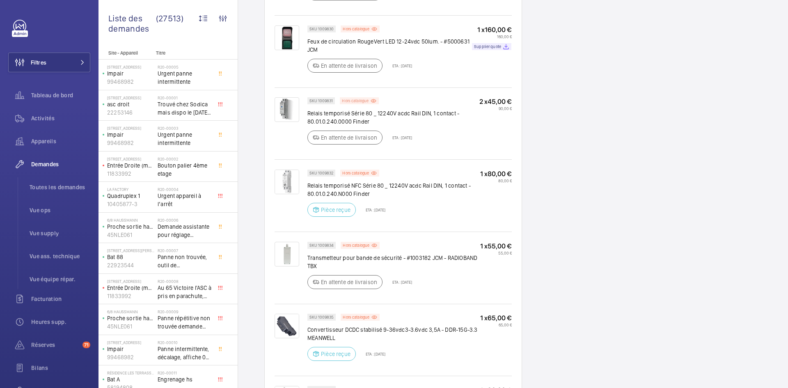
click at [364, 99] on p "Hors catalogue" at bounding box center [355, 100] width 27 height 3
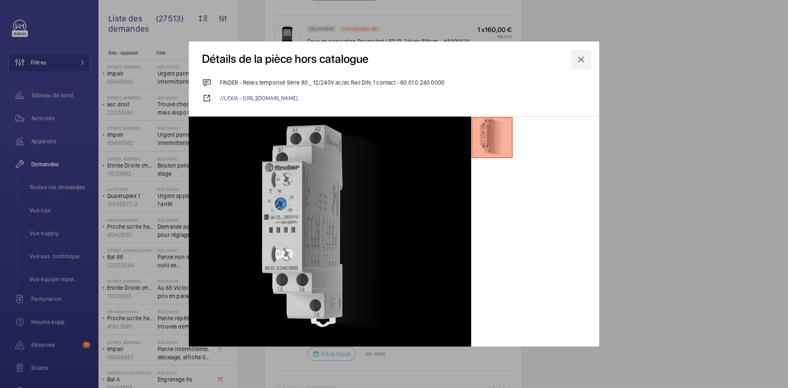
click at [579, 60] on wm-front-icon-button at bounding box center [582, 60] width 20 height 20
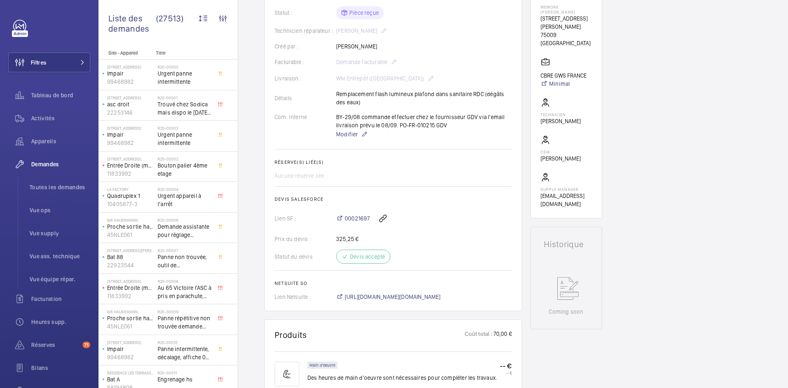
scroll to position [41, 0]
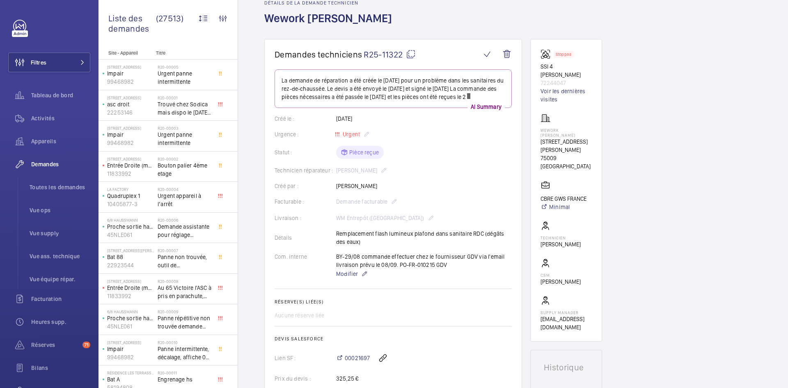
drag, startPoint x: 377, startPoint y: 168, endPoint x: 336, endPoint y: 169, distance: 40.3
click at [336, 169] on wm-front-card-body "La demande de réparation a été créée le 25 août 2025 pour un problème dans les …" at bounding box center [393, 254] width 237 height 371
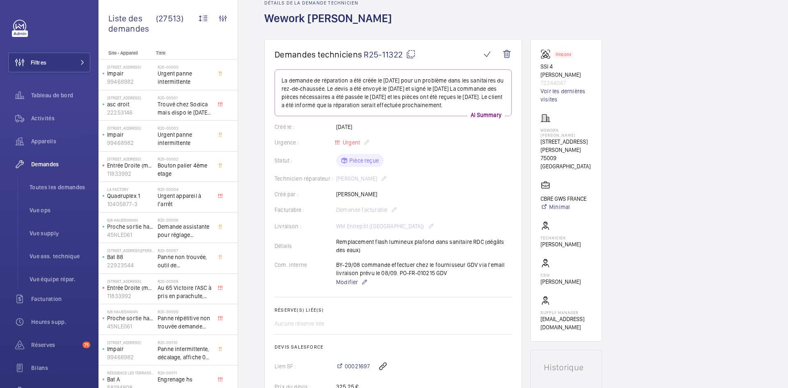
click at [393, 195] on wm-front-card-body "La demande de réparation a été créée le 25 août 2025 pour un problème dans les …" at bounding box center [393, 258] width 237 height 379
click at [386, 198] on div "Créé par : Faycel Hamimi" at bounding box center [393, 194] width 237 height 8
drag, startPoint x: 363, startPoint y: 204, endPoint x: 336, endPoint y: 204, distance: 27.1
click at [336, 198] on div "Créé par : Faycel Hamimi" at bounding box center [393, 194] width 237 height 8
copy p "Faycel Hamimi"
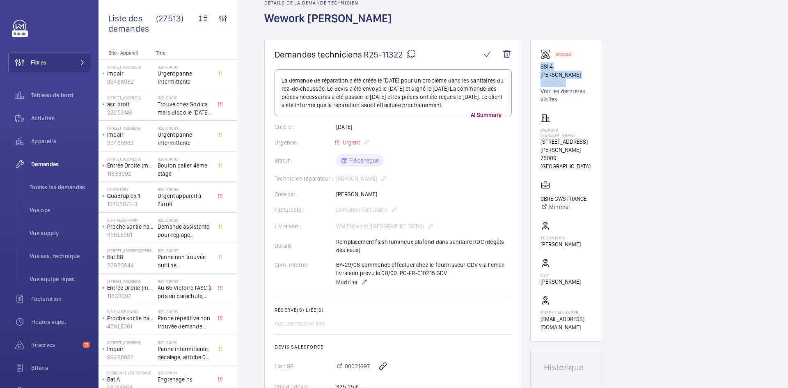
drag, startPoint x: 566, startPoint y: 73, endPoint x: 540, endPoint y: 69, distance: 26.3
click at [540, 69] on wm-front-card "Stopped SSI 4 Lefebvre 72244047 Voir les dernières visites WeWork Lefebvre 4 Ru…" at bounding box center [567, 190] width 72 height 303
copy div "SSI 4 Lefebvre 72244047"
drag, startPoint x: 574, startPoint y: 136, endPoint x: 533, endPoint y: 122, distance: 44.1
click at [533, 122] on wm-front-card "Stopped SSI 4 Lefebvre 72244047 Voir les dernières visites WeWork Lefebvre 4 Ru…" at bounding box center [567, 190] width 72 height 303
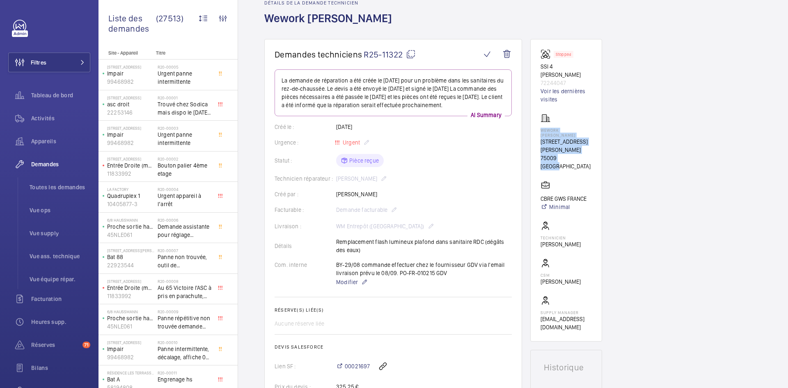
copy div "WeWork Lefebvre 4 Rue Jules Lefebvre 75009 PARIS"
drag, startPoint x: 581, startPoint y: 168, endPoint x: 540, endPoint y: 168, distance: 41.1
click at [540, 168] on wm-front-card "Stopped SSI 4 Lefebvre 72244047 Voir les dernières visites WeWork Lefebvre 4 Ru…" at bounding box center [567, 190] width 72 height 303
copy p "CBRE GWS FRANCE"
click at [412, 53] on mat-icon at bounding box center [411, 54] width 10 height 10
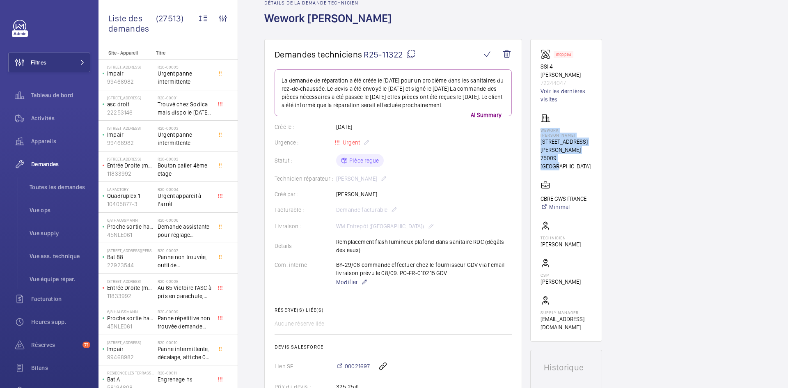
copy p "CBRE GWS FRANCE"
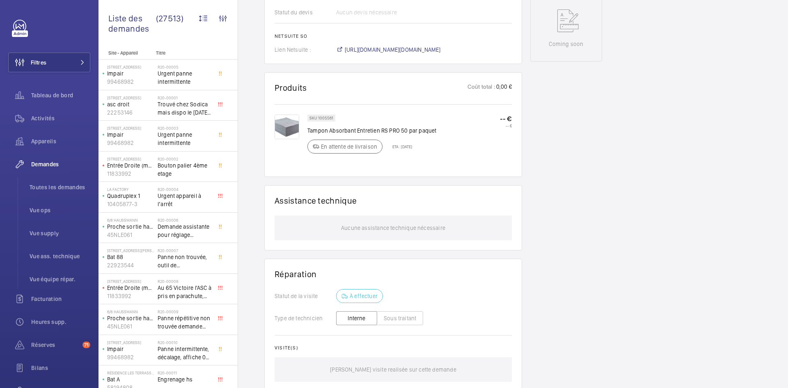
scroll to position [205, 0]
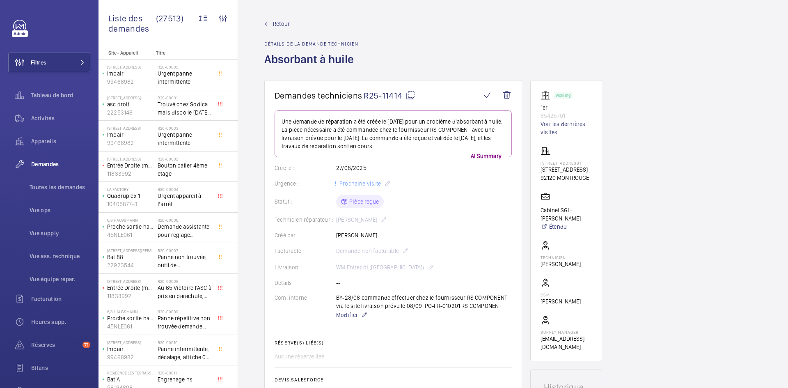
drag, startPoint x: 377, startPoint y: 237, endPoint x: 334, endPoint y: 237, distance: 43.1
click at [334, 237] on div "Créé par : [PERSON_NAME]" at bounding box center [393, 235] width 237 height 8
copy div "Créé par : [PERSON_NAME]"
drag, startPoint x: 570, startPoint y: 117, endPoint x: 535, endPoint y: 108, distance: 35.1
click at [535, 108] on wm-front-card "Working 1er 85425701 Voir les dernières visites [STREET_ADDRESS][GEOGRAPHIC_DAT…" at bounding box center [567, 220] width 72 height 281
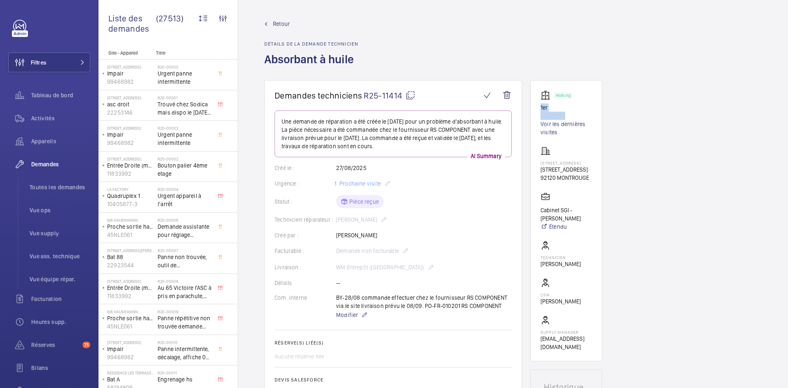
copy div "1er 85425701"
drag, startPoint x: 576, startPoint y: 190, endPoint x: 540, endPoint y: 163, distance: 45.3
click at [540, 163] on wm-front-card "Working 1er 85425701 Voir les dernières visites [STREET_ADDRESS][GEOGRAPHIC_DAT…" at bounding box center [567, 220] width 72 height 281
copy div "[STREET_ADDRESS][GEOGRAPHIC_DATA][STREET_ADDRESS]"
drag, startPoint x: 558, startPoint y: 242, endPoint x: 536, endPoint y: 232, distance: 24.6
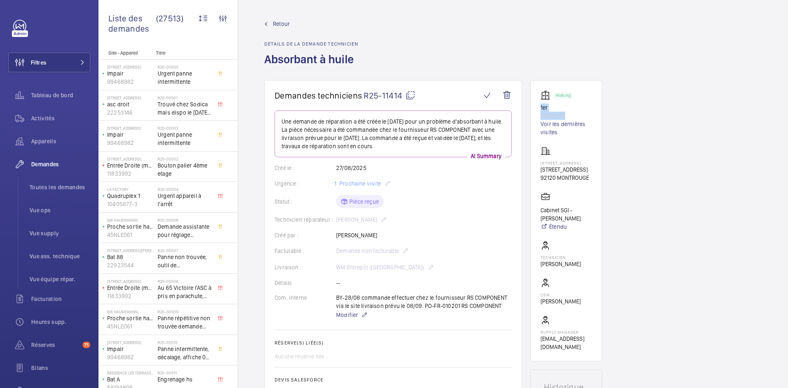
click at [536, 232] on wm-front-card "Working 1er 85425701 Voir les dernières visites [STREET_ADDRESS][GEOGRAPHIC_DAT…" at bounding box center [567, 220] width 72 height 281
copy p "Cabinet SGI - [PERSON_NAME]"
click at [413, 93] on mat-icon at bounding box center [411, 95] width 10 height 10
copy p "Cabinet SGI - [PERSON_NAME]"
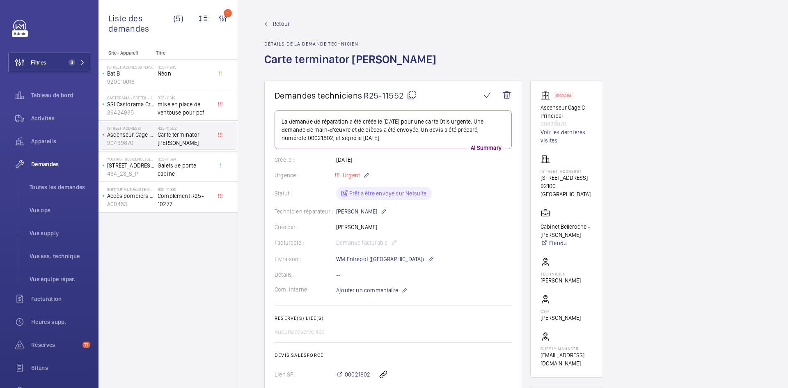
click at [285, 23] on span "Retour" at bounding box center [281, 24] width 17 height 8
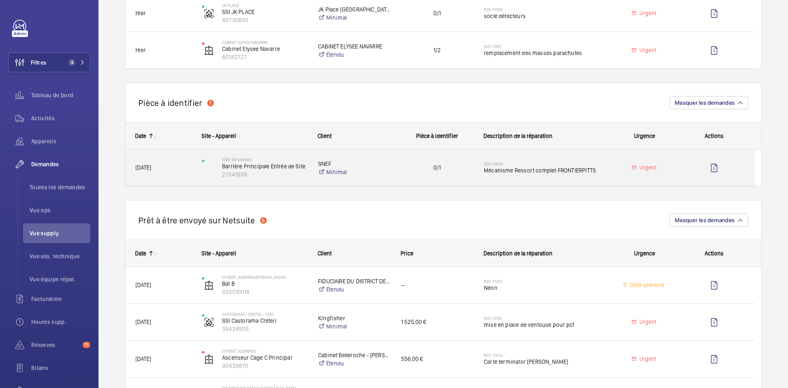
scroll to position [657, 0]
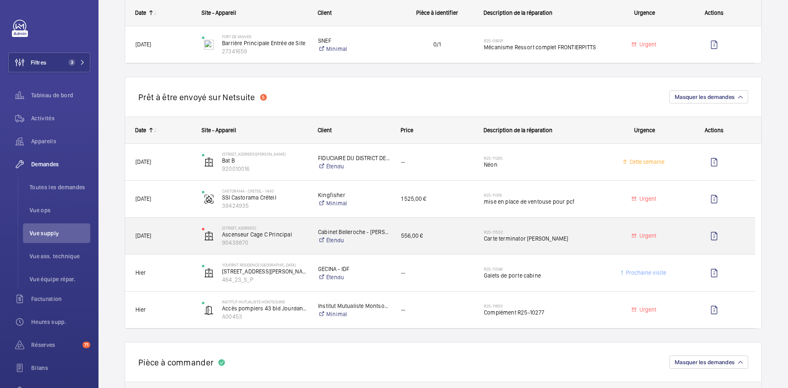
click at [197, 236] on div "4 Avenue du Stade de Coubertin Ascenseur Cage C Principal 90439870" at bounding box center [249, 236] width 115 height 34
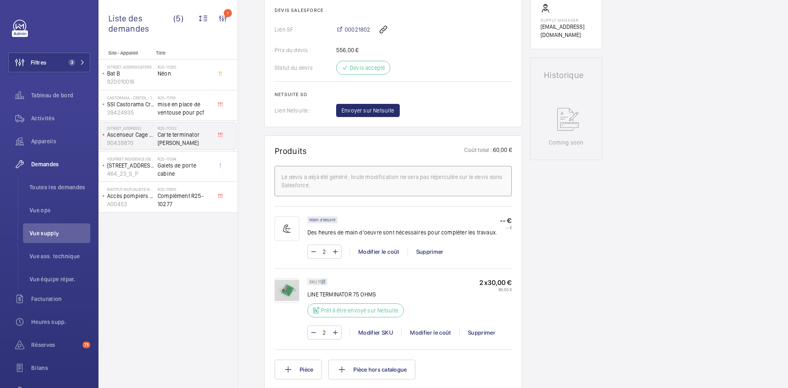
scroll to position [345, 0]
drag, startPoint x: 326, startPoint y: 280, endPoint x: 316, endPoint y: 282, distance: 10.1
click at [316, 282] on div "SKU 1127" at bounding box center [318, 281] width 20 height 7
copy p "1127"
click at [374, 112] on span "Envoyer sur Netsuite" at bounding box center [368, 110] width 53 height 8
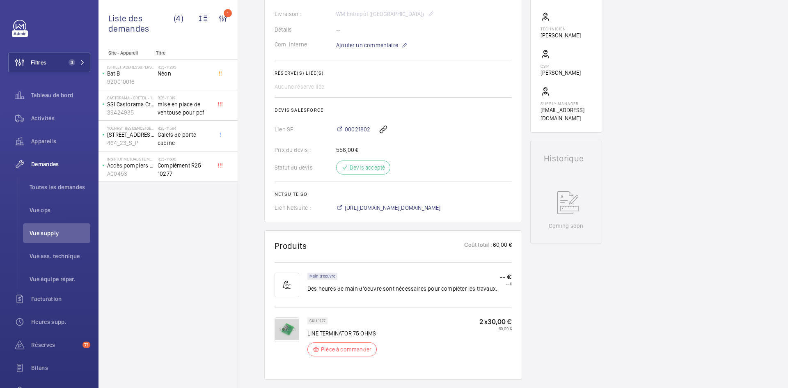
scroll to position [271, 0]
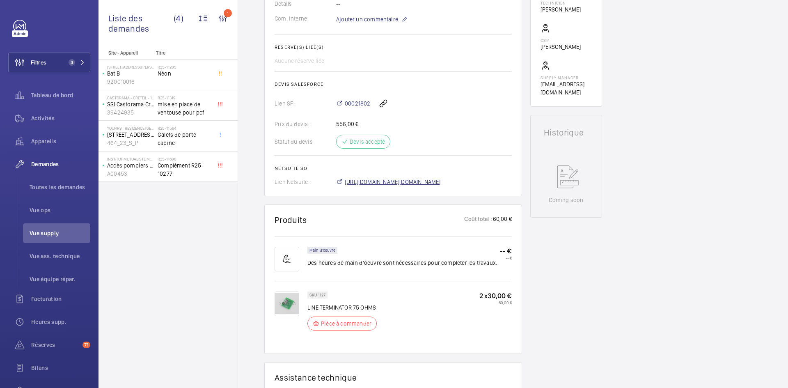
click at [429, 186] on span "https://6461500.app.netsuite.com/app/accounting/transactions/salesord.nl?id=297…" at bounding box center [393, 182] width 96 height 8
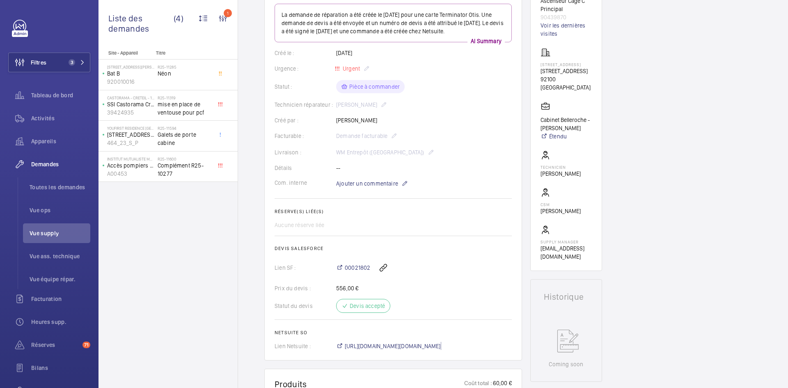
scroll to position [25, 0]
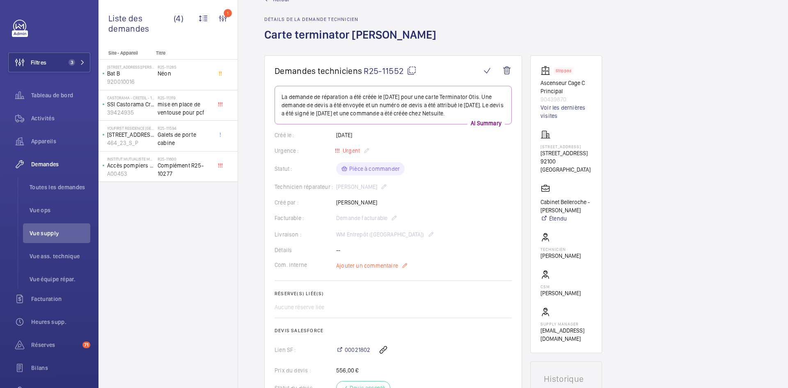
click at [361, 270] on span "Ajouter un commentaire" at bounding box center [367, 266] width 62 height 8
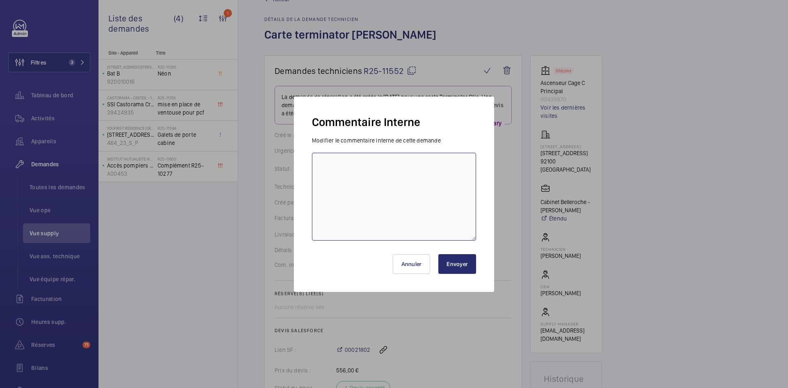
click at [348, 171] on textarea at bounding box center [394, 197] width 164 height 88
paste textarea "BY-02/09 commande effectuer chez le fournisseur Sodica via le site livraison pr…"
type textarea "BY-02/09 commande effectuer chez le fournisseur Sodica via le site livraison pr…"
click at [462, 262] on button "Envoyer" at bounding box center [458, 264] width 38 height 20
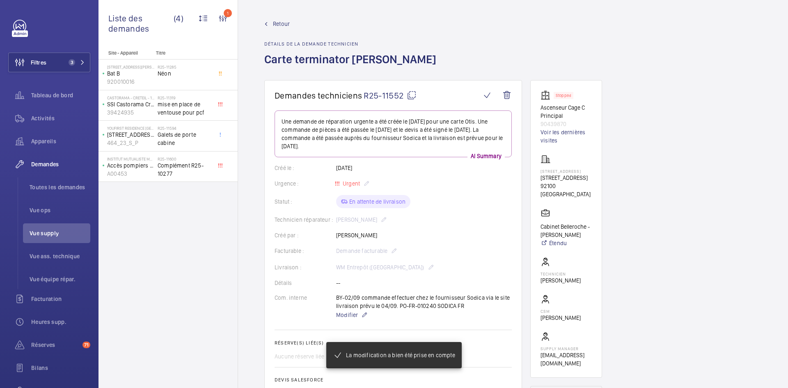
click at [284, 21] on span "Retour" at bounding box center [281, 24] width 17 height 8
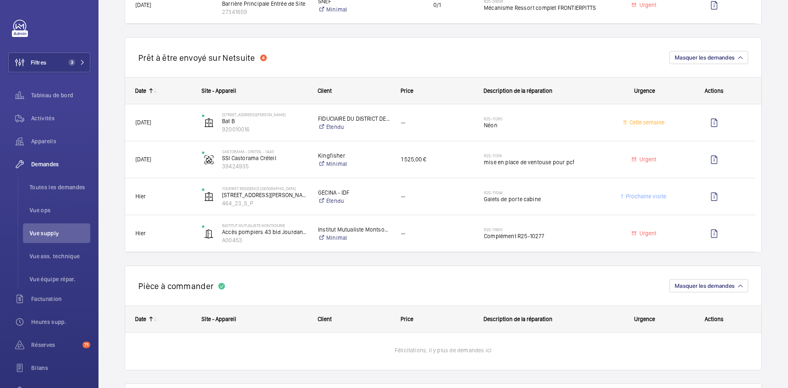
scroll to position [657, 0]
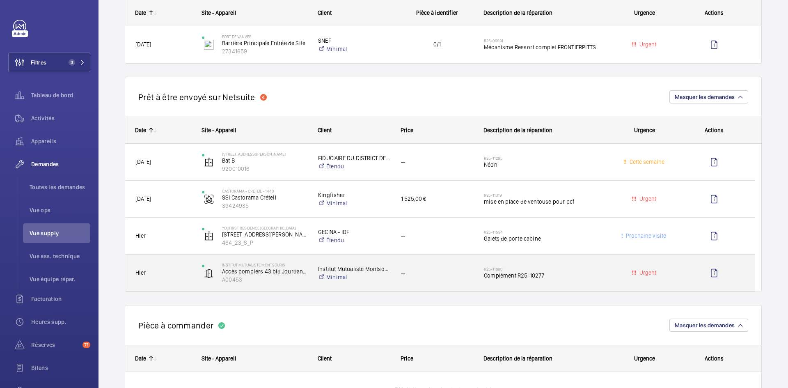
click at [168, 271] on span "Hier" at bounding box center [164, 272] width 56 height 9
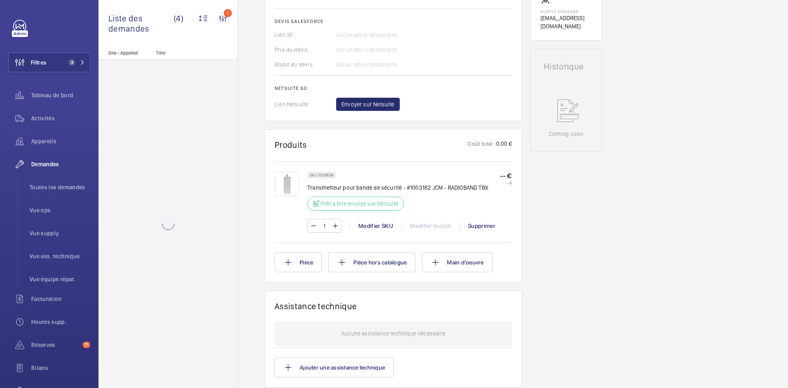
scroll to position [370, 0]
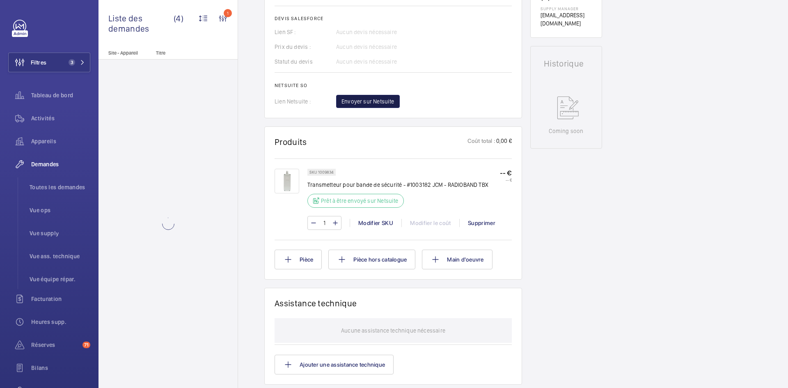
click at [371, 102] on span "Envoyer sur Netsuite" at bounding box center [368, 101] width 53 height 8
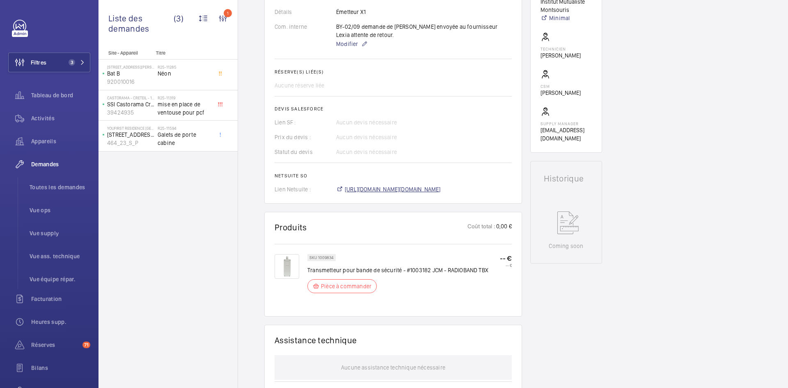
scroll to position [263, 0]
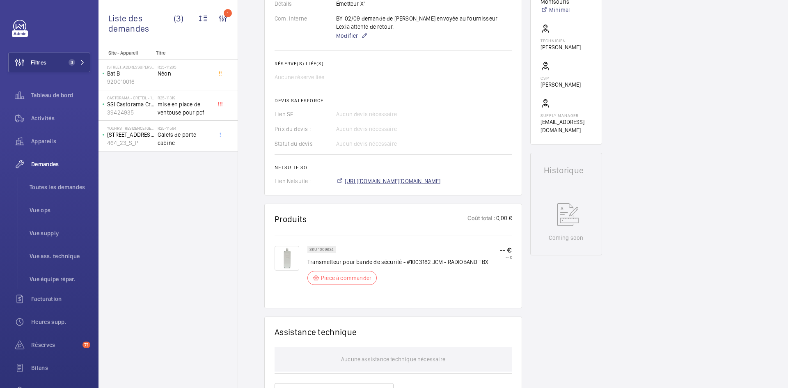
click at [436, 185] on span "https://6461500.app.netsuite.com/app/accounting/transactions/salesord.nl?id=297…" at bounding box center [393, 181] width 96 height 8
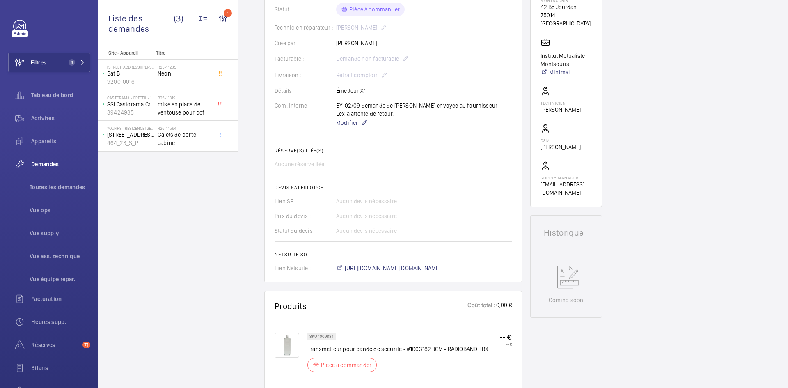
scroll to position [156, 0]
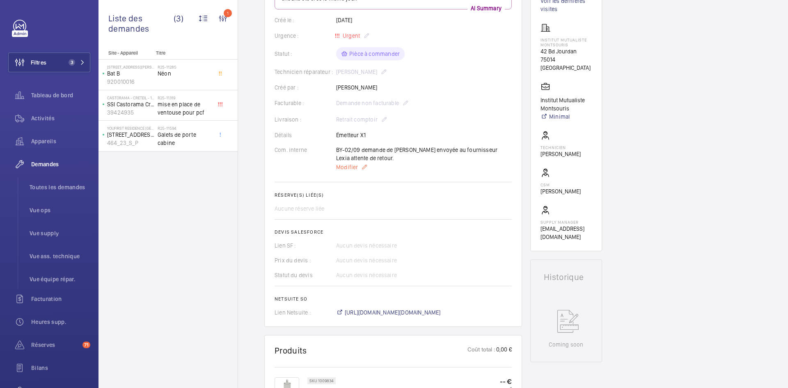
click at [349, 167] on span "Modifier" at bounding box center [347, 167] width 22 height 8
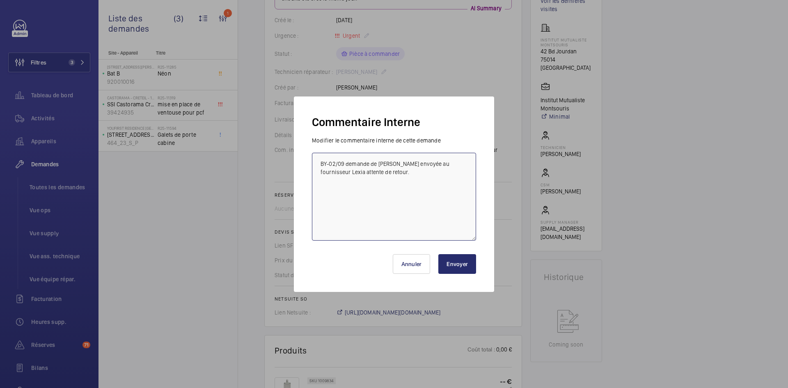
click at [320, 160] on textarea "BY-02/09 demande de devis envoyée au fournisseur Lexia attente de retour." at bounding box center [394, 197] width 164 height 88
paste textarea "BY-02/09 commande effectuer chez le fournisseur Lexia via l'email livraison pré…"
type textarea "BY-02/09 commande effectuer chez le fournisseur Lexia via l'email livraison pré…"
click at [464, 265] on button "Envoyer" at bounding box center [458, 264] width 38 height 20
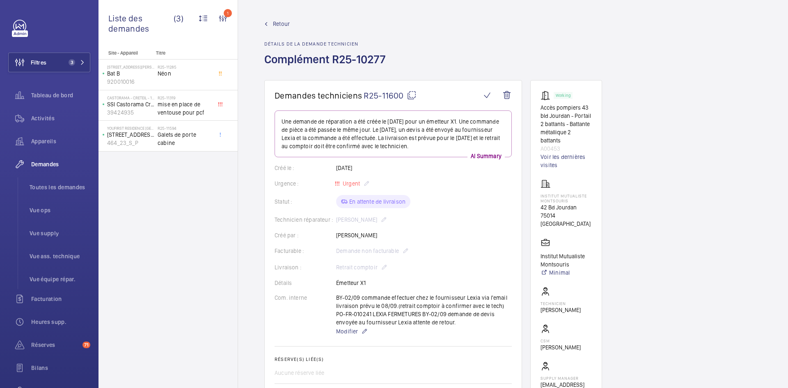
click at [413, 94] on mat-icon at bounding box center [412, 95] width 10 height 10
click at [274, 23] on span "Retour" at bounding box center [281, 24] width 17 height 8
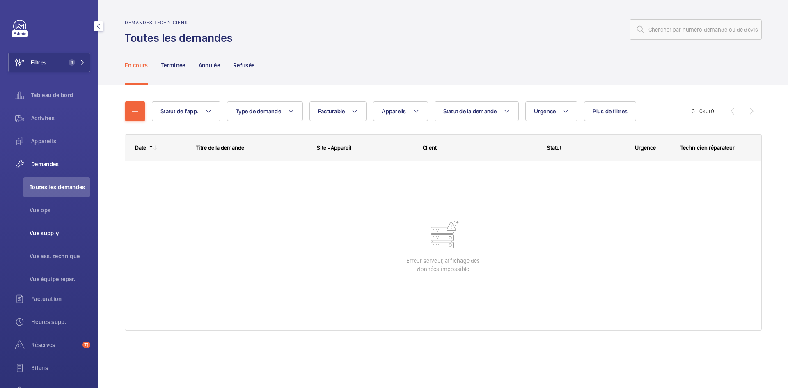
click at [44, 229] on li "Vue supply" at bounding box center [56, 233] width 67 height 20
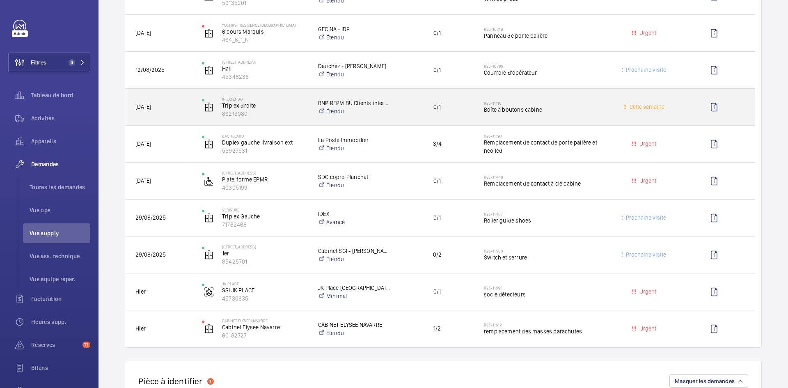
scroll to position [287, 0]
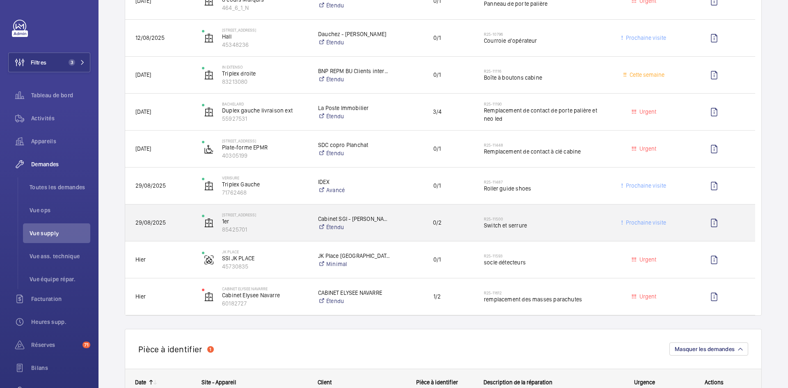
click at [194, 235] on div "11 Place des États Unis 1er 85425701" at bounding box center [249, 223] width 115 height 34
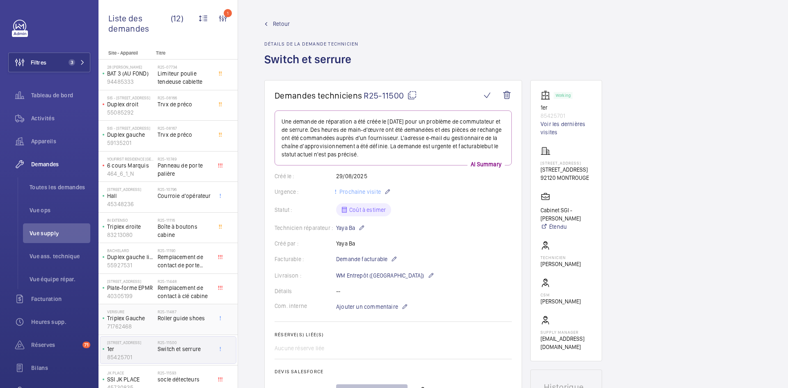
click at [153, 318] on p "Triplex Gauche" at bounding box center [130, 318] width 47 height 8
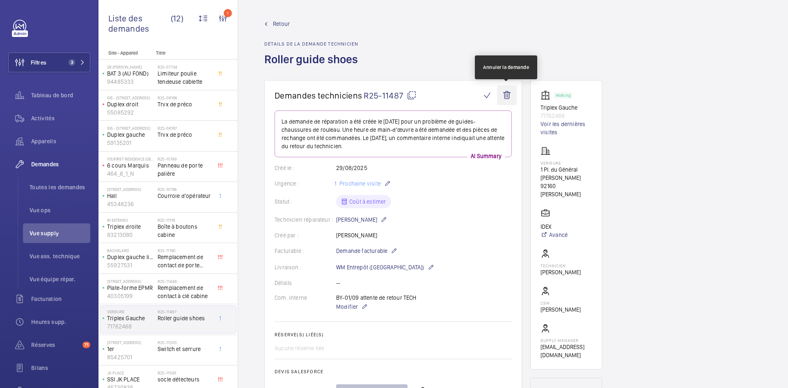
click at [510, 94] on wm-front-icon-button at bounding box center [507, 95] width 20 height 20
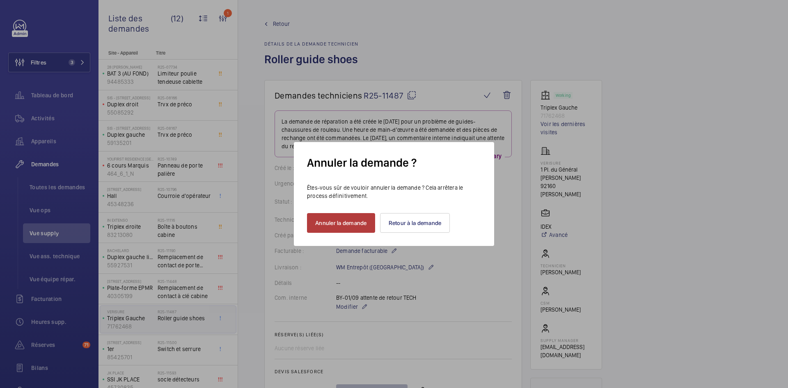
click at [347, 223] on button "Annuler la demande" at bounding box center [341, 223] width 68 height 20
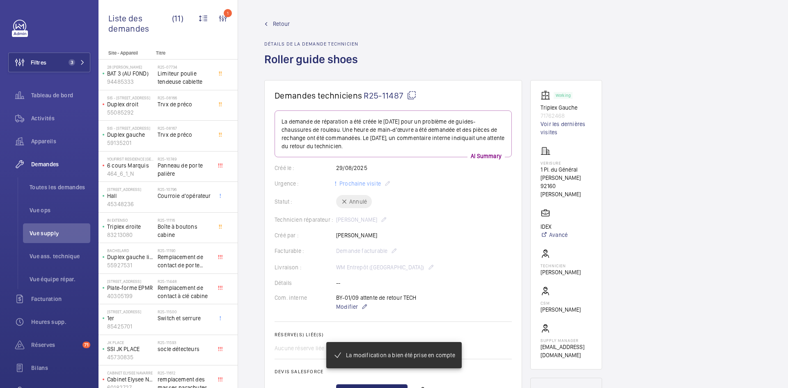
click at [276, 20] on span "Retour" at bounding box center [281, 24] width 17 height 8
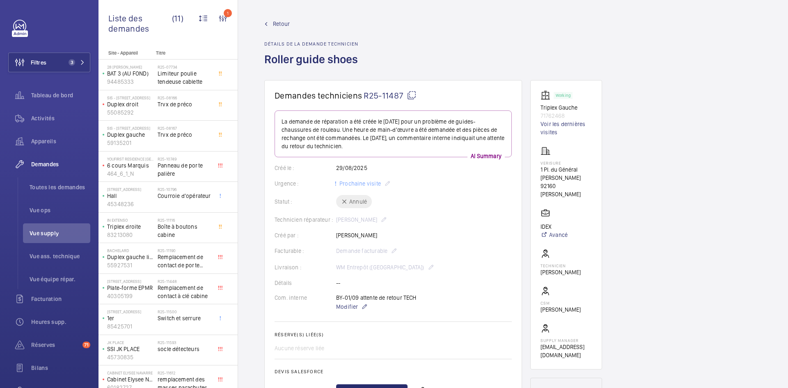
click at [276, 23] on span "Retour" at bounding box center [281, 24] width 17 height 8
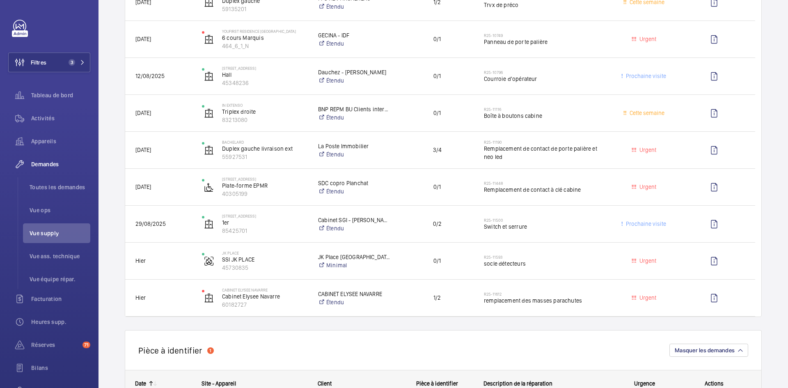
scroll to position [246, 0]
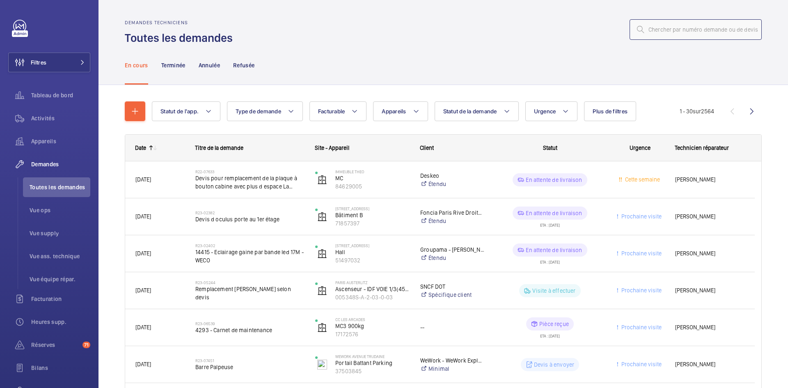
click at [648, 30] on input "text" at bounding box center [696, 29] width 132 height 21
paste input "R25-11520"
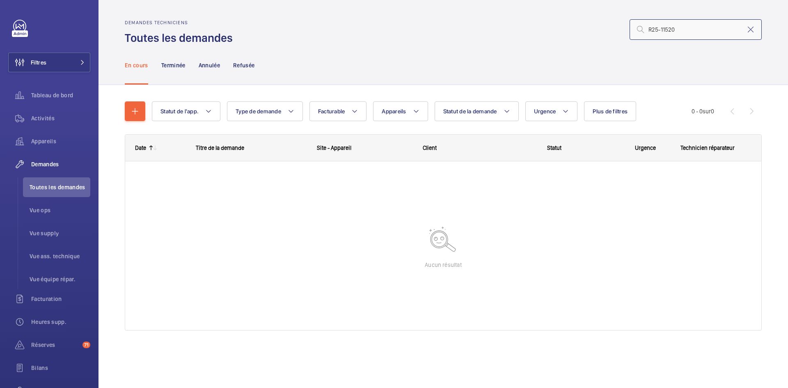
click at [650, 25] on input "R25-11520" at bounding box center [696, 29] width 132 height 21
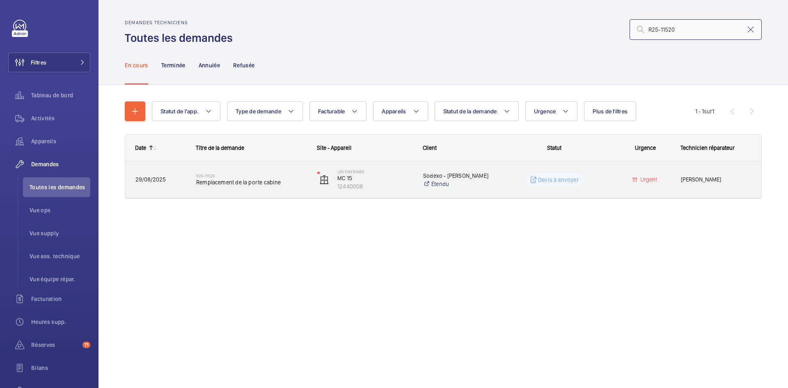
type input "R25-11520"
click at [183, 179] on span "29/08/2025" at bounding box center [161, 179] width 50 height 9
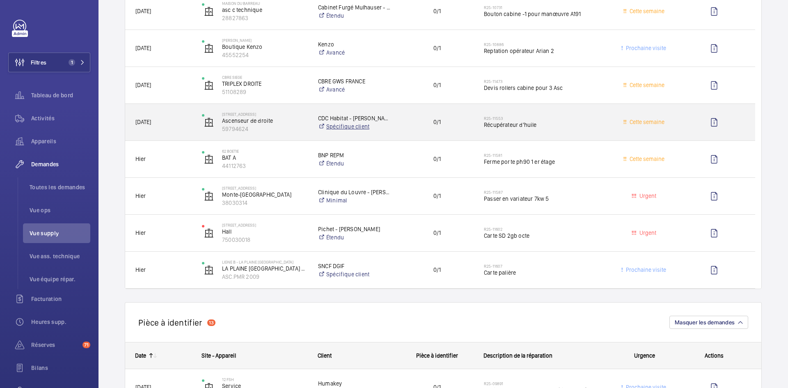
scroll to position [246, 0]
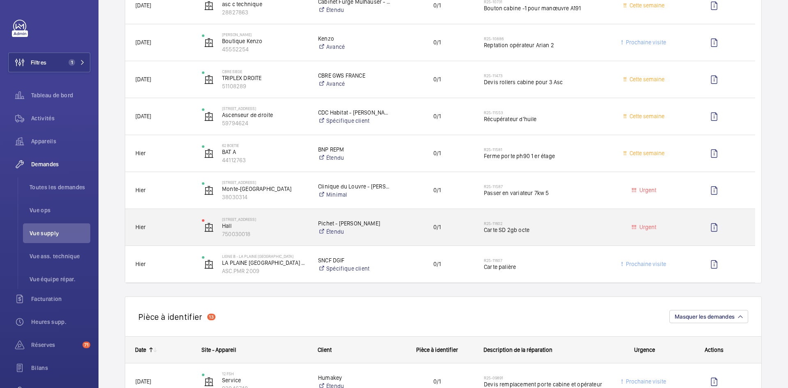
click at [191, 228] on div "Hier" at bounding box center [158, 227] width 67 height 37
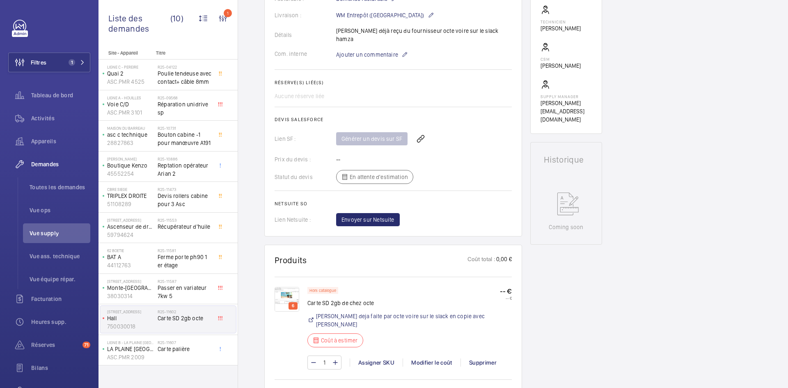
scroll to position [287, 0]
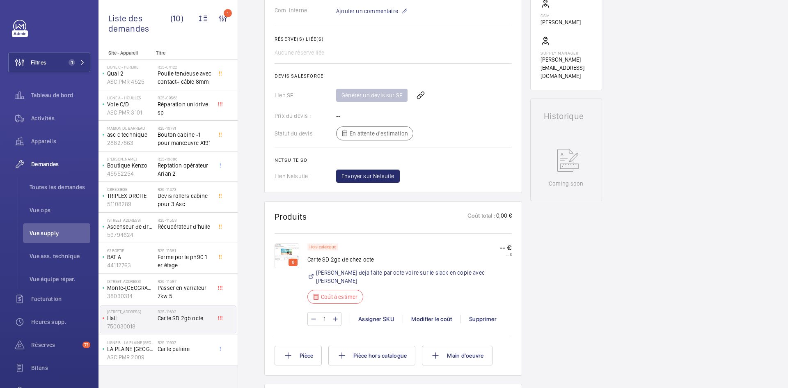
click at [285, 246] on img at bounding box center [287, 255] width 25 height 25
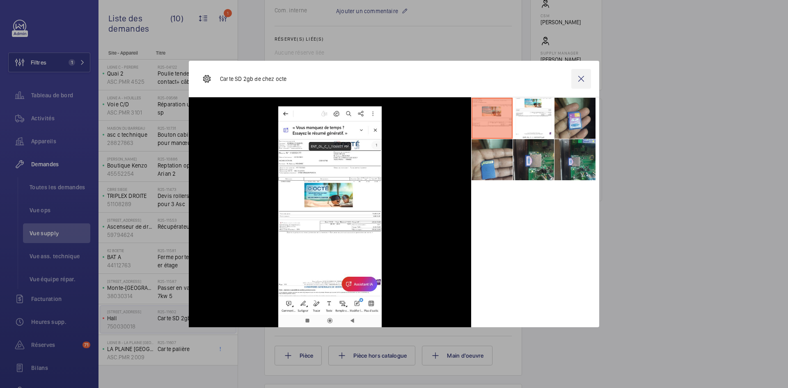
click at [587, 84] on wm-front-icon-button at bounding box center [582, 79] width 20 height 20
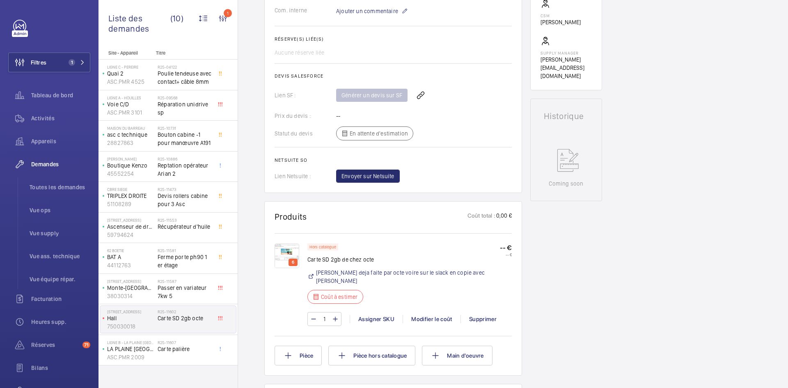
click at [281, 243] on img at bounding box center [287, 255] width 25 height 25
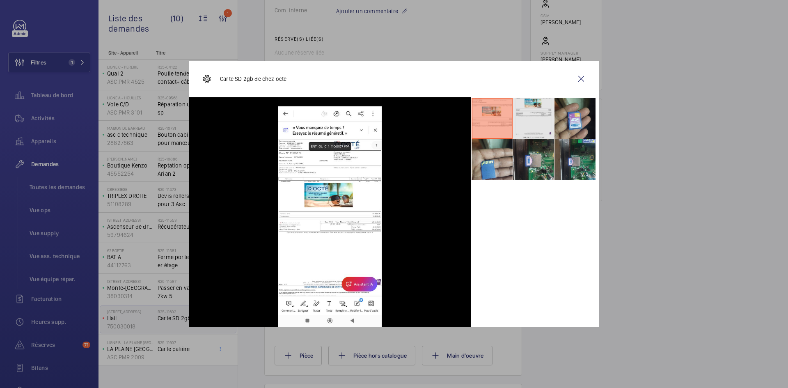
click at [521, 115] on li at bounding box center [533, 118] width 41 height 41
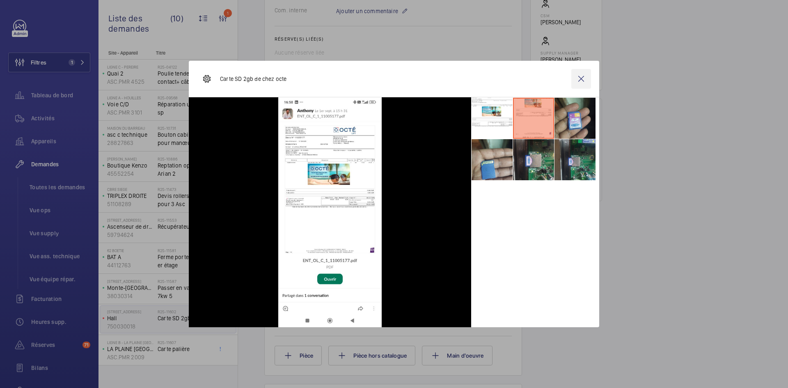
click at [583, 82] on wm-front-icon-button at bounding box center [582, 79] width 20 height 20
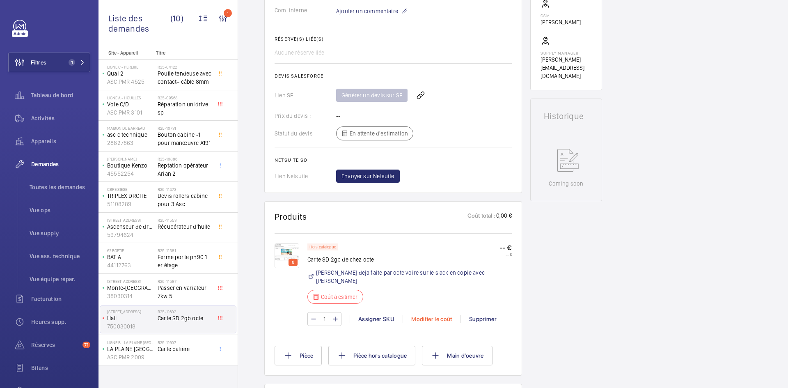
click at [427, 315] on div "Modifier le coût" at bounding box center [432, 319] width 58 height 8
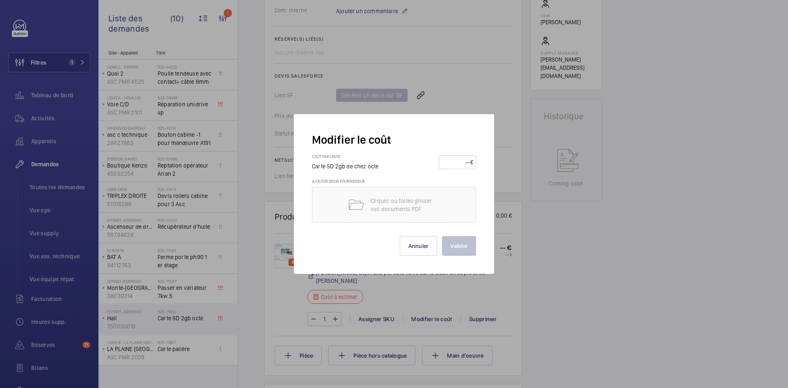
click at [450, 165] on input "number" at bounding box center [456, 162] width 29 height 13
type input "60"
click at [454, 248] on button "Valider" at bounding box center [459, 246] width 34 height 20
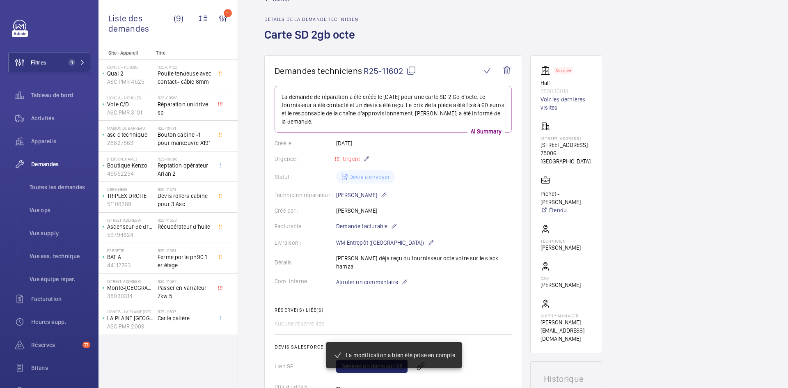
scroll to position [0, 0]
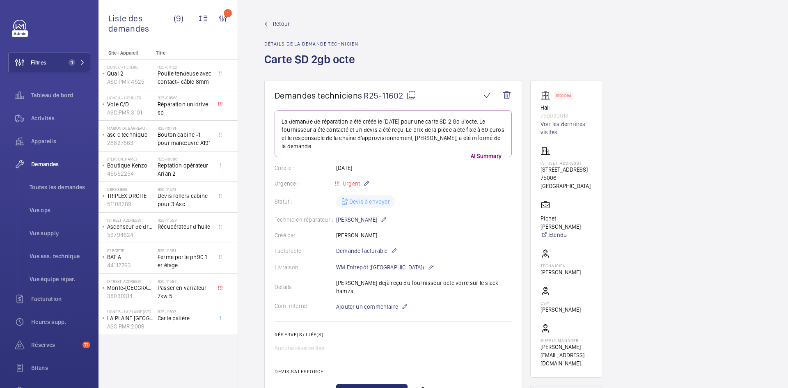
click at [280, 21] on span "Retour" at bounding box center [281, 24] width 17 height 8
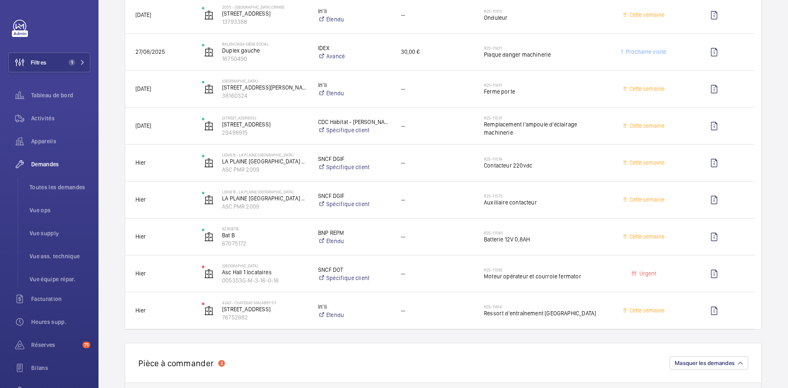
scroll to position [1396, 0]
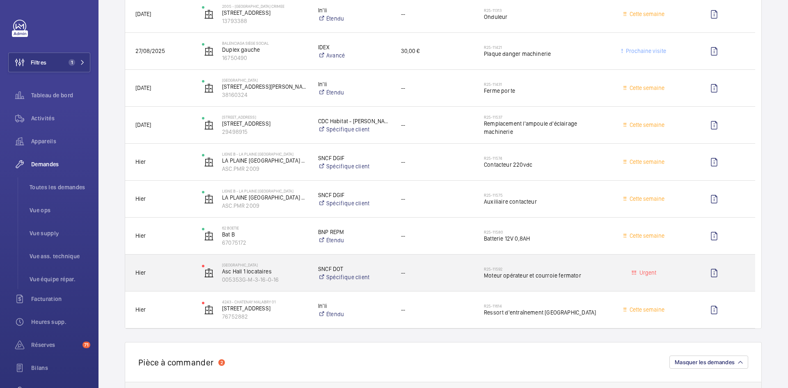
click at [169, 264] on div "Hier" at bounding box center [159, 273] width 66 height 26
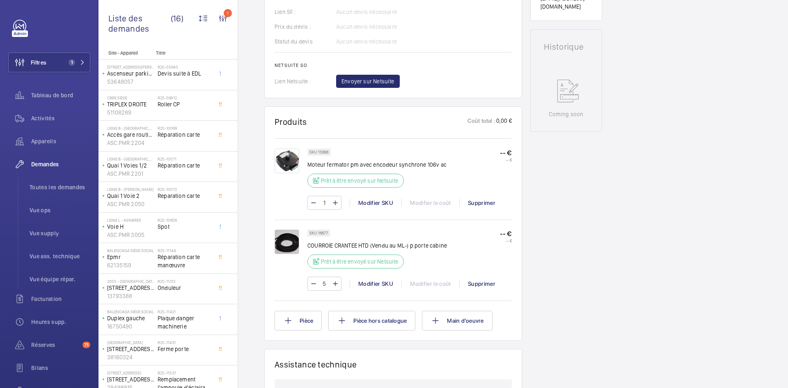
scroll to position [370, 0]
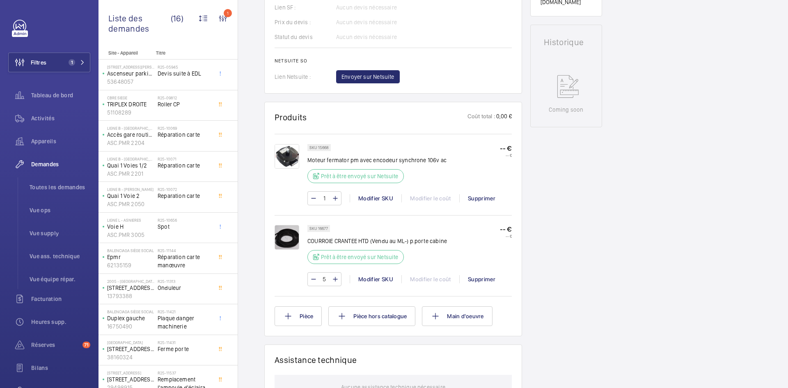
click at [286, 156] on img at bounding box center [287, 156] width 25 height 25
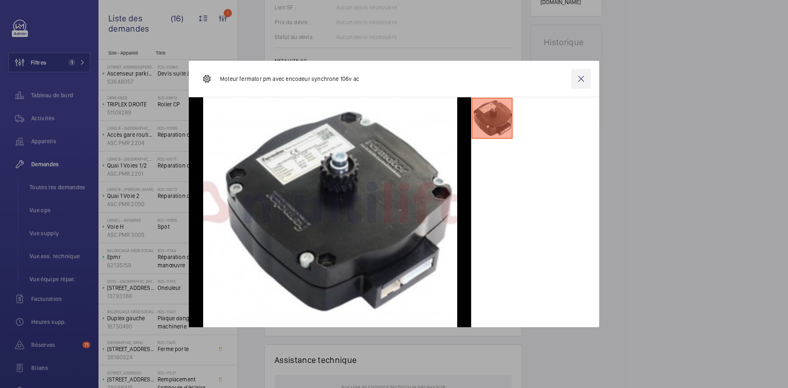
click at [583, 81] on wm-front-icon-button at bounding box center [582, 79] width 20 height 20
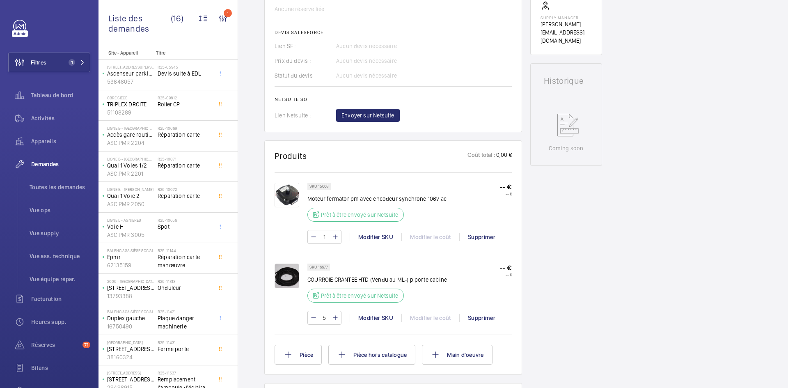
scroll to position [287, 0]
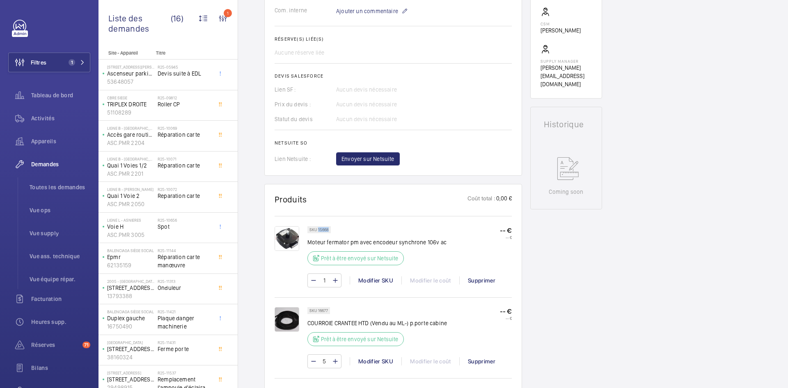
drag, startPoint x: 329, startPoint y: 228, endPoint x: 318, endPoint y: 228, distance: 11.5
click at [318, 228] on div "SKU 15668" at bounding box center [319, 229] width 23 height 7
copy p "15668"
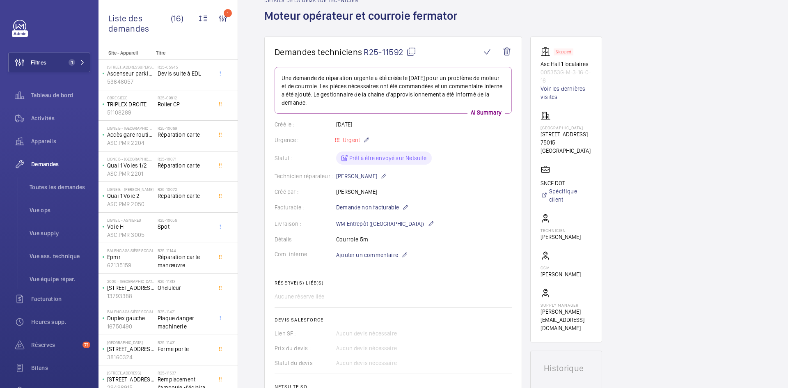
scroll to position [41, 0]
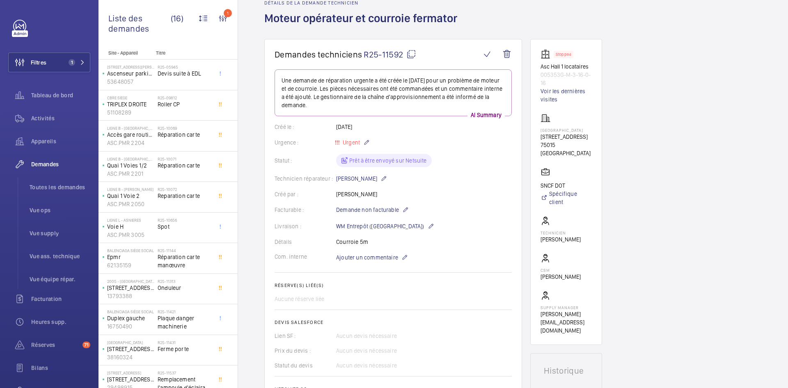
click at [413, 55] on mat-icon at bounding box center [412, 54] width 10 height 10
copy p "15668"
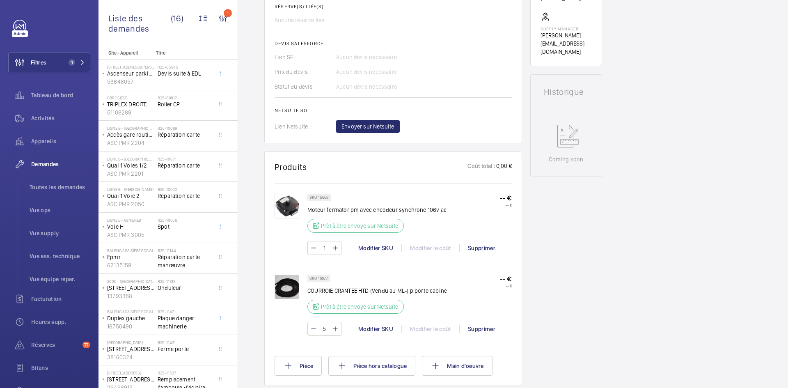
scroll to position [328, 0]
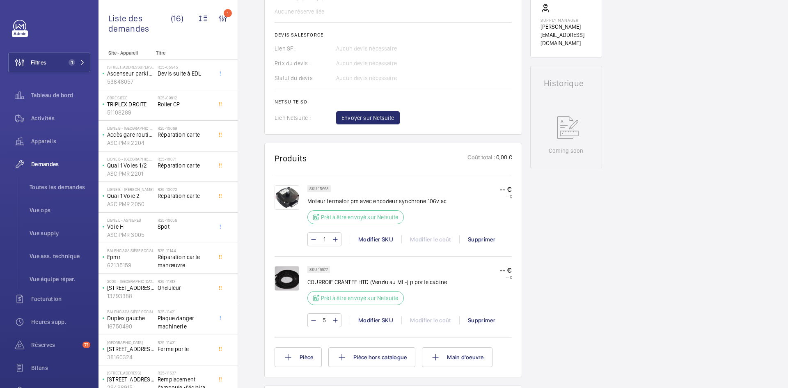
click at [290, 193] on img at bounding box center [287, 197] width 25 height 25
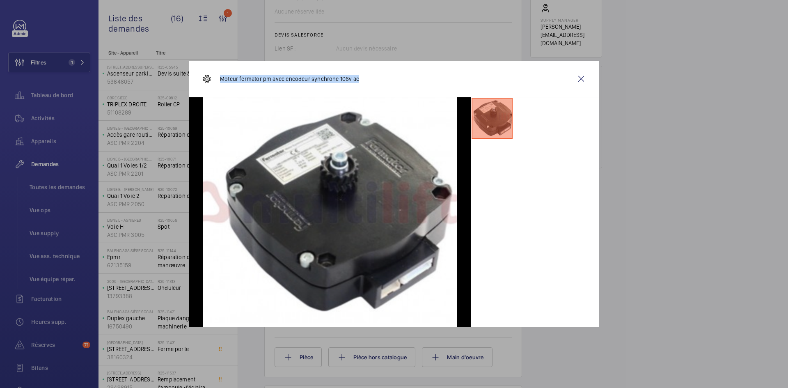
drag, startPoint x: 359, startPoint y: 79, endPoint x: 220, endPoint y: 79, distance: 139.6
click at [220, 79] on div "Moteur fermator pm avec encodeur synchrone 106v ac" at bounding box center [394, 79] width 411 height 37
copy p "Moteur fermator pm avec encodeur synchrone 106v ac"
click at [583, 78] on wm-front-icon-button at bounding box center [582, 79] width 20 height 20
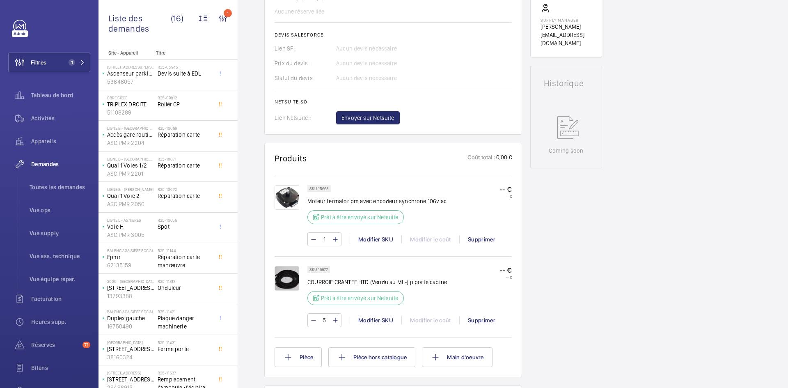
click at [292, 280] on img at bounding box center [287, 278] width 25 height 25
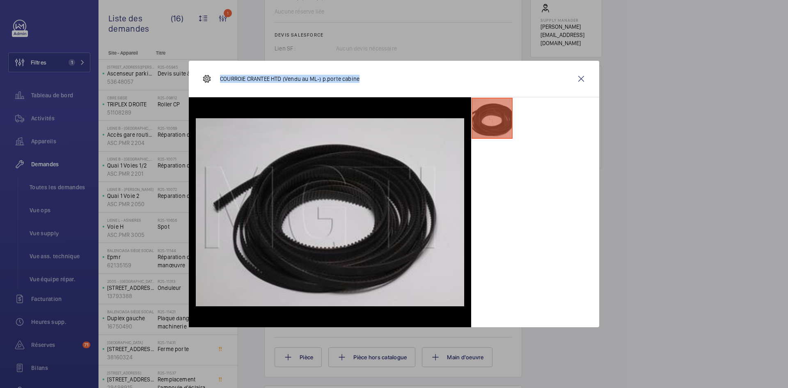
drag, startPoint x: 365, startPoint y: 78, endPoint x: 231, endPoint y: 79, distance: 133.9
click at [219, 81] on div "COURROIE CRANTEE HTD (Vendu au ML-) p.porte cabine" at bounding box center [394, 79] width 411 height 37
copy p "COURROIE CRANTEE HTD (Vendu au ML-) p.porte cabine"
click at [581, 76] on wm-front-icon-button at bounding box center [582, 79] width 20 height 20
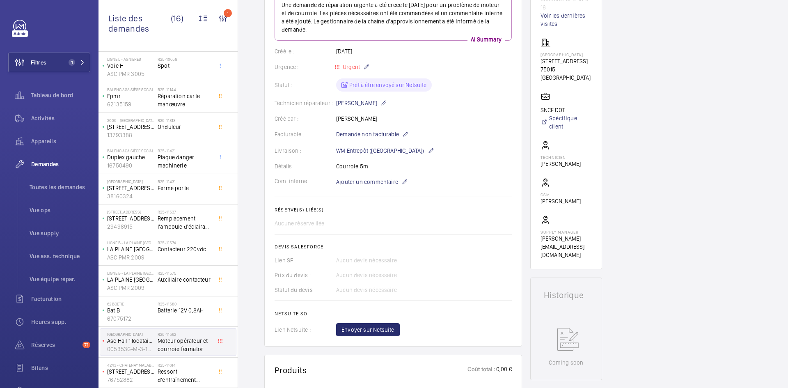
scroll to position [41, 0]
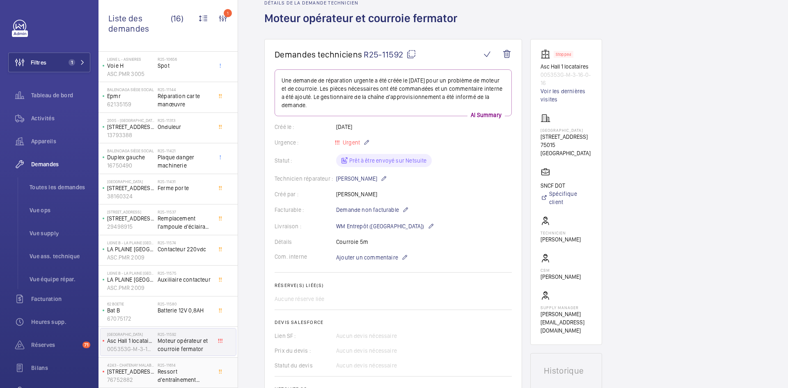
click at [154, 373] on div "4243 - CHATENAY MALABRY 01 [STREET_ADDRESS] 76752882" at bounding box center [128, 372] width 57 height 27
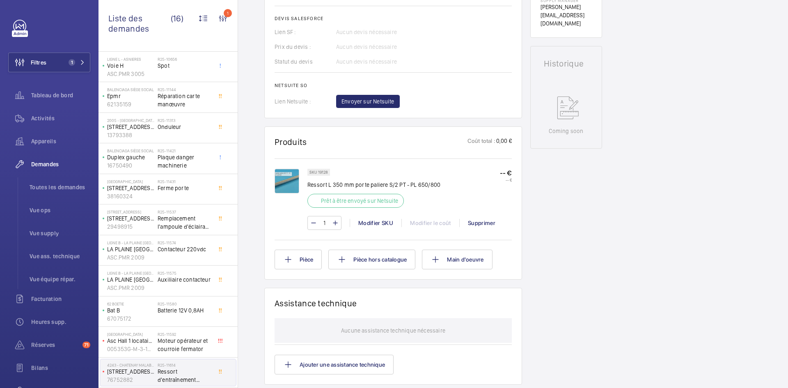
scroll to position [353, 0]
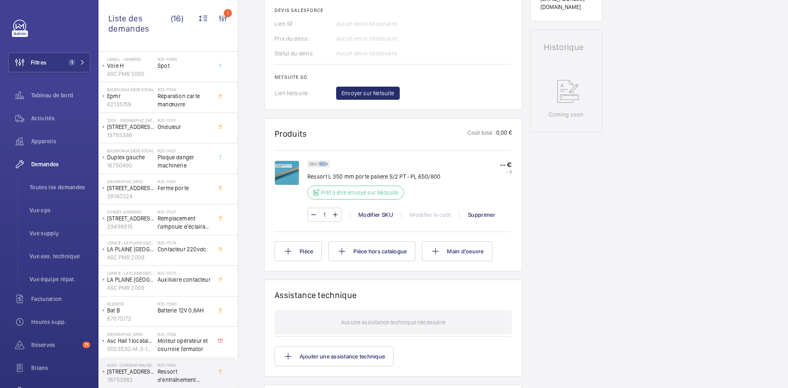
drag, startPoint x: 327, startPoint y: 164, endPoint x: 320, endPoint y: 165, distance: 6.8
click at [320, 165] on p "SKU 19128" at bounding box center [319, 164] width 18 height 3
drag, startPoint x: 328, startPoint y: 164, endPoint x: 316, endPoint y: 166, distance: 12.6
click at [316, 166] on div "SKU 19128" at bounding box center [319, 164] width 23 height 7
copy p "19128"
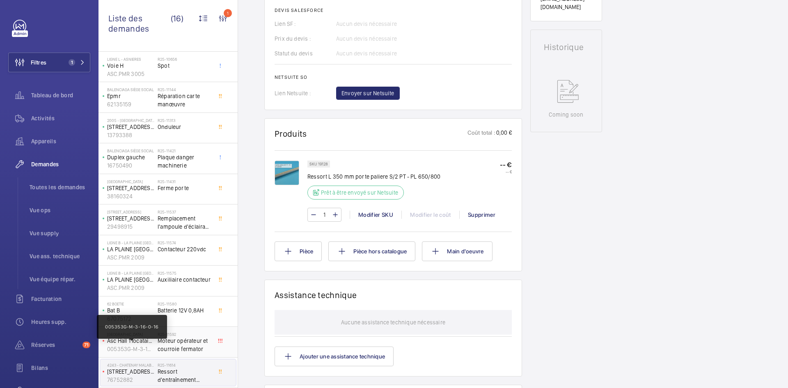
click at [150, 348] on p "005353G-M-3-16-0-16" at bounding box center [130, 349] width 47 height 8
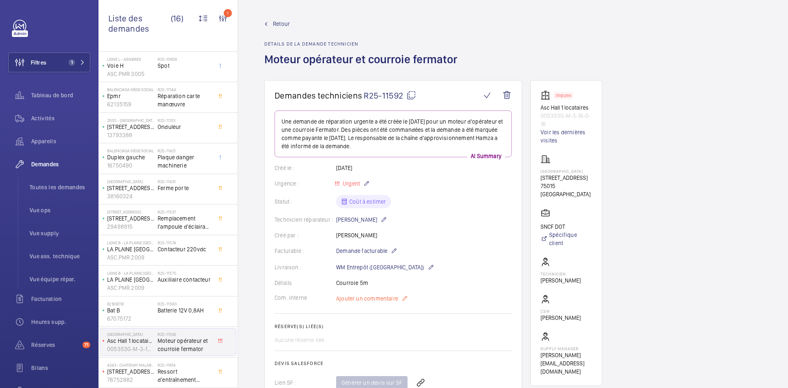
click at [367, 301] on span "Ajouter un commentaire" at bounding box center [367, 298] width 62 height 8
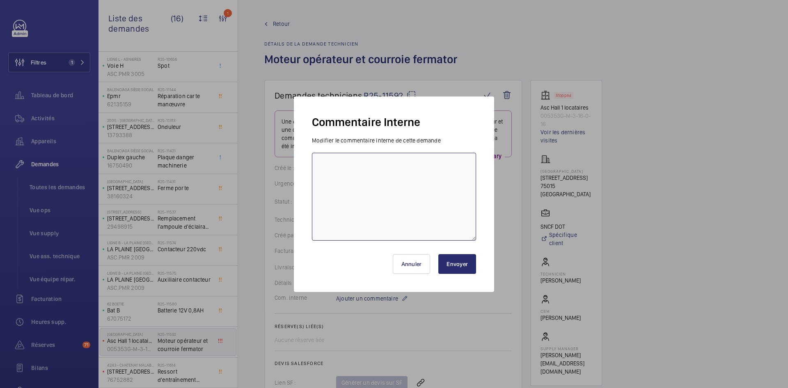
click at [362, 171] on textarea at bounding box center [394, 197] width 164 height 88
type textarea "0"
type textarea "BY-02/09 demande de devis envoyée au fournisseur Fermator attente de retour."
click at [465, 260] on button "Envoyer" at bounding box center [458, 264] width 38 height 20
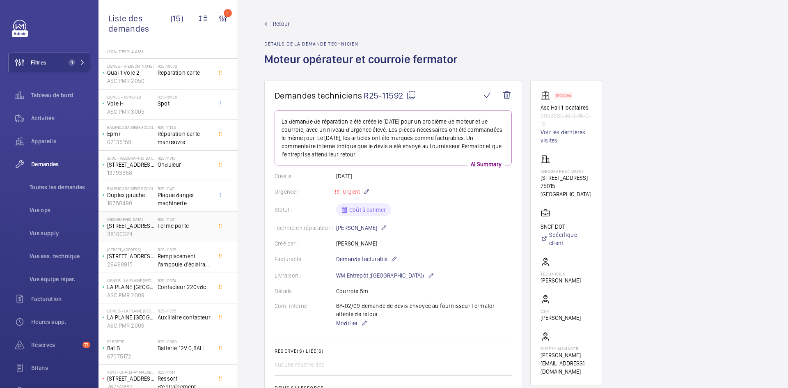
scroll to position [131, 0]
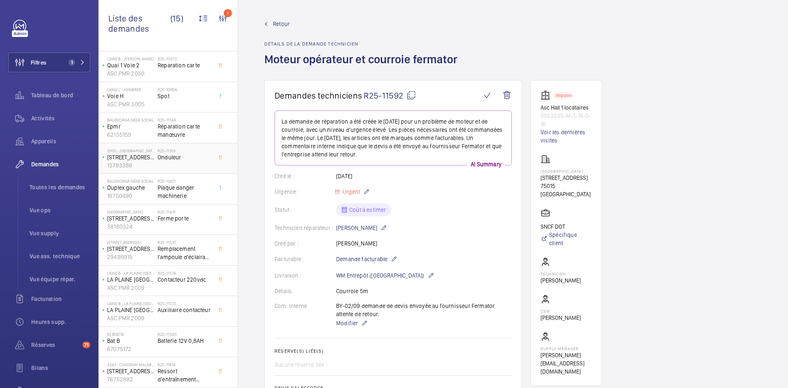
click at [140, 158] on p "222 rue de crimée" at bounding box center [130, 157] width 47 height 8
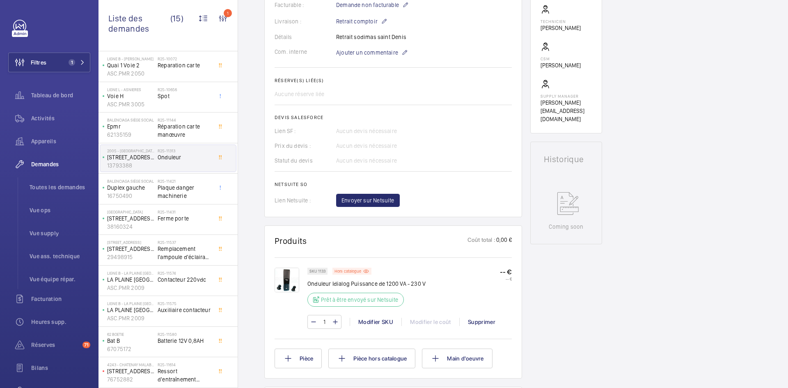
scroll to position [246, 0]
click at [285, 280] on img at bounding box center [287, 279] width 25 height 25
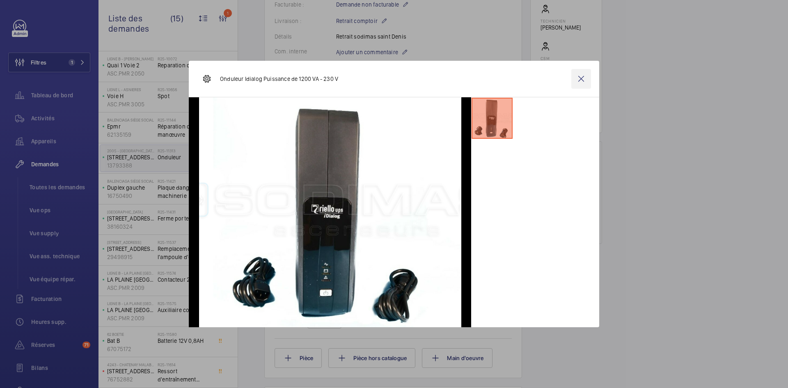
click at [583, 83] on wm-front-icon-button at bounding box center [582, 79] width 20 height 20
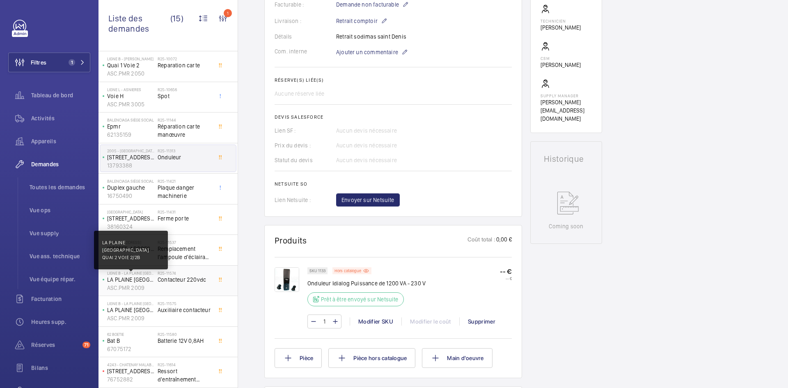
click at [143, 280] on p "LA PLAINE STADE DE FRANCE QUAI 2 VOIE 2/2B" at bounding box center [130, 280] width 47 height 8
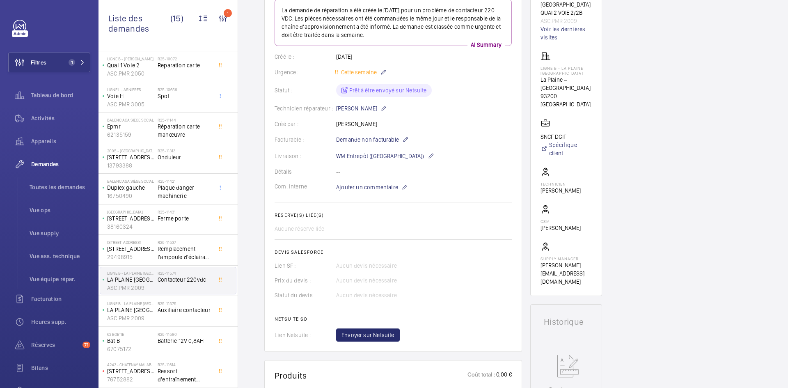
scroll to position [90, 0]
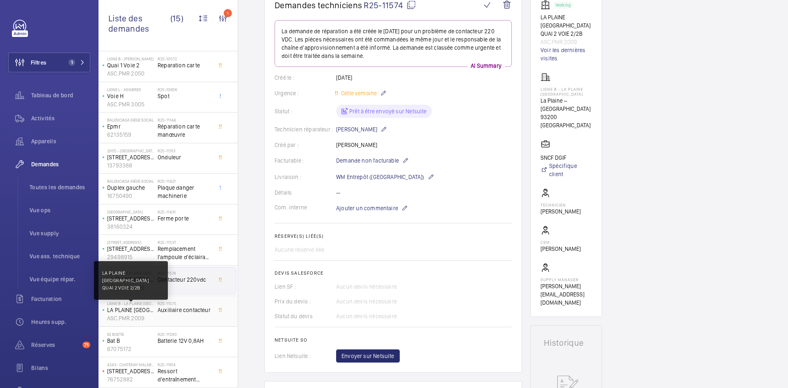
click at [152, 312] on p "LA PLAINE STADE DE FRANCE QUAI 2 VOIE 2/2B" at bounding box center [130, 310] width 47 height 8
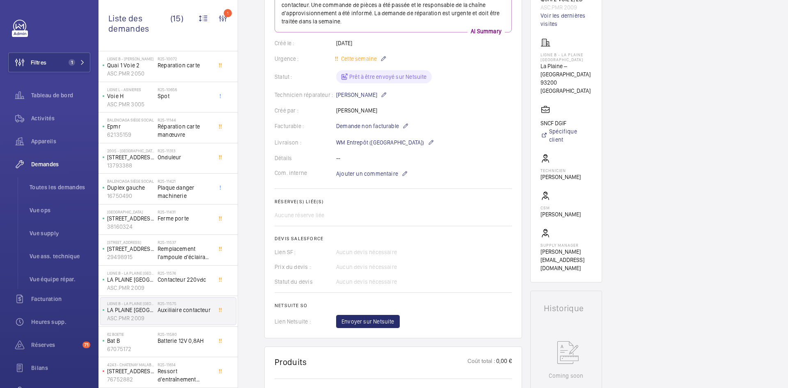
scroll to position [148, 0]
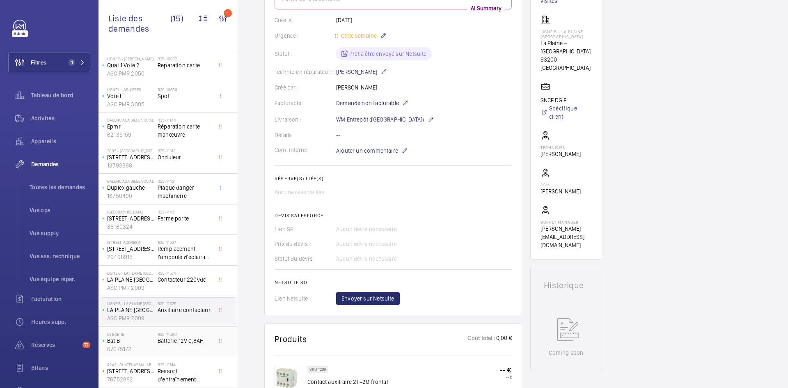
click at [145, 342] on p "Bat B" at bounding box center [130, 341] width 47 height 8
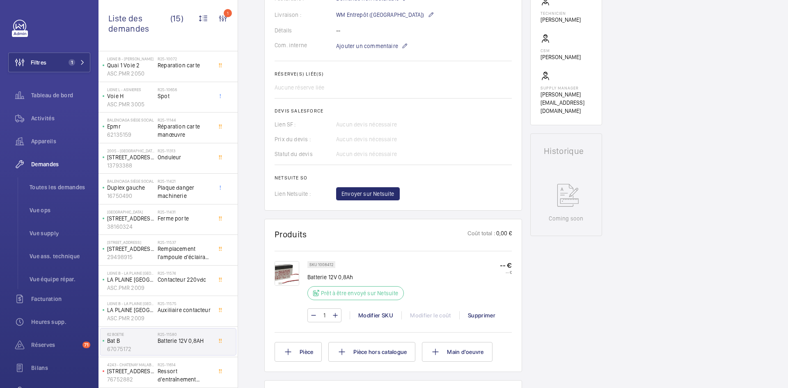
scroll to position [328, 0]
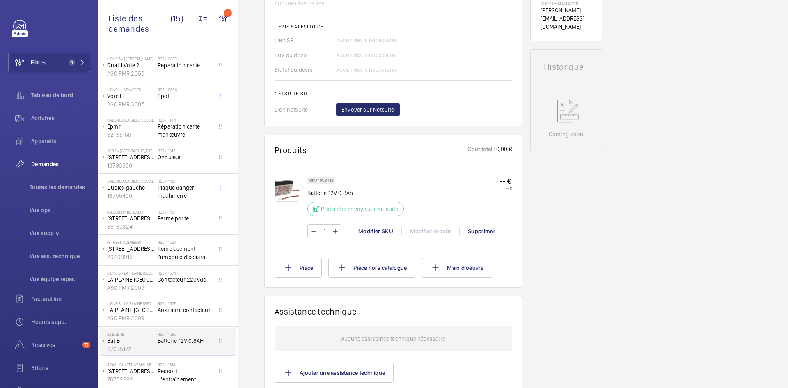
click at [285, 189] on img at bounding box center [287, 189] width 25 height 25
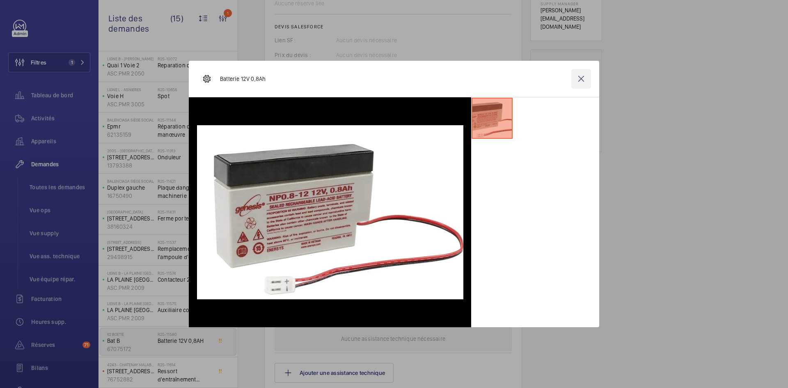
click at [581, 83] on wm-front-icon-button at bounding box center [582, 79] width 20 height 20
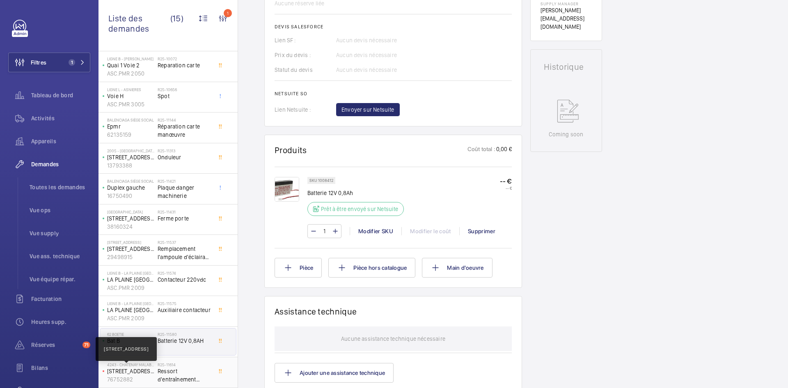
click at [149, 374] on p "4 allée des Marronniers" at bounding box center [130, 371] width 47 height 8
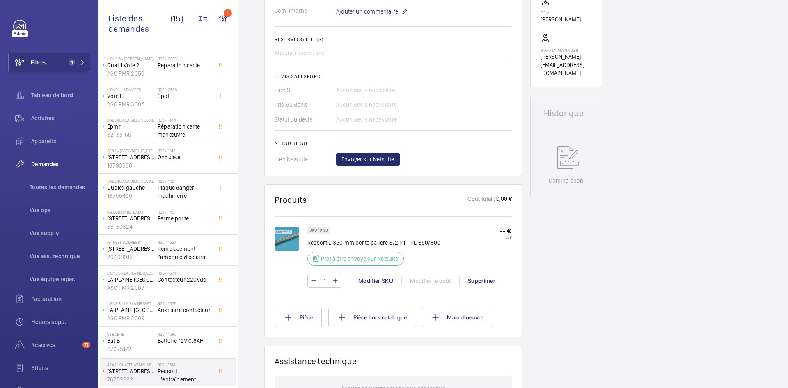
scroll to position [287, 0]
drag, startPoint x: 328, startPoint y: 230, endPoint x: 317, endPoint y: 230, distance: 10.3
click at [317, 230] on p "SKU 19128" at bounding box center [319, 229] width 18 height 3
copy p "19128"
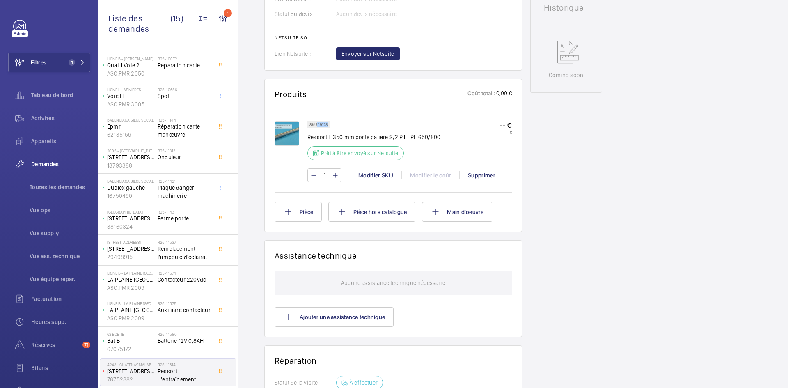
scroll to position [411, 0]
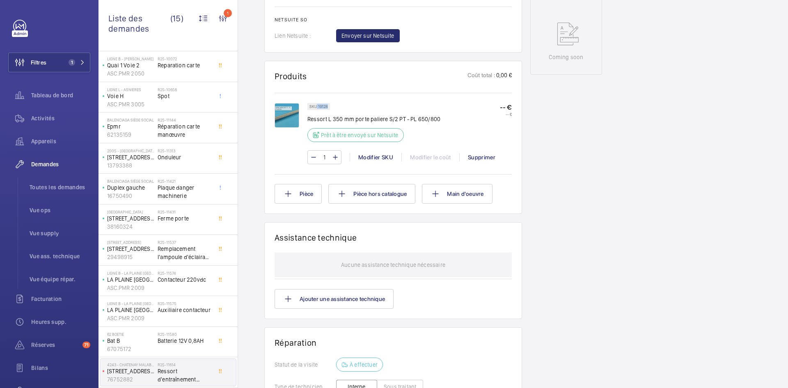
click at [291, 113] on img at bounding box center [287, 115] width 25 height 25
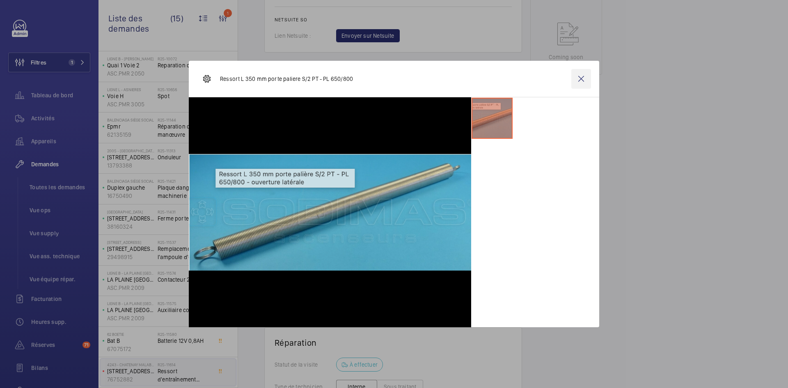
click at [581, 79] on wm-front-icon-button at bounding box center [582, 79] width 20 height 20
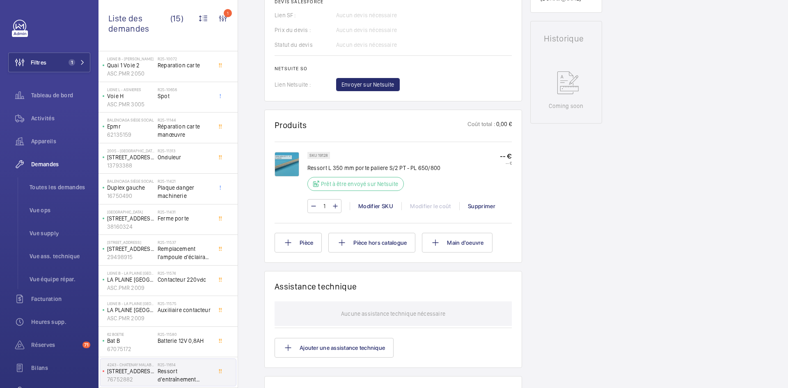
scroll to position [370, 0]
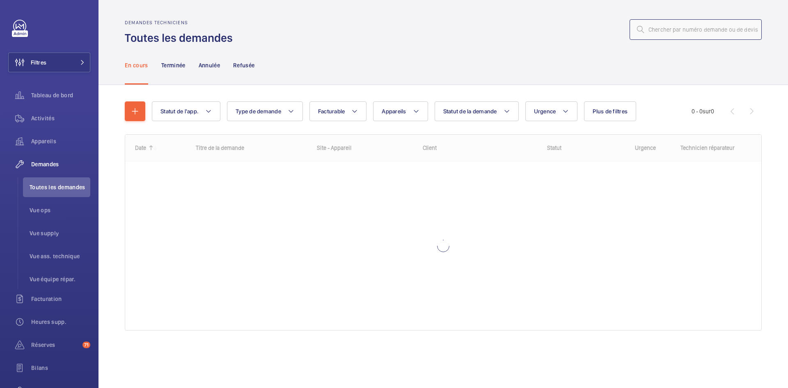
click at [696, 33] on input "text" at bounding box center [696, 29] width 132 height 21
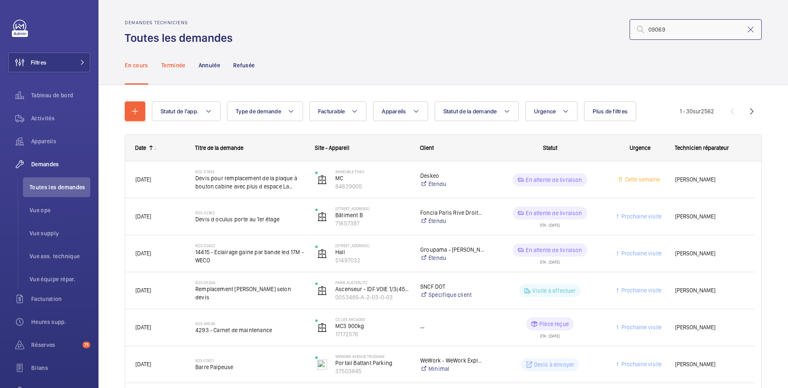
type input "09069"
click at [172, 68] on p "Terminée" at bounding box center [173, 65] width 24 height 8
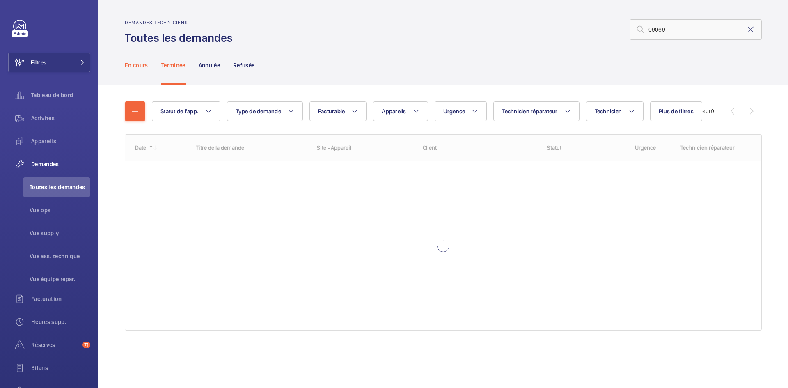
click at [144, 67] on p "En cours" at bounding box center [136, 65] width 23 height 8
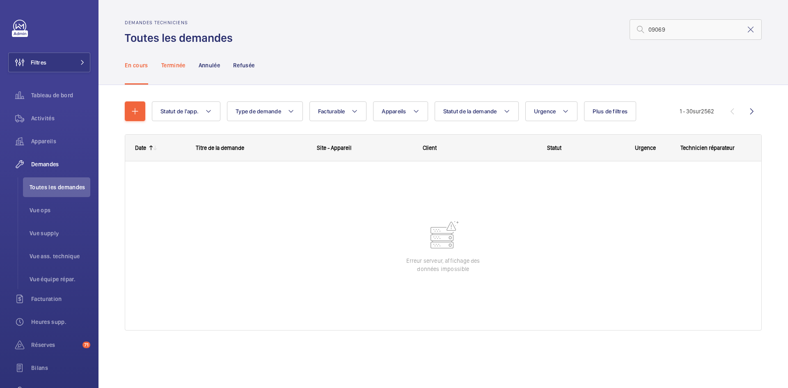
click at [181, 62] on p "Terminée" at bounding box center [173, 65] width 24 height 8
click at [133, 67] on p "En cours" at bounding box center [136, 65] width 23 height 8
click at [703, 28] on input "09069" at bounding box center [696, 29] width 132 height 21
click at [172, 65] on p "Terminée" at bounding box center [173, 65] width 24 height 8
click at [140, 65] on p "En cours" at bounding box center [136, 65] width 23 height 8
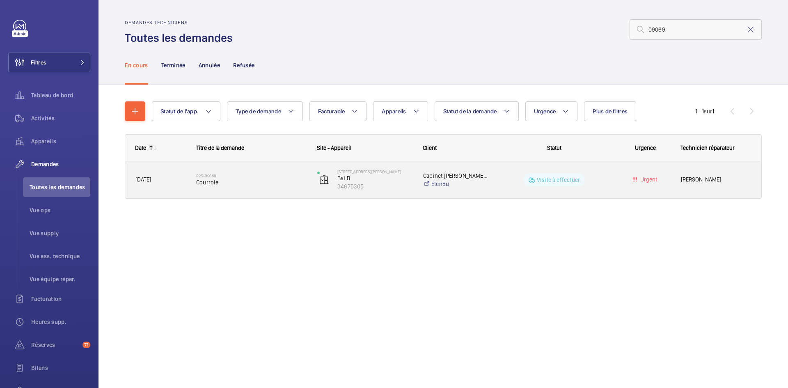
click at [151, 177] on span "04/07/2025" at bounding box center [144, 179] width 16 height 7
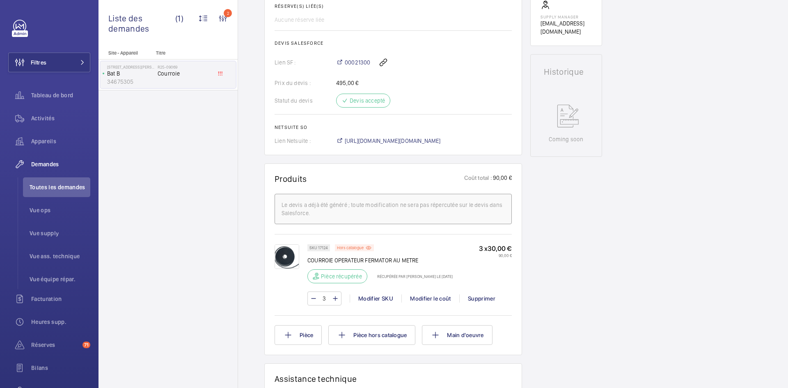
scroll to position [353, 0]
click at [406, 137] on span "https://6461500.app.netsuite.com/app/accounting/transactions/salesord.nl?id=290…" at bounding box center [393, 133] width 96 height 8
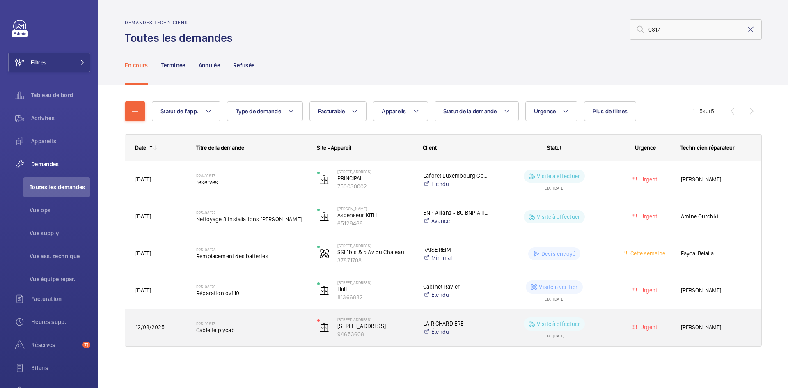
type input "0817"
click at [173, 329] on span "12/08/2025" at bounding box center [161, 327] width 50 height 9
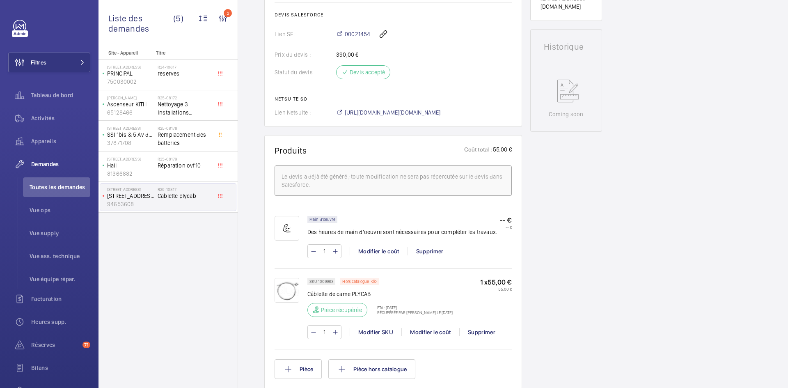
scroll to position [460, 0]
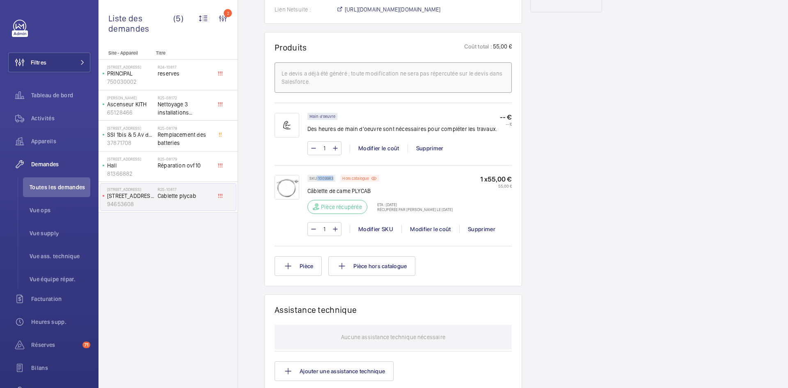
drag, startPoint x: 333, startPoint y: 177, endPoint x: 317, endPoint y: 179, distance: 16.2
click at [317, 179] on p "SKU 1009983" at bounding box center [322, 178] width 24 height 3
click at [357, 177] on p "Hors catalogue" at bounding box center [355, 178] width 27 height 3
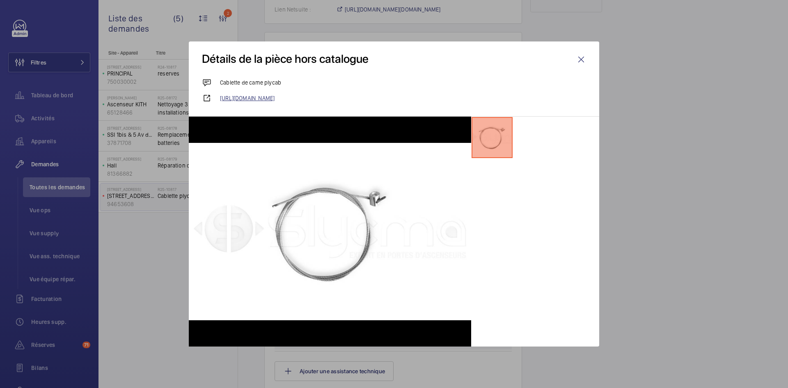
click at [303, 97] on link "[URL][DOMAIN_NAME]" at bounding box center [403, 98] width 366 height 8
click at [580, 59] on wm-front-icon-button at bounding box center [582, 60] width 20 height 20
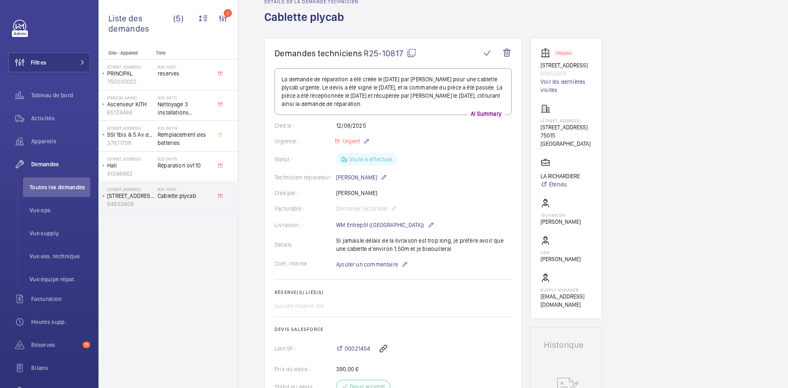
scroll to position [205, 0]
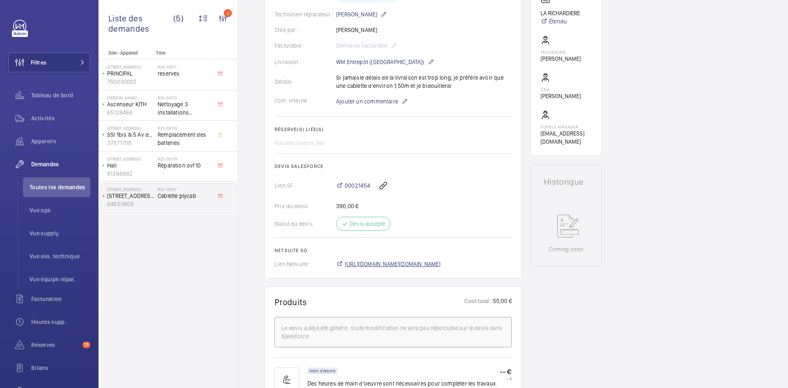
click at [404, 263] on span "[URL][DOMAIN_NAME][DOMAIN_NAME]" at bounding box center [393, 264] width 96 height 8
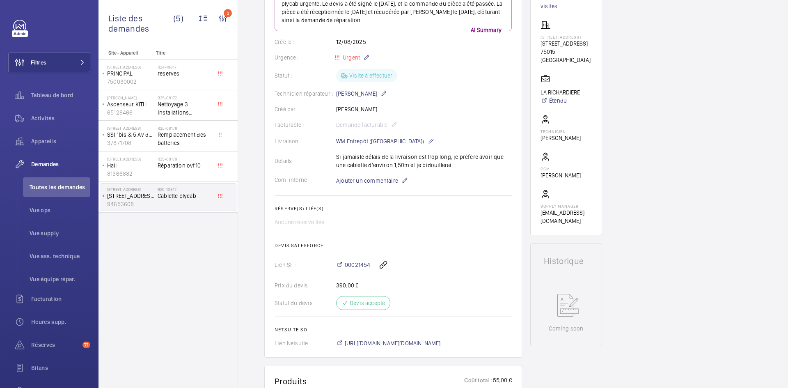
scroll to position [0, 0]
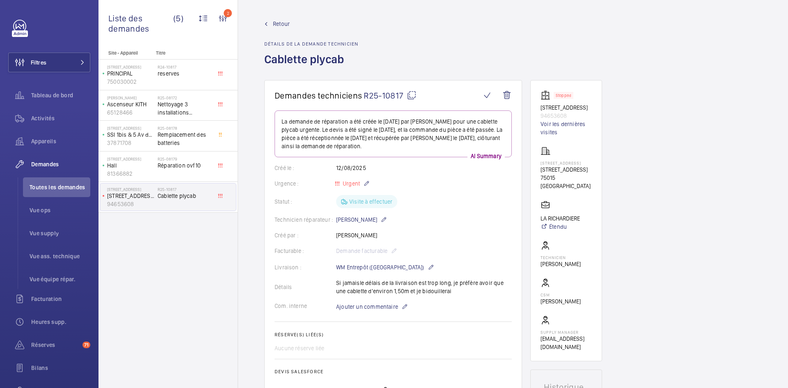
click at [284, 21] on span "Retour" at bounding box center [281, 24] width 17 height 8
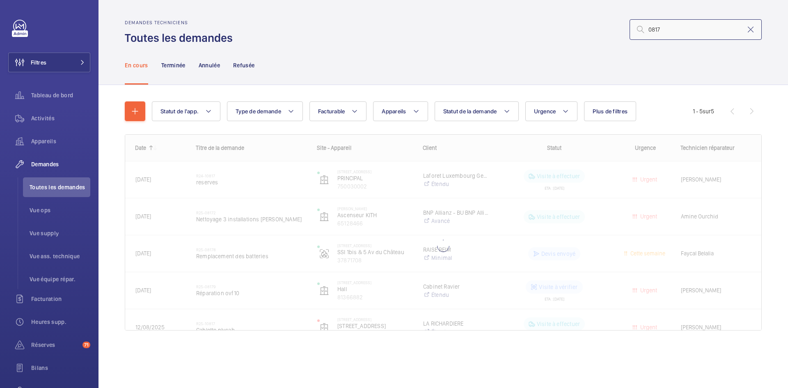
click at [682, 29] on input "0817" at bounding box center [696, 29] width 132 height 21
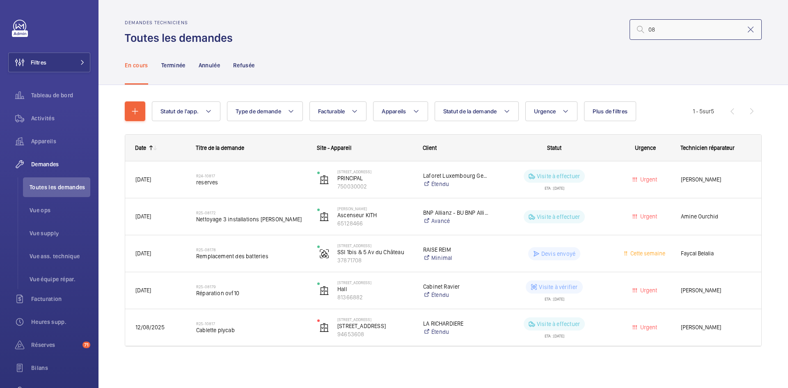
type input "0"
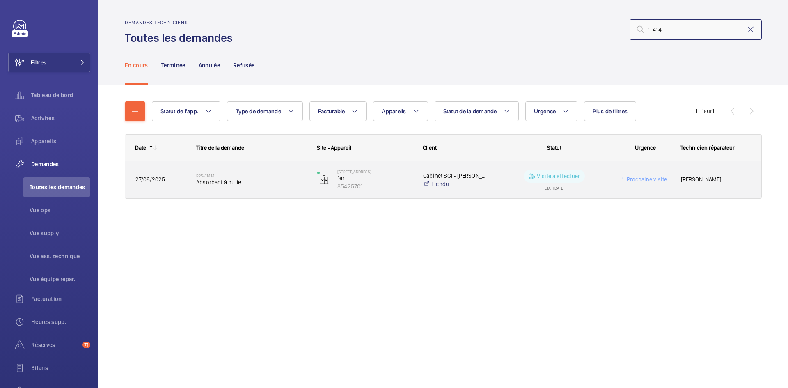
type input "11414"
click at [165, 180] on span "27/08/2025" at bounding box center [161, 179] width 50 height 9
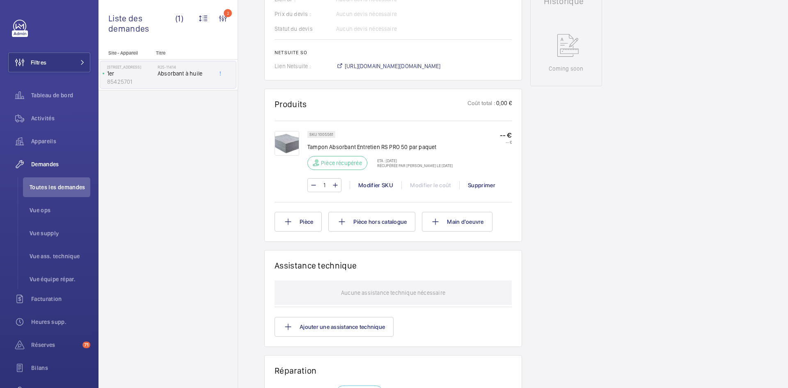
scroll to position [263, 0]
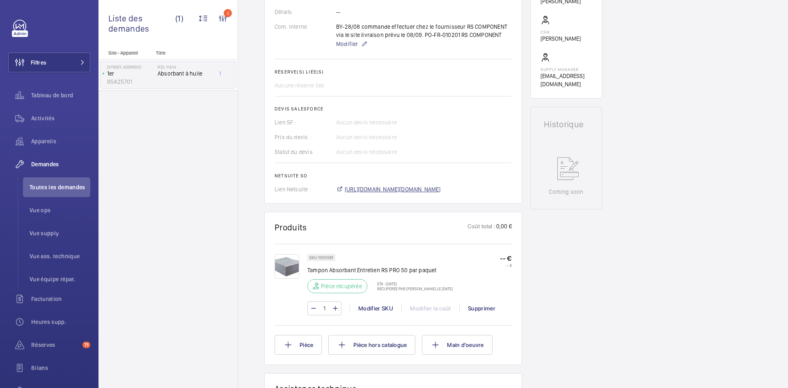
click at [441, 188] on span "[URL][DOMAIN_NAME][DOMAIN_NAME]" at bounding box center [393, 189] width 96 height 8
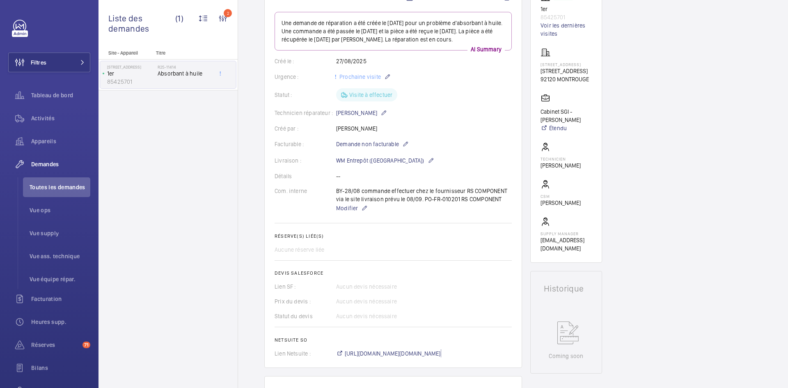
scroll to position [0, 0]
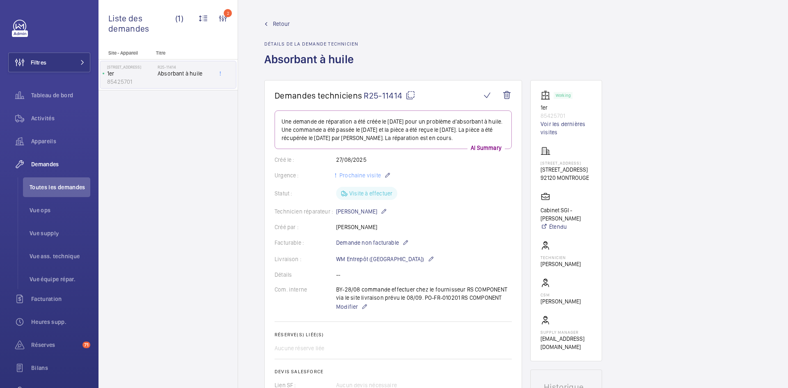
click at [276, 23] on span "Retour" at bounding box center [281, 24] width 17 height 8
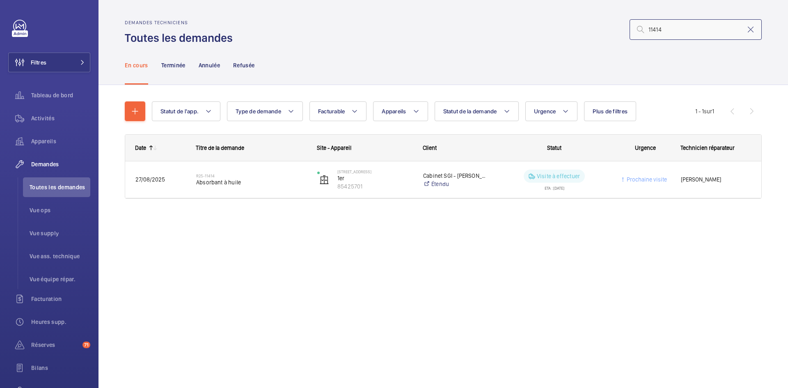
click at [675, 31] on input "11414" at bounding box center [696, 29] width 132 height 21
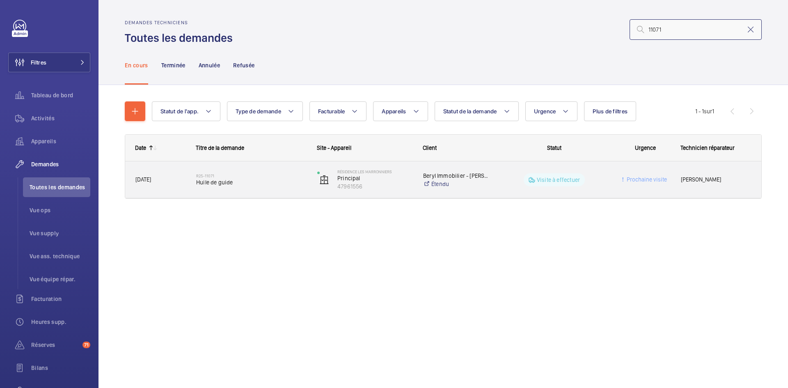
type input "11071"
click at [167, 182] on span "[DATE]" at bounding box center [161, 179] width 50 height 9
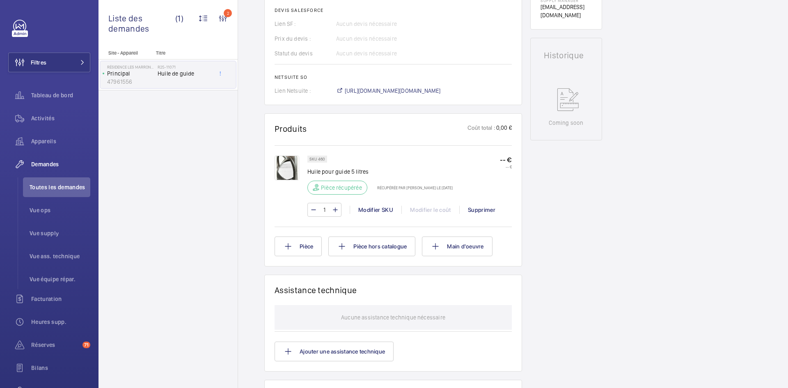
scroll to position [353, 0]
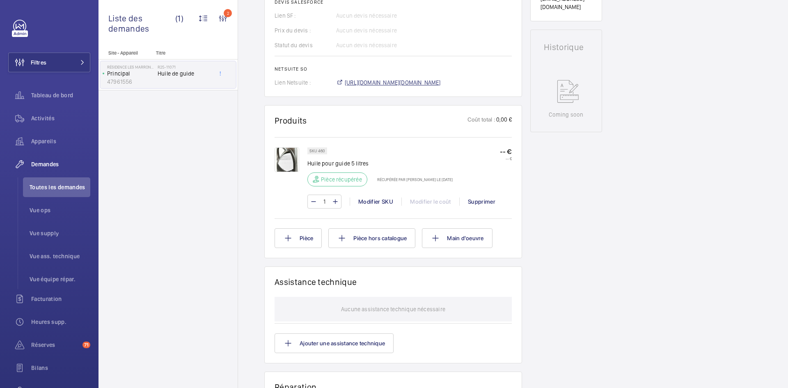
click at [441, 87] on span "[URL][DOMAIN_NAME][DOMAIN_NAME]" at bounding box center [393, 82] width 96 height 8
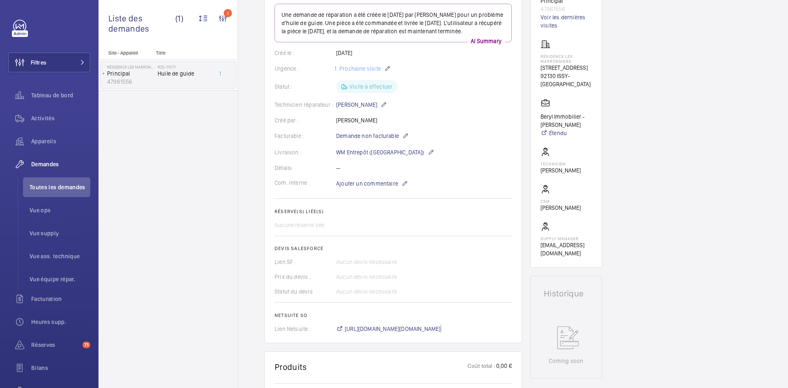
scroll to position [0, 0]
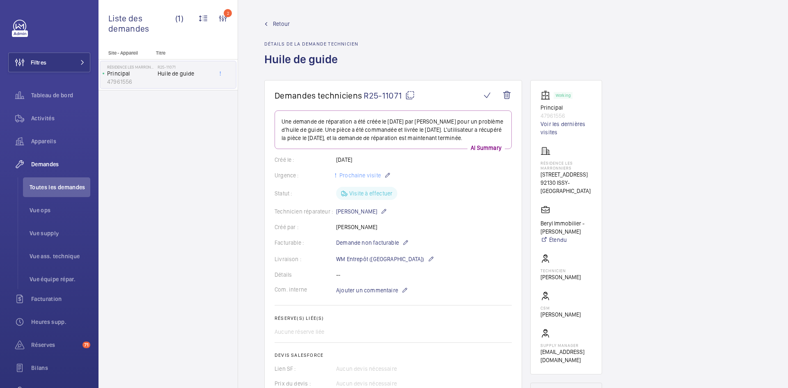
click at [280, 22] on span "Retour" at bounding box center [281, 24] width 17 height 8
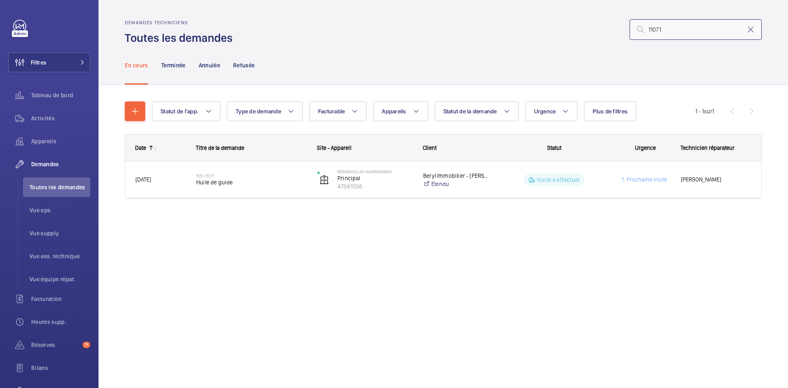
click at [697, 30] on input "11071" at bounding box center [696, 29] width 132 height 21
type input "1"
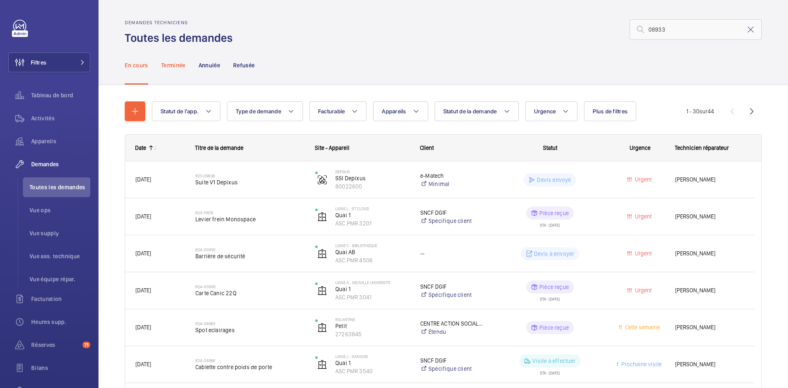
click at [183, 67] on p "Terminée" at bounding box center [173, 65] width 24 height 8
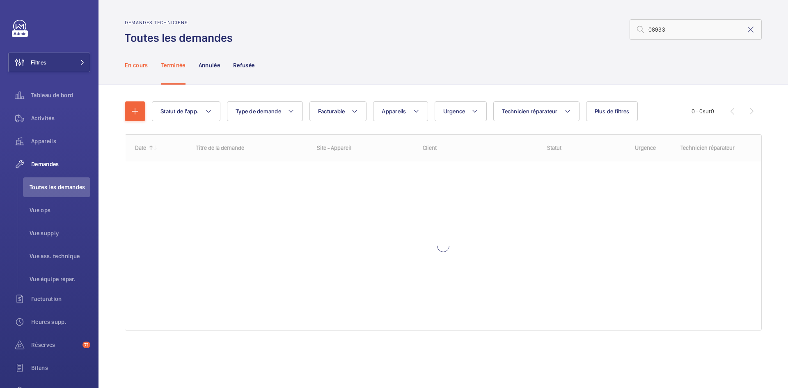
click at [141, 66] on p "En cours" at bounding box center [136, 65] width 23 height 8
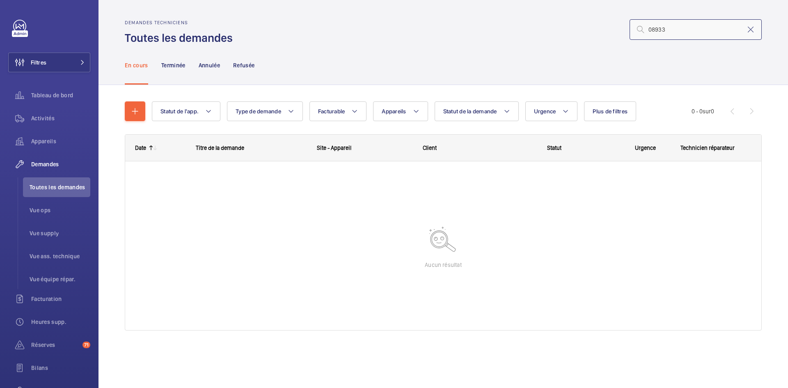
click at [650, 25] on input "08933" at bounding box center [696, 29] width 132 height 21
click at [173, 67] on p "Terminée" at bounding box center [173, 65] width 24 height 8
click at [136, 67] on p "En cours" at bounding box center [136, 65] width 23 height 8
click at [696, 24] on input "R25-08933" at bounding box center [696, 29] width 132 height 21
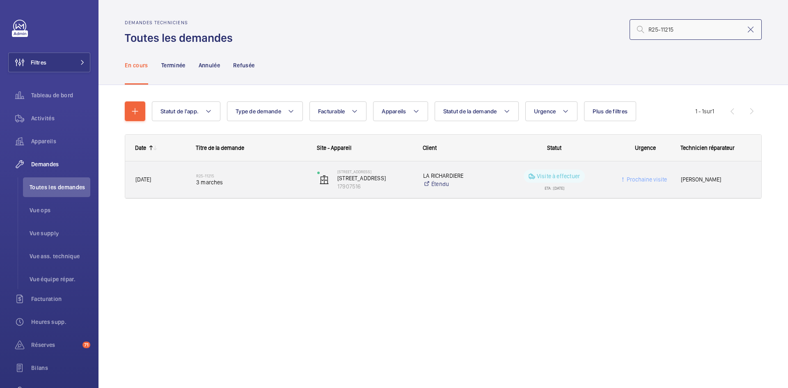
type input "R25-11215"
click at [169, 176] on span "[DATE]" at bounding box center [161, 179] width 50 height 9
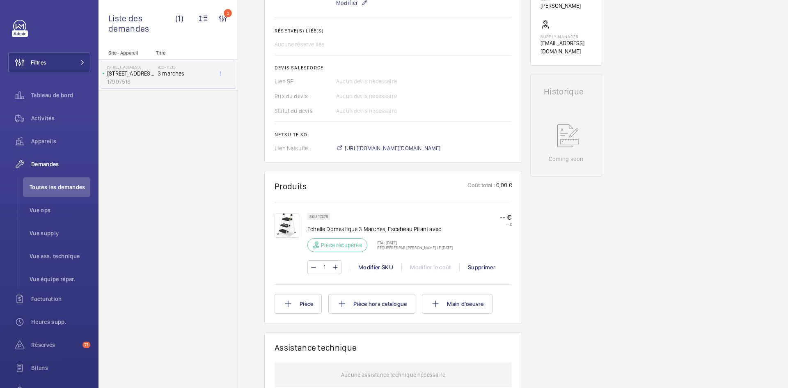
scroll to position [304, 0]
click at [441, 146] on span "[URL][DOMAIN_NAME][DOMAIN_NAME]" at bounding box center [393, 148] width 96 height 8
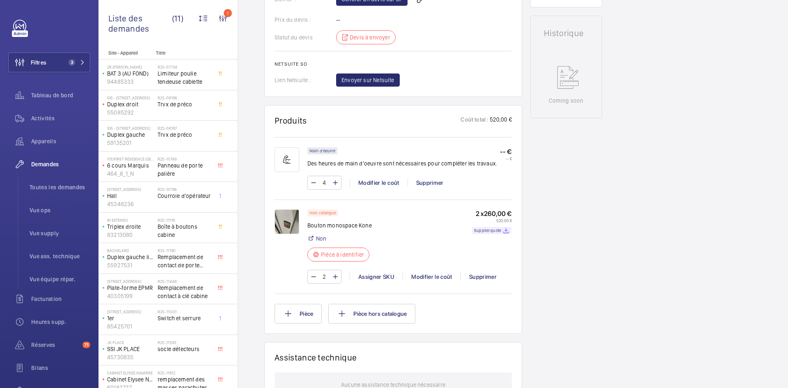
scroll to position [411, 0]
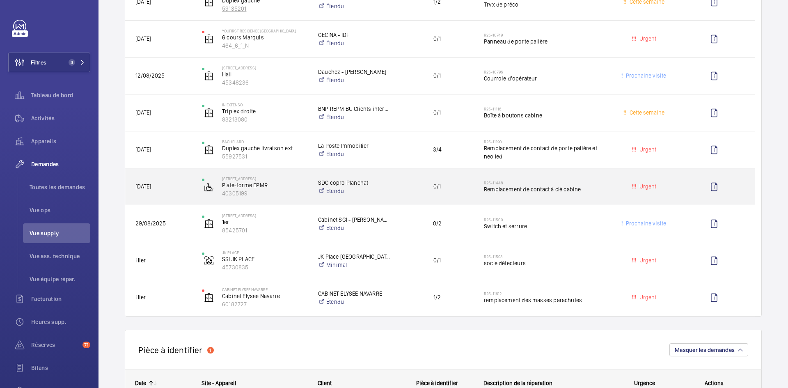
scroll to position [246, 0]
